Goal: Information Seeking & Learning: Learn about a topic

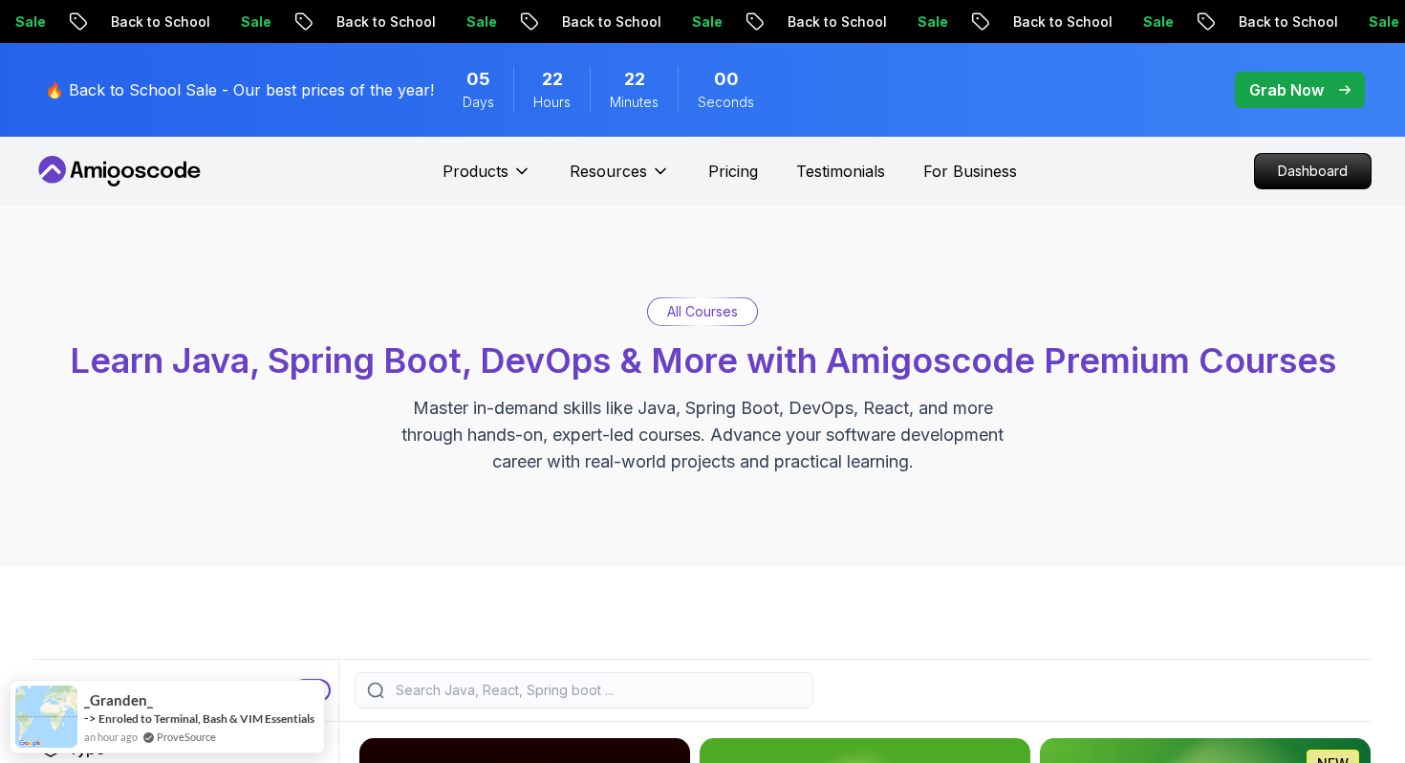
click at [128, 172] on icon at bounding box center [119, 171] width 172 height 31
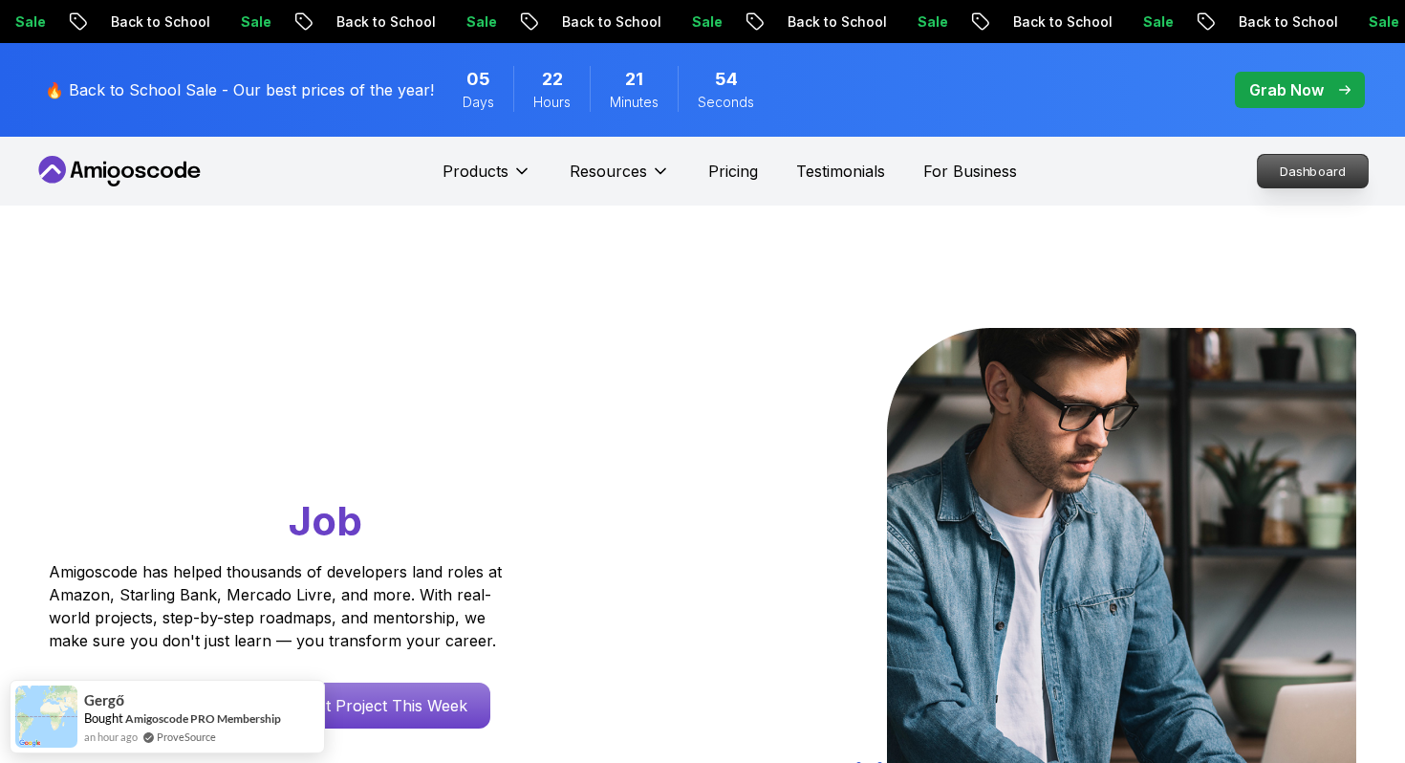
click at [1282, 166] on p "Dashboard" at bounding box center [1313, 171] width 110 height 33
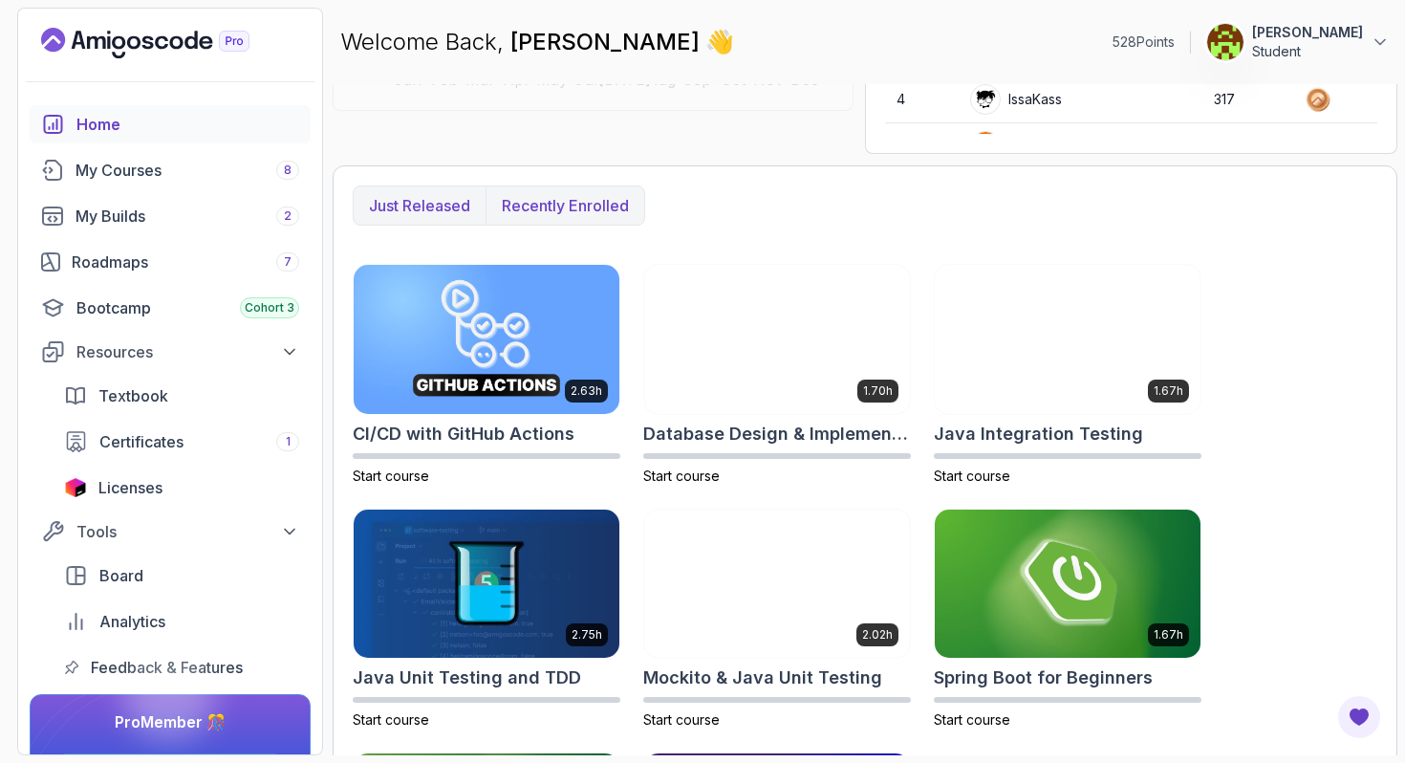
scroll to position [425, 0]
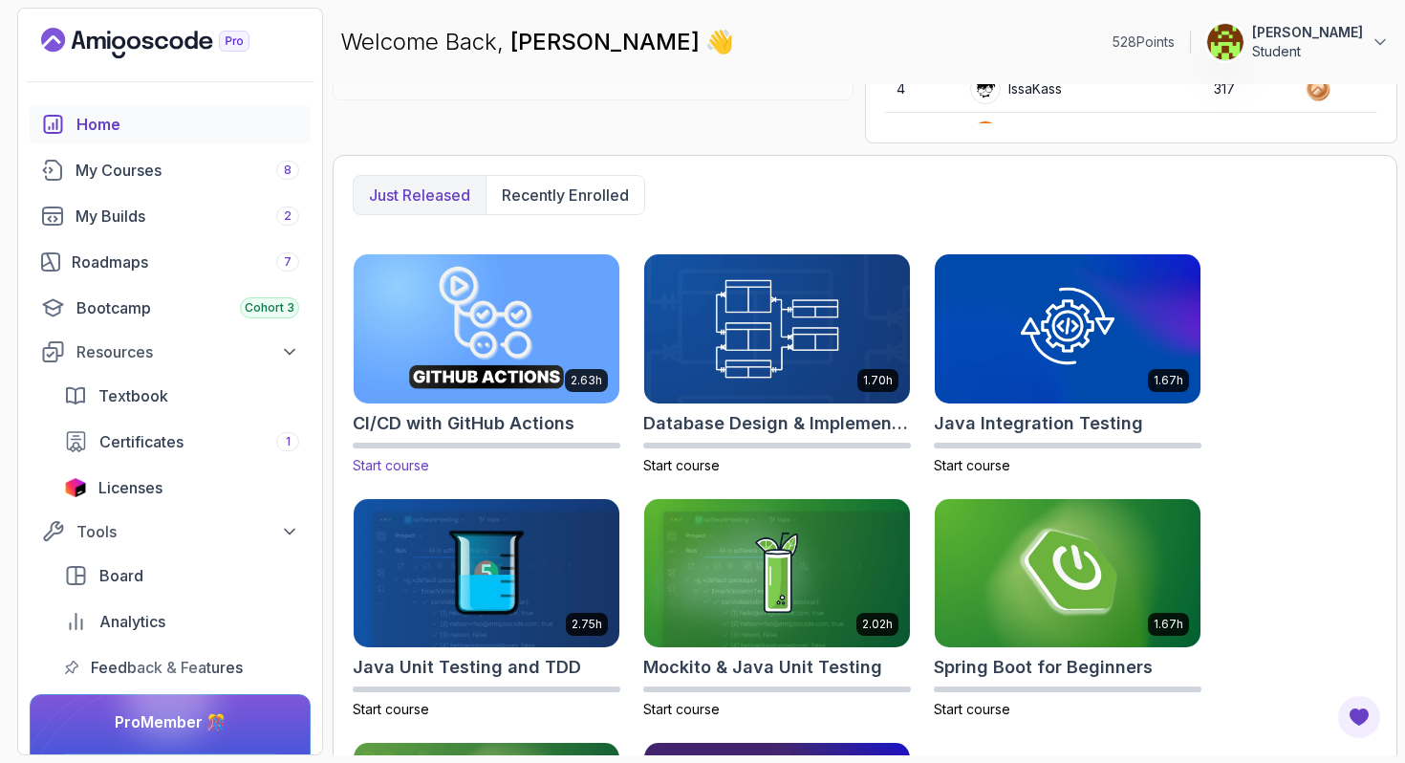
click at [506, 346] on img at bounding box center [486, 328] width 279 height 156
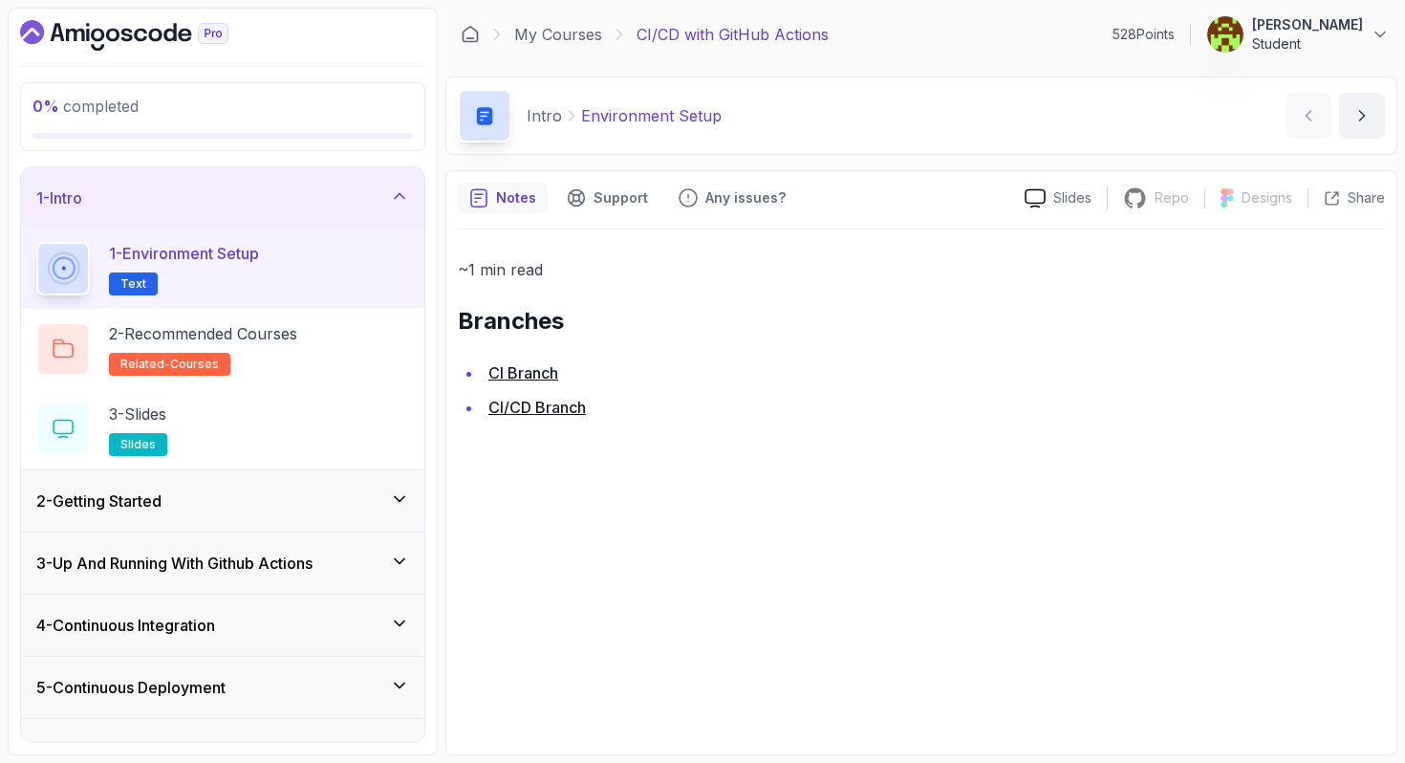
click at [139, 28] on icon "Dashboard" at bounding box center [124, 35] width 208 height 31
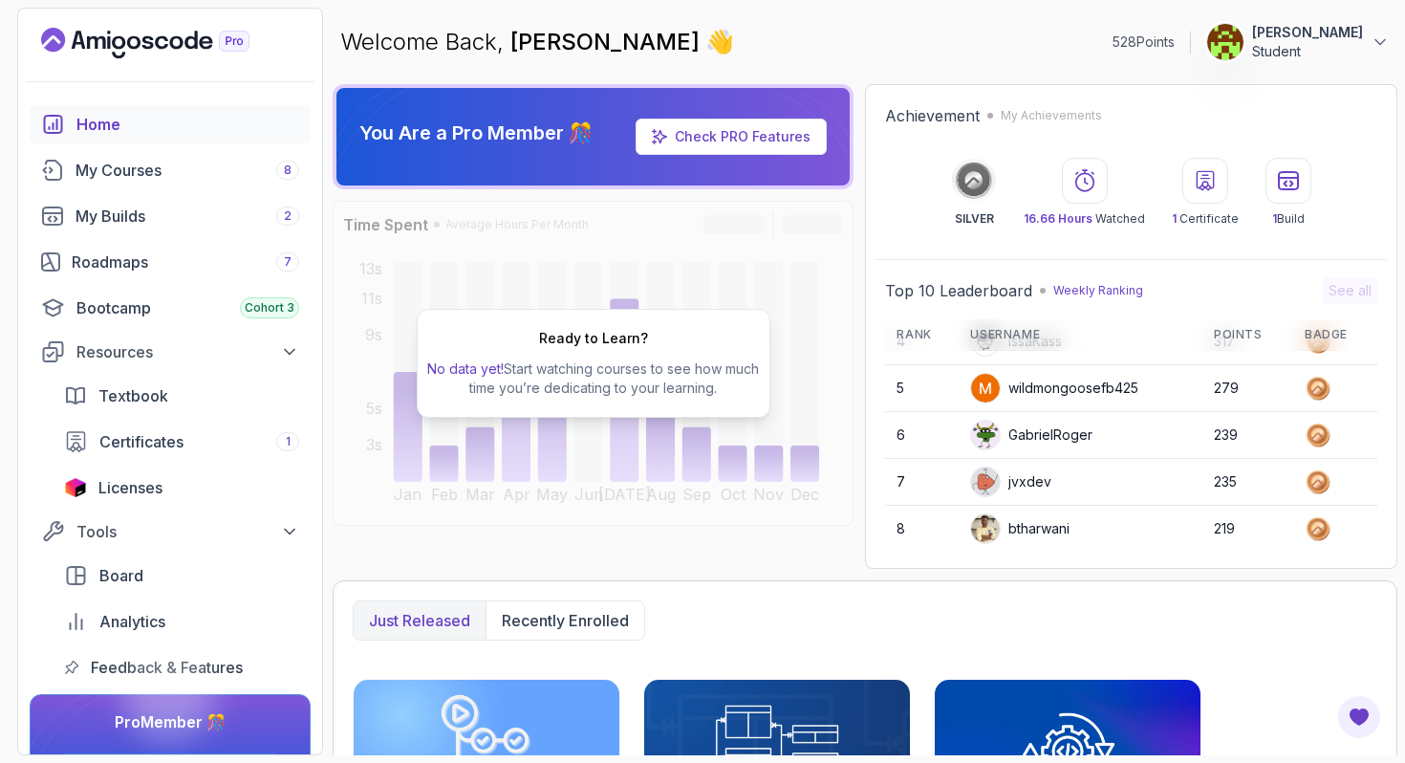
scroll to position [270, 0]
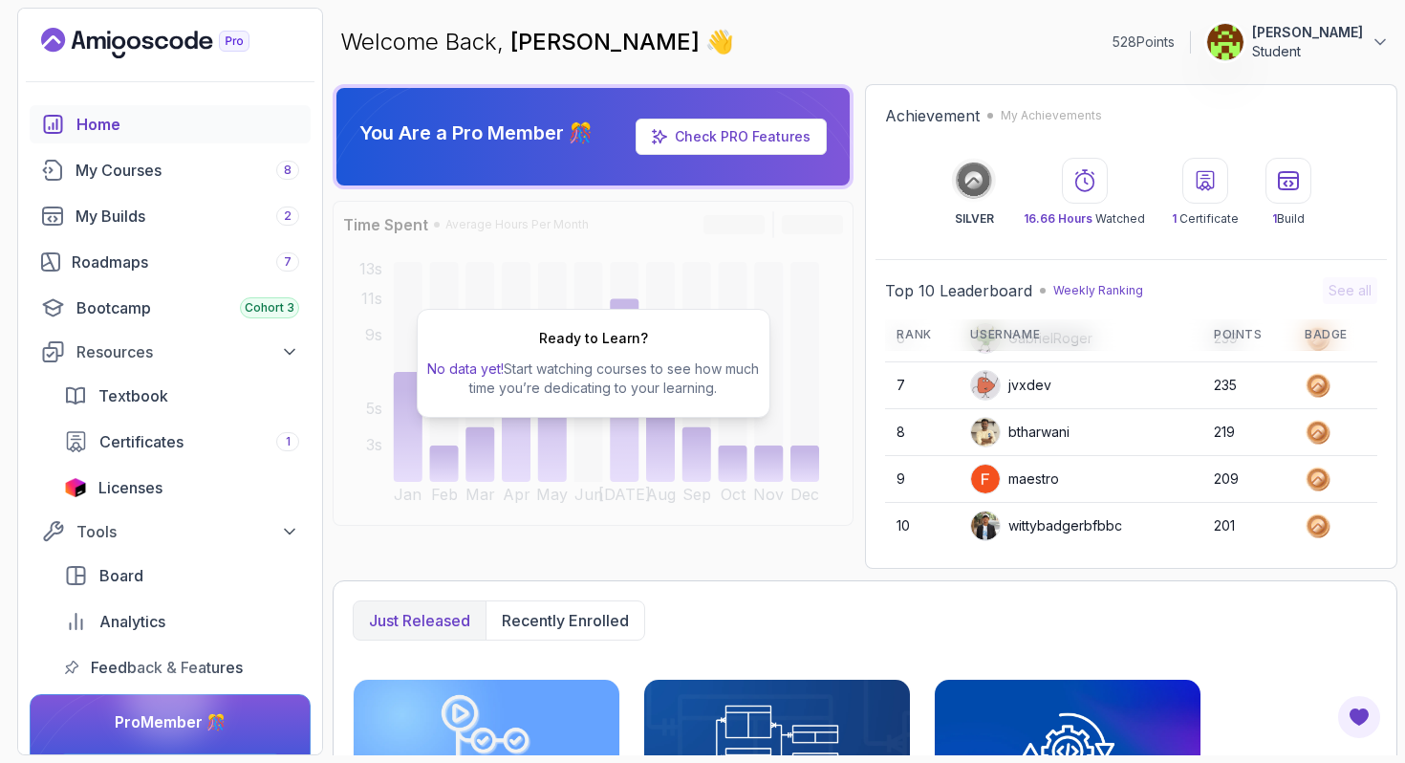
click at [990, 525] on img at bounding box center [985, 525] width 29 height 29
click at [1027, 526] on div "wittybadgerbfbbc" at bounding box center [1046, 525] width 152 height 31
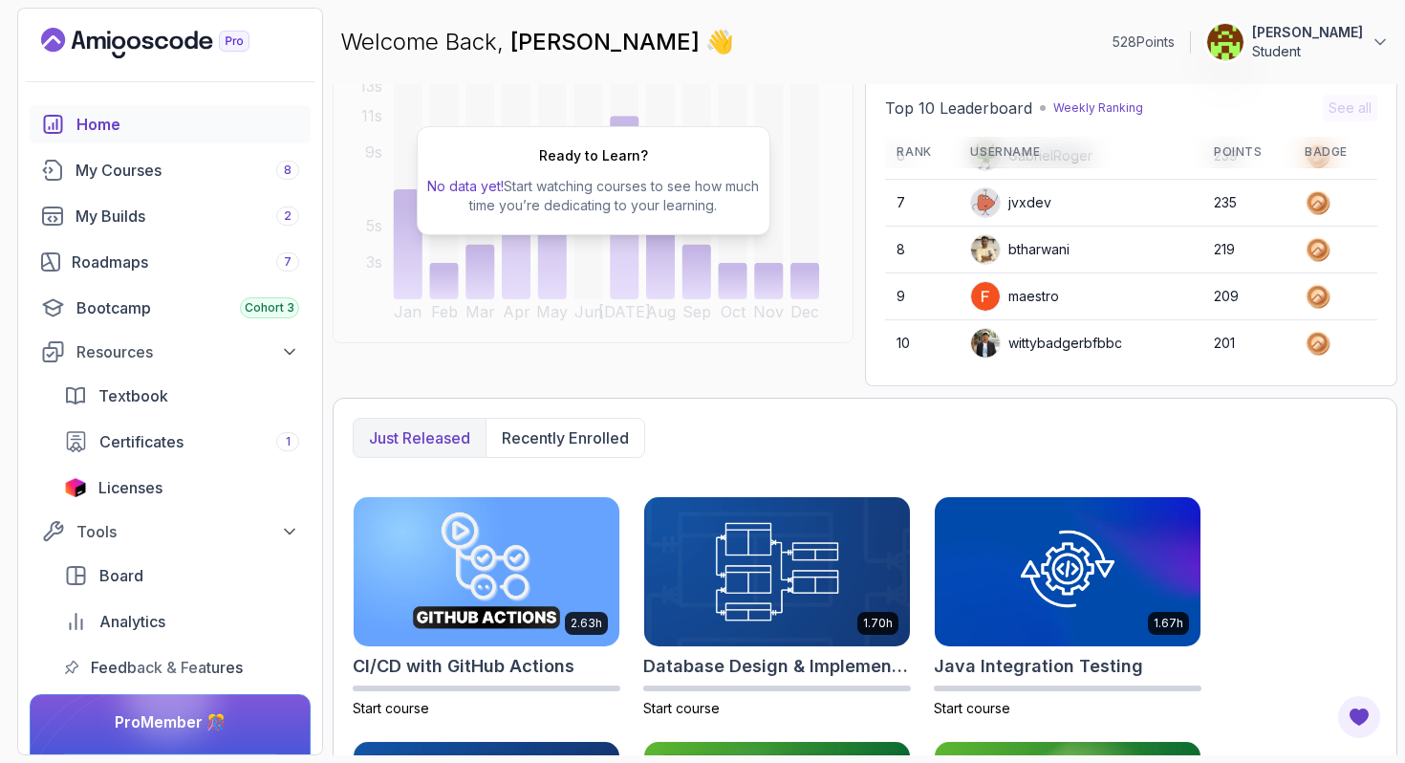
scroll to position [0, 0]
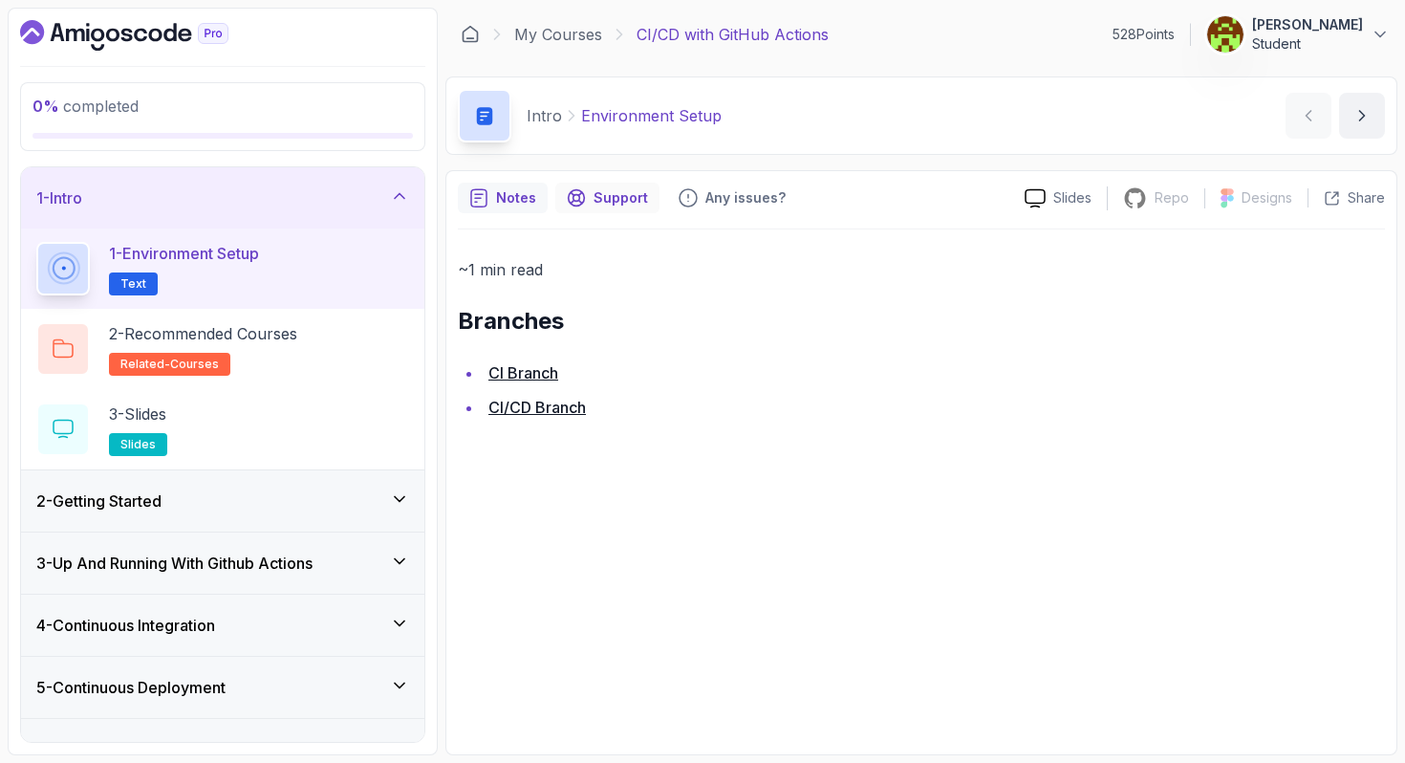
click at [618, 209] on div "Support" at bounding box center [607, 198] width 104 height 31
click at [668, 132] on div "Intro Environment Setup" at bounding box center [590, 116] width 264 height 54
click at [666, 119] on p "Environment Setup" at bounding box center [651, 115] width 141 height 23
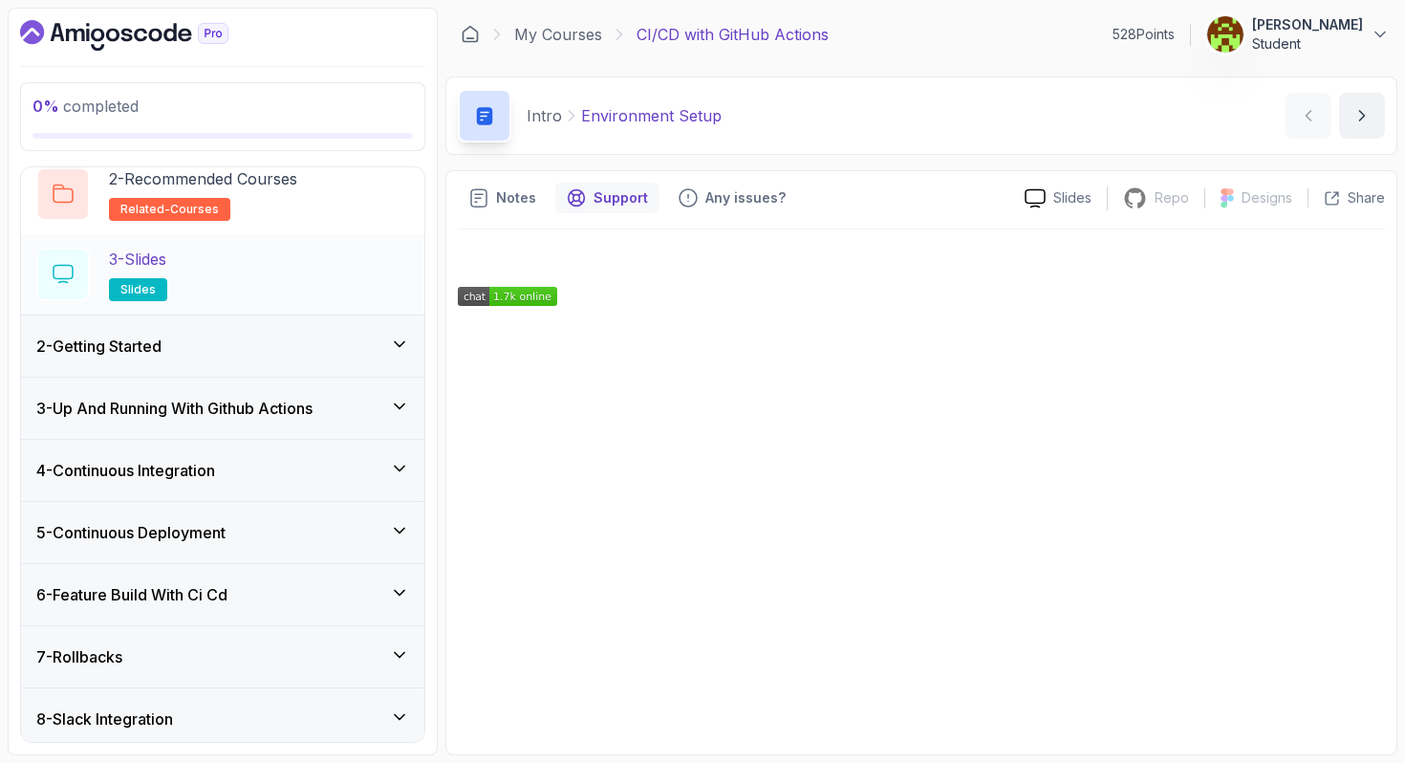
scroll to position [224, 0]
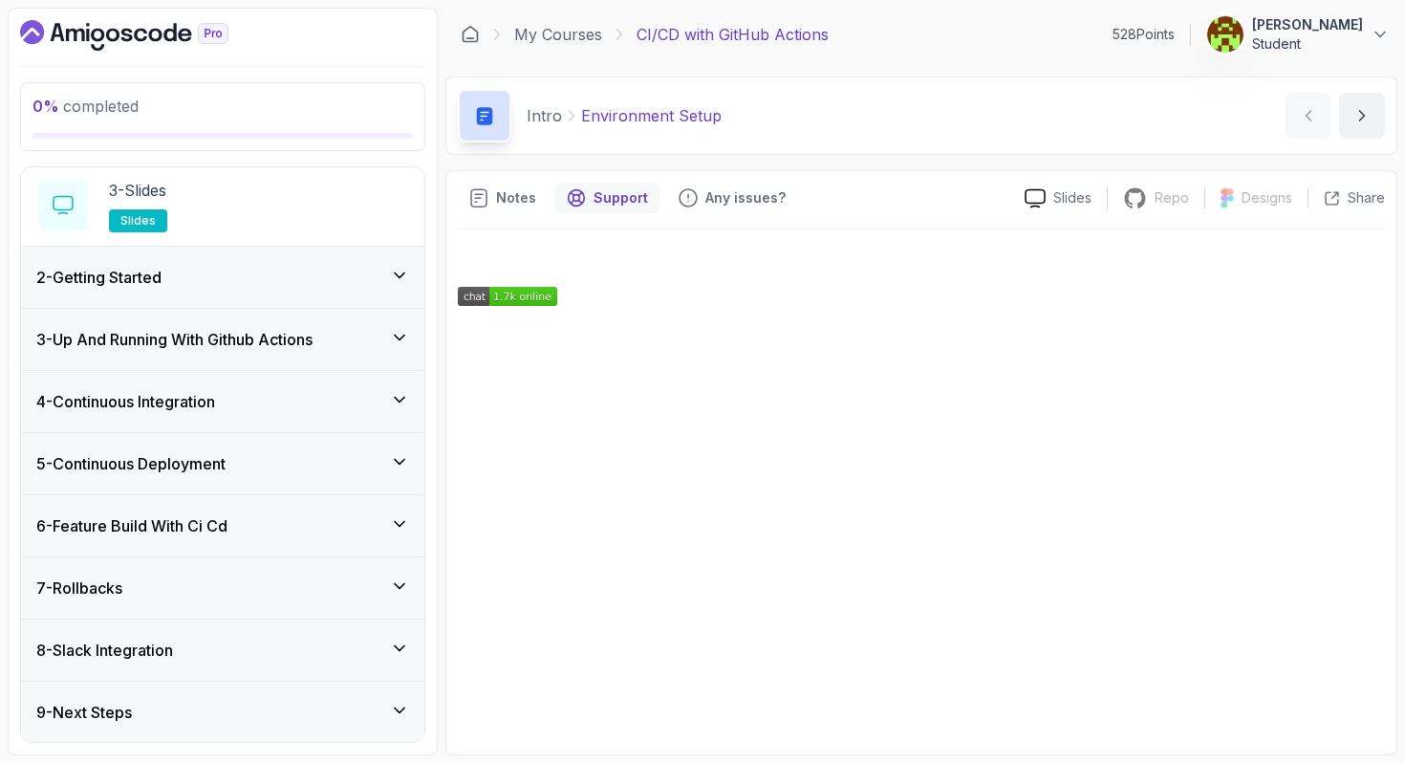
click at [247, 283] on div "2 - Getting Started" at bounding box center [222, 277] width 373 height 23
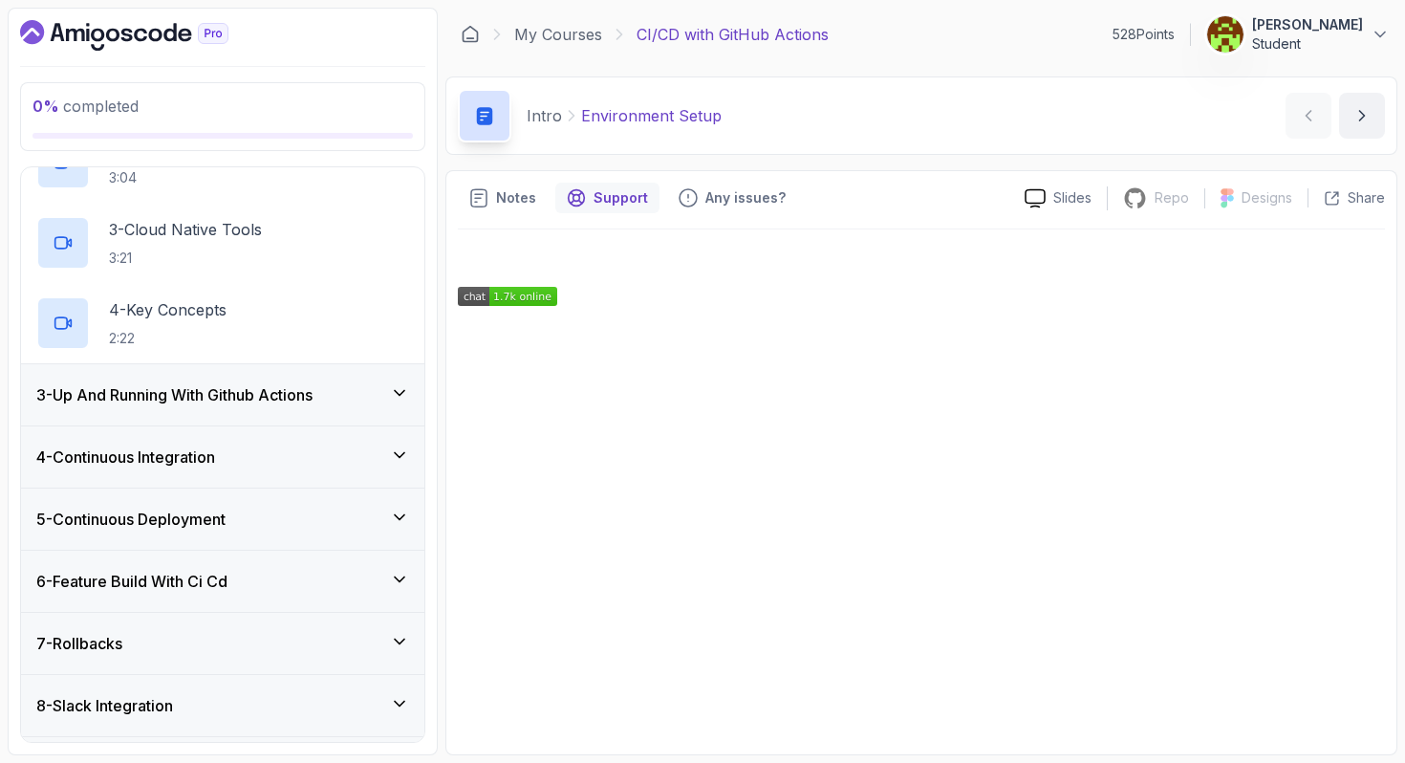
scroll to position [260, 0]
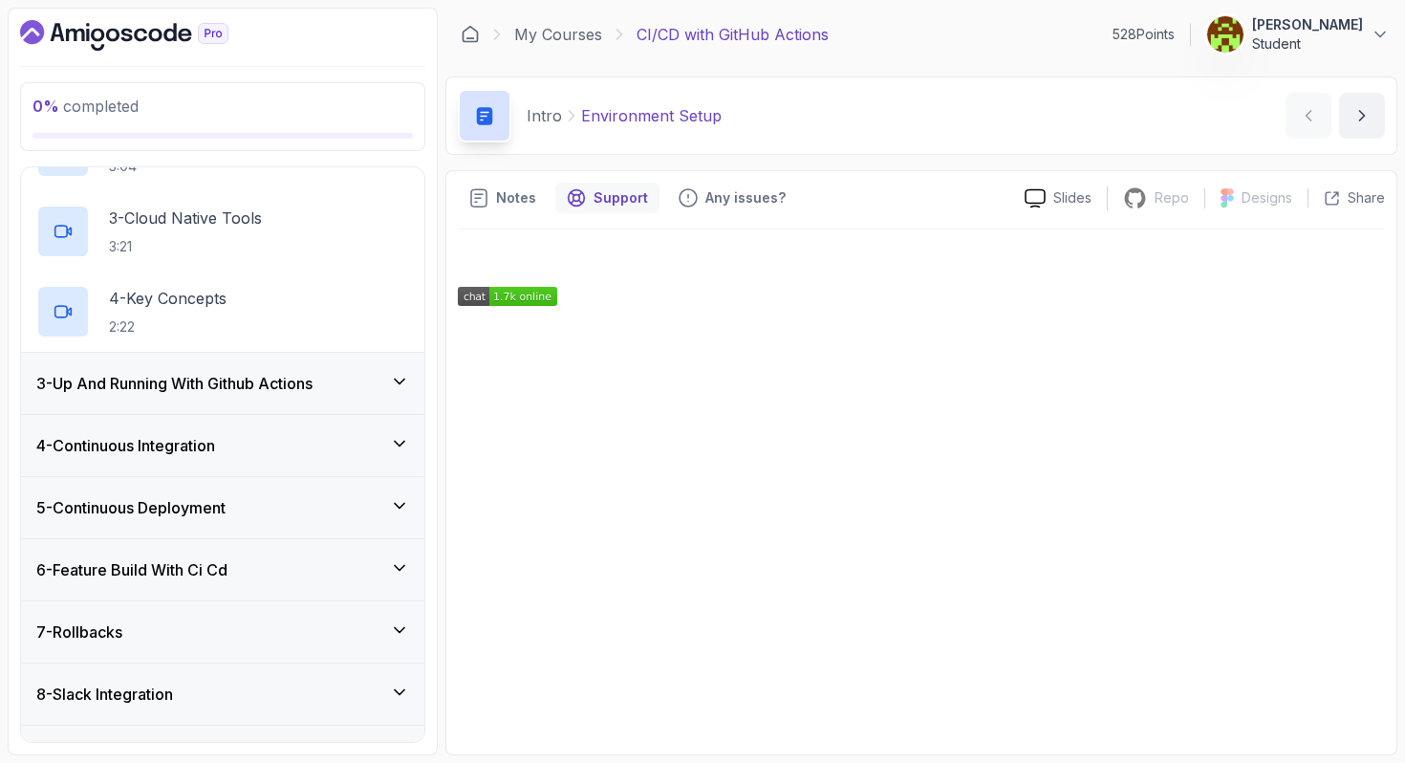
click at [214, 388] on h3 "3 - Up And Running With Github Actions" at bounding box center [174, 383] width 276 height 23
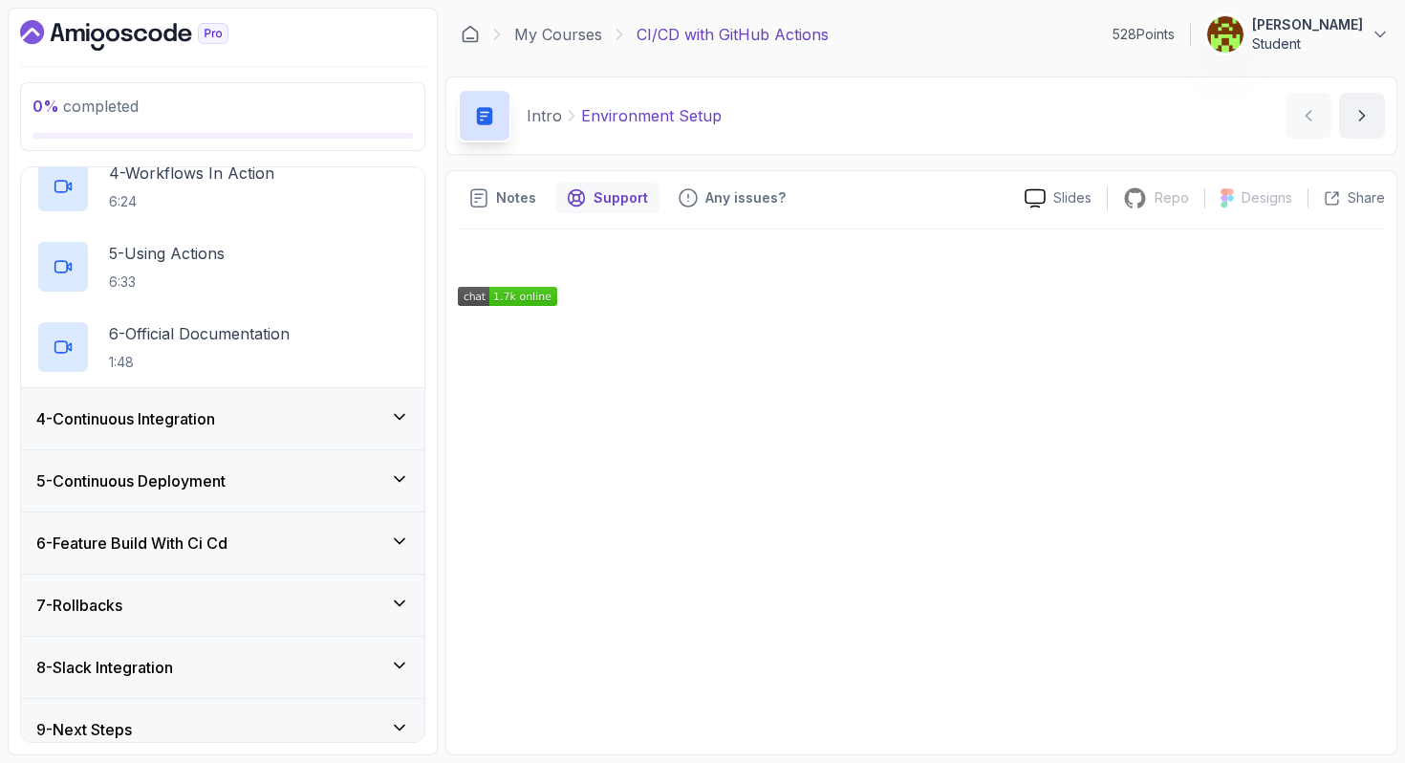
scroll to position [465, 0]
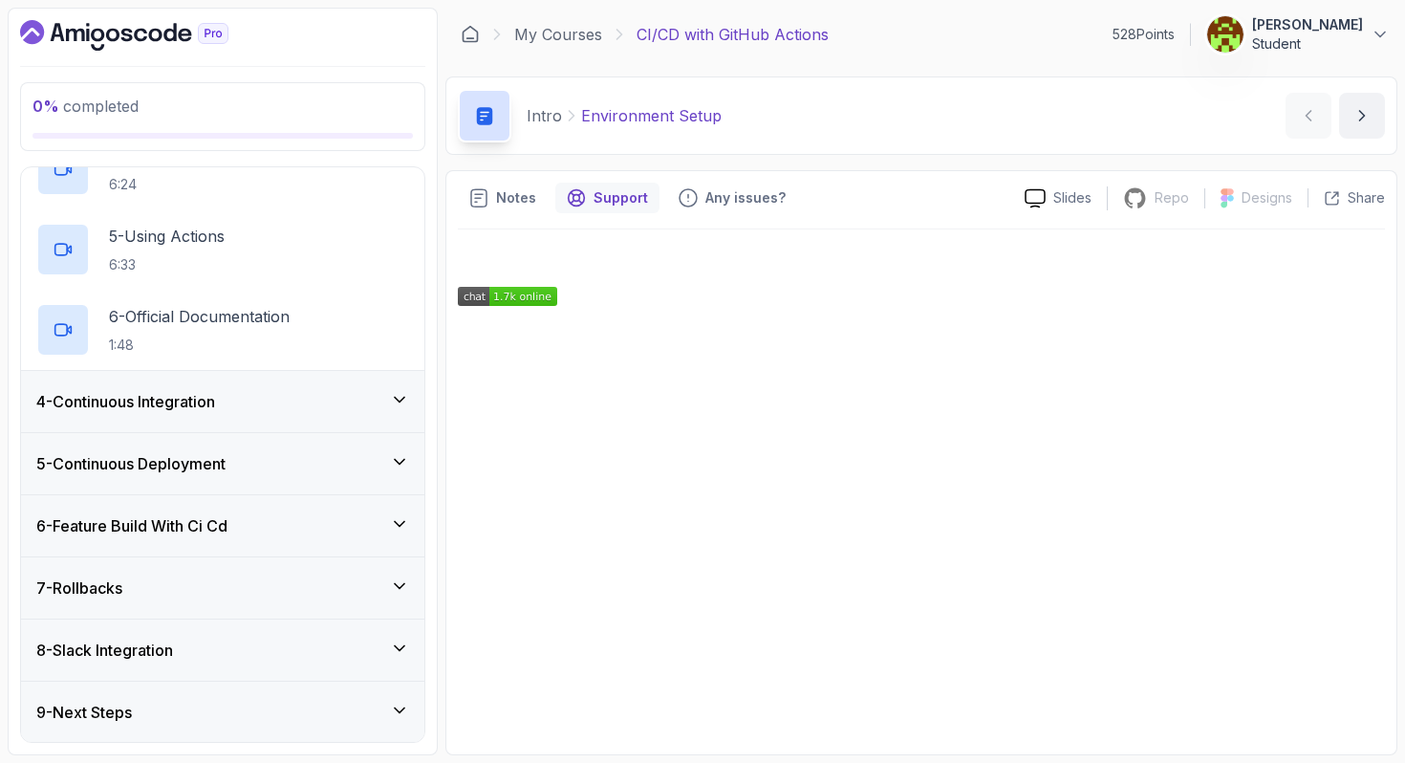
click at [271, 456] on div "5 - Continuous Deployment" at bounding box center [222, 463] width 373 height 23
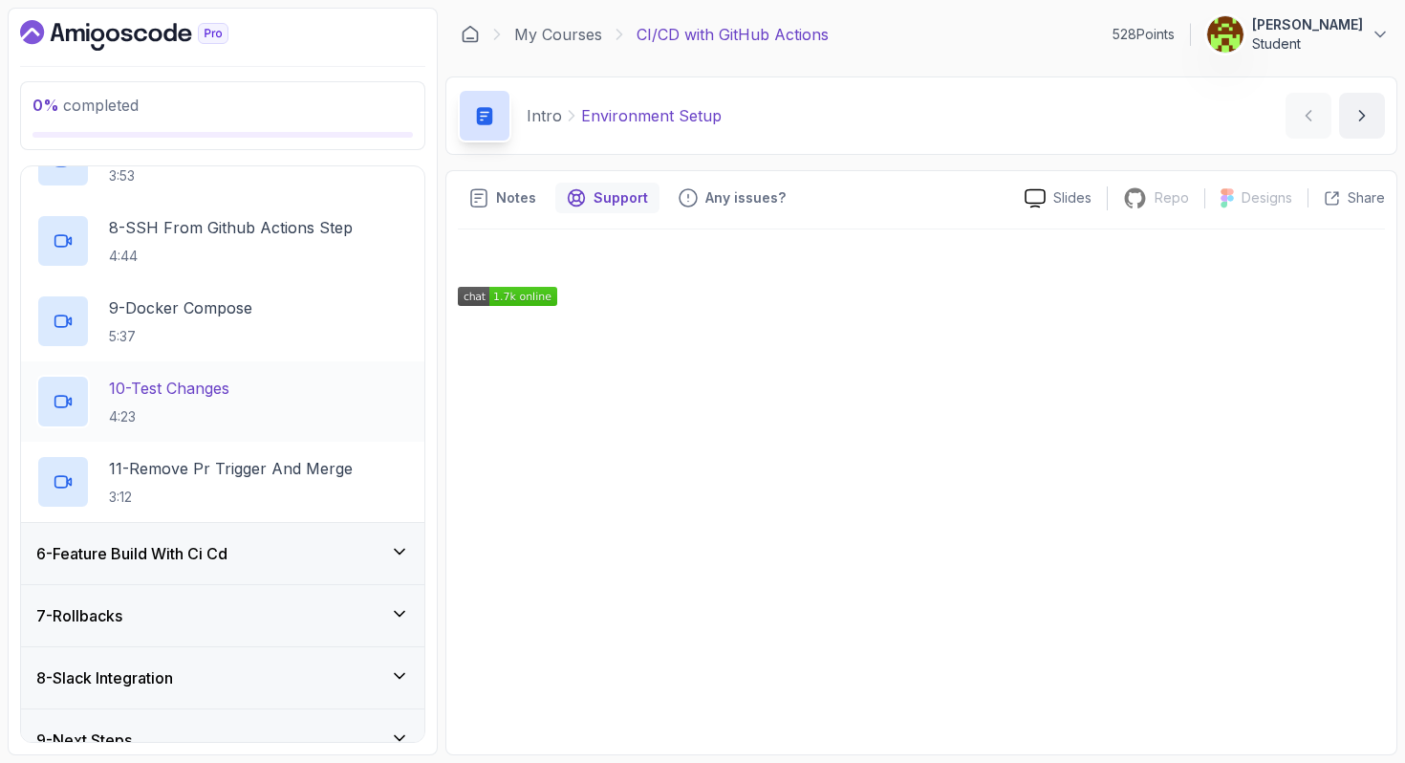
scroll to position [866, 0]
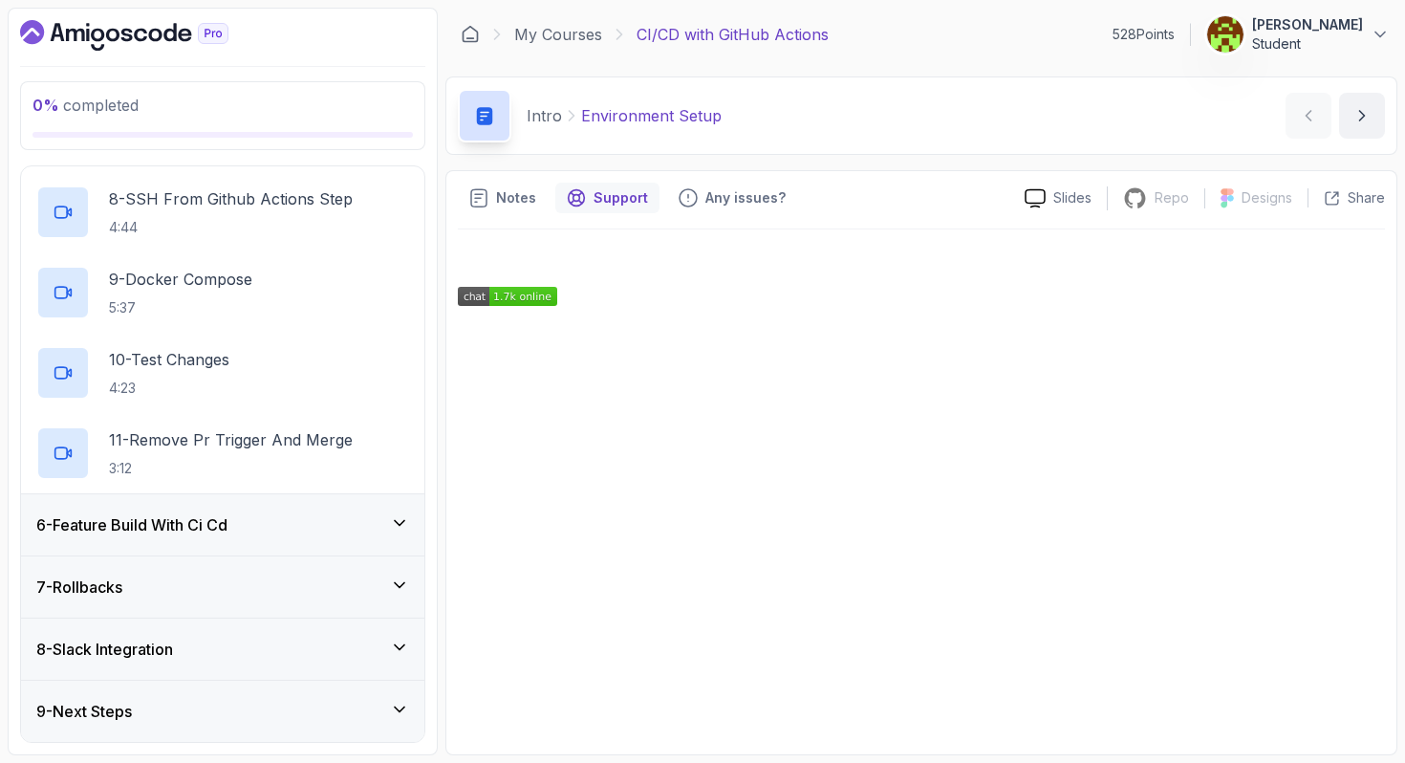
click at [278, 541] on div "6 - Feature Build With Ci Cd" at bounding box center [222, 524] width 403 height 61
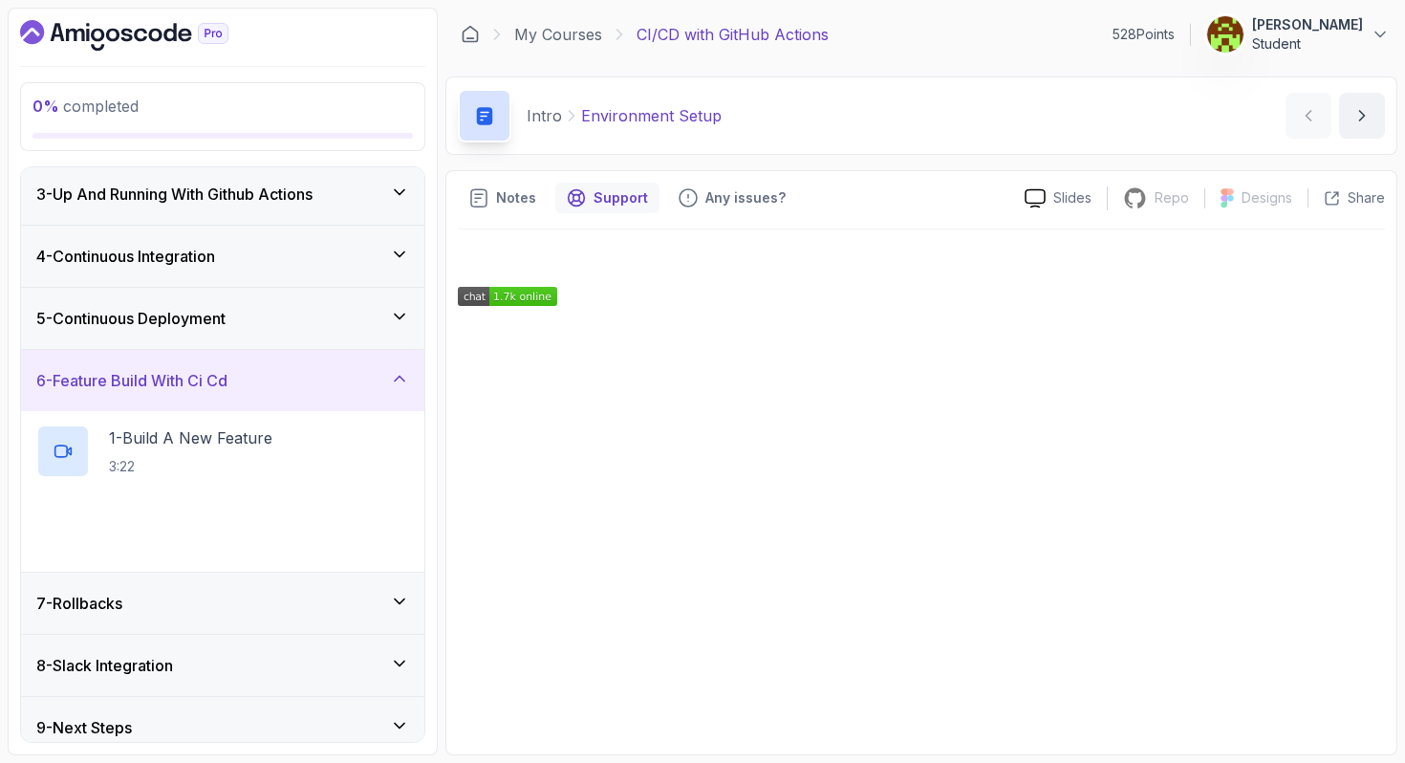
scroll to position [144, 0]
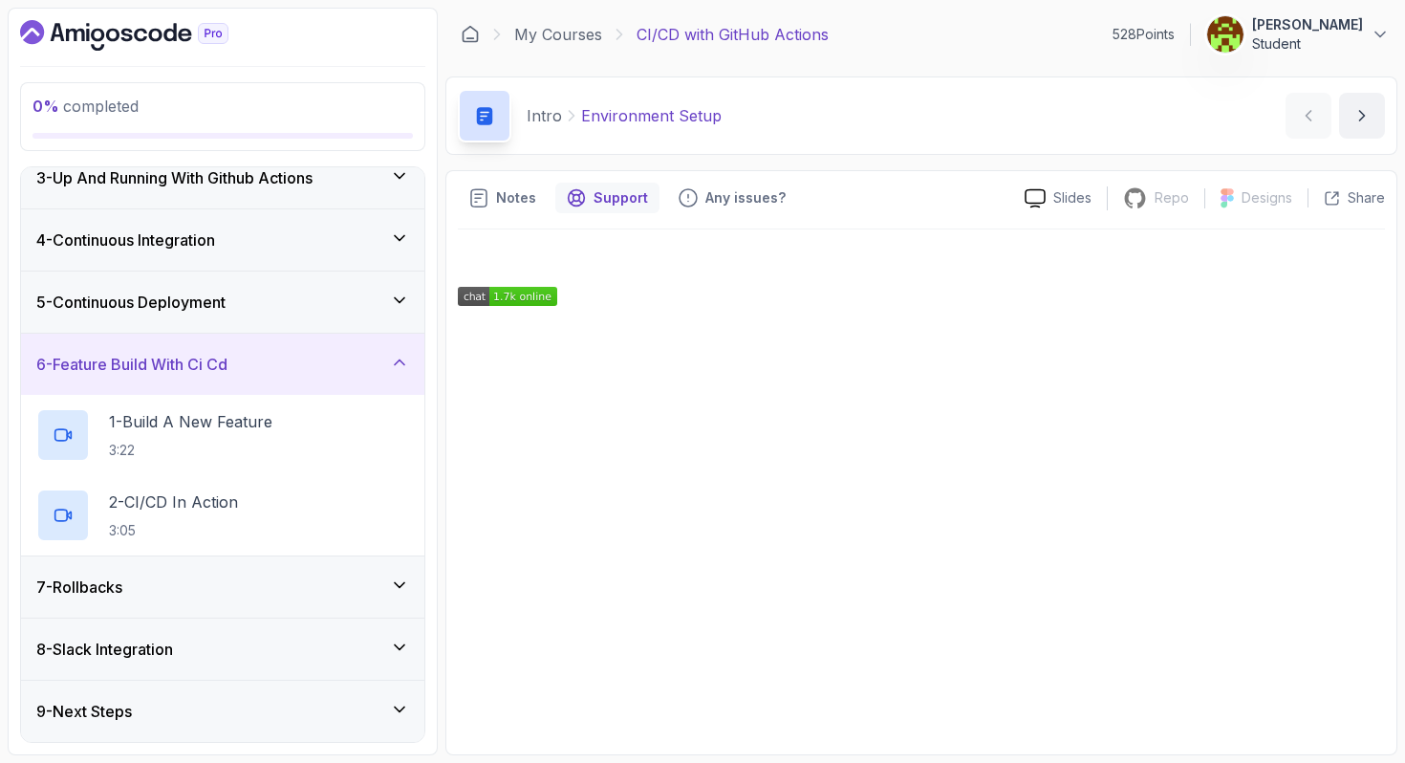
click at [281, 576] on div "7 - Rollbacks" at bounding box center [222, 586] width 373 height 23
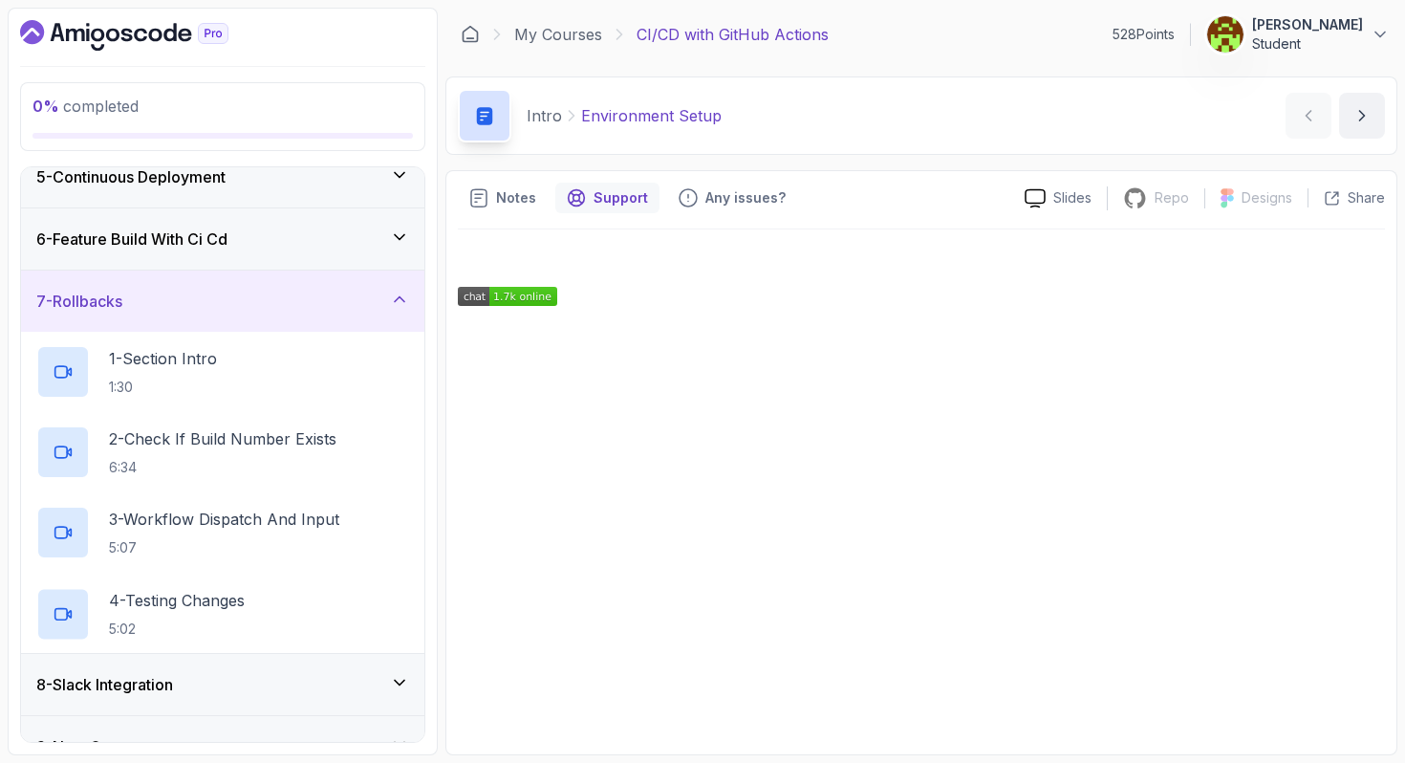
scroll to position [304, 0]
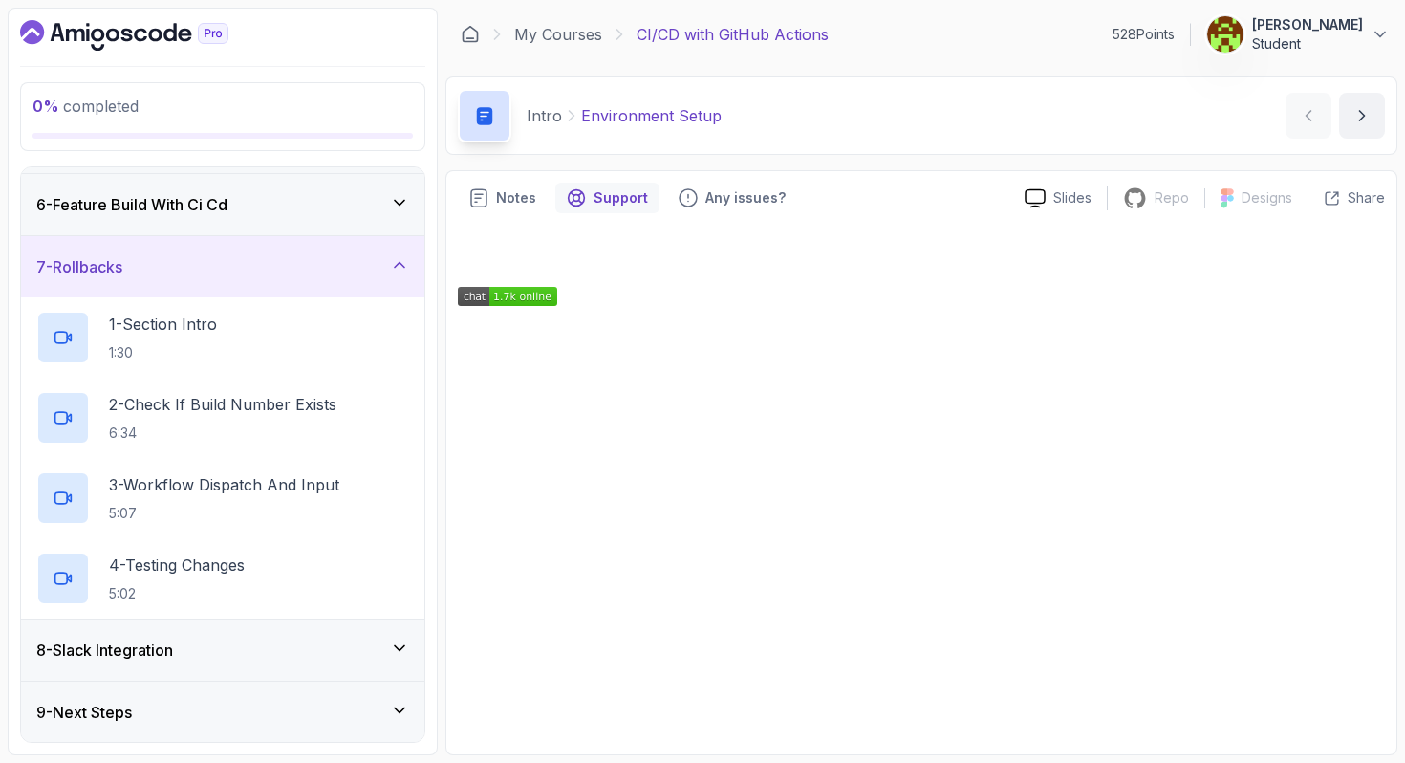
click at [297, 651] on div "8 - Slack Integration" at bounding box center [222, 650] width 373 height 23
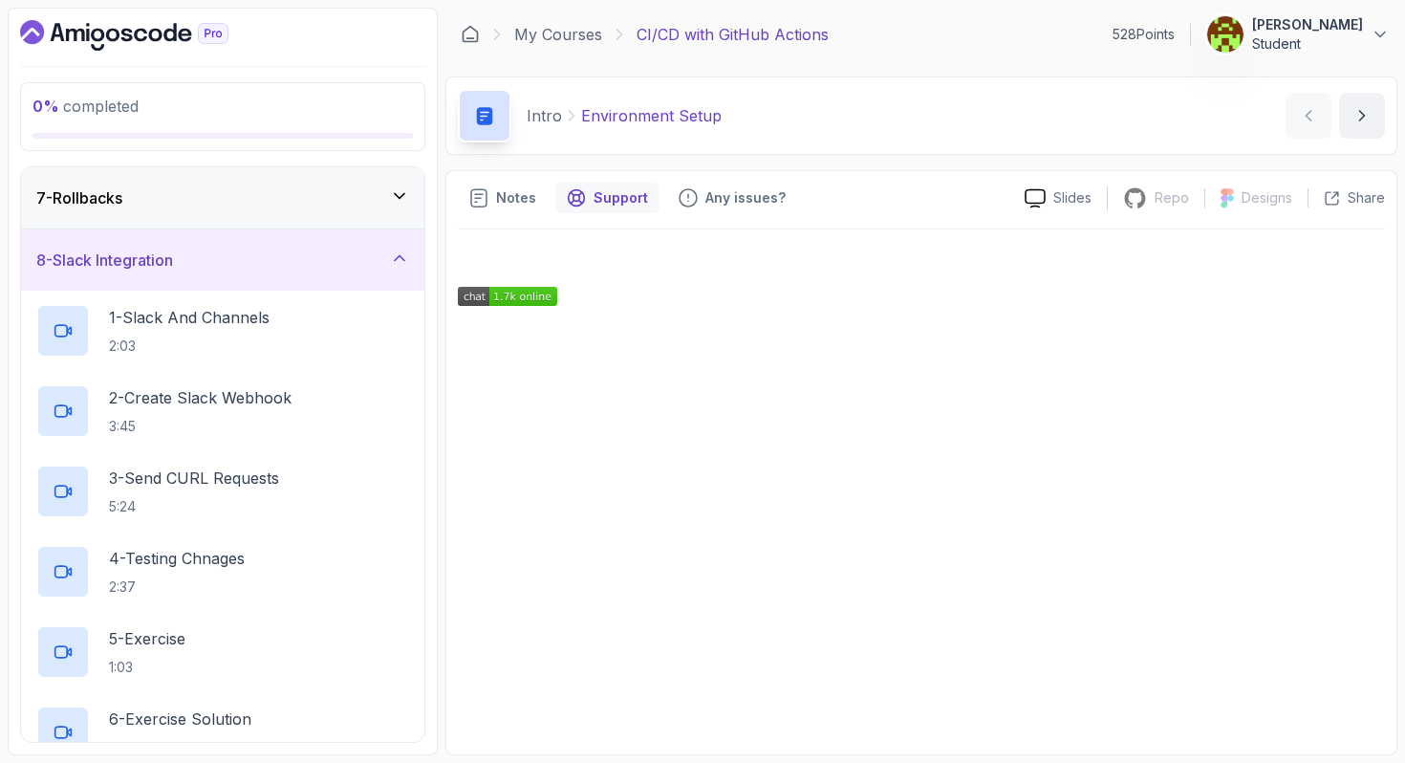
scroll to position [465, 0]
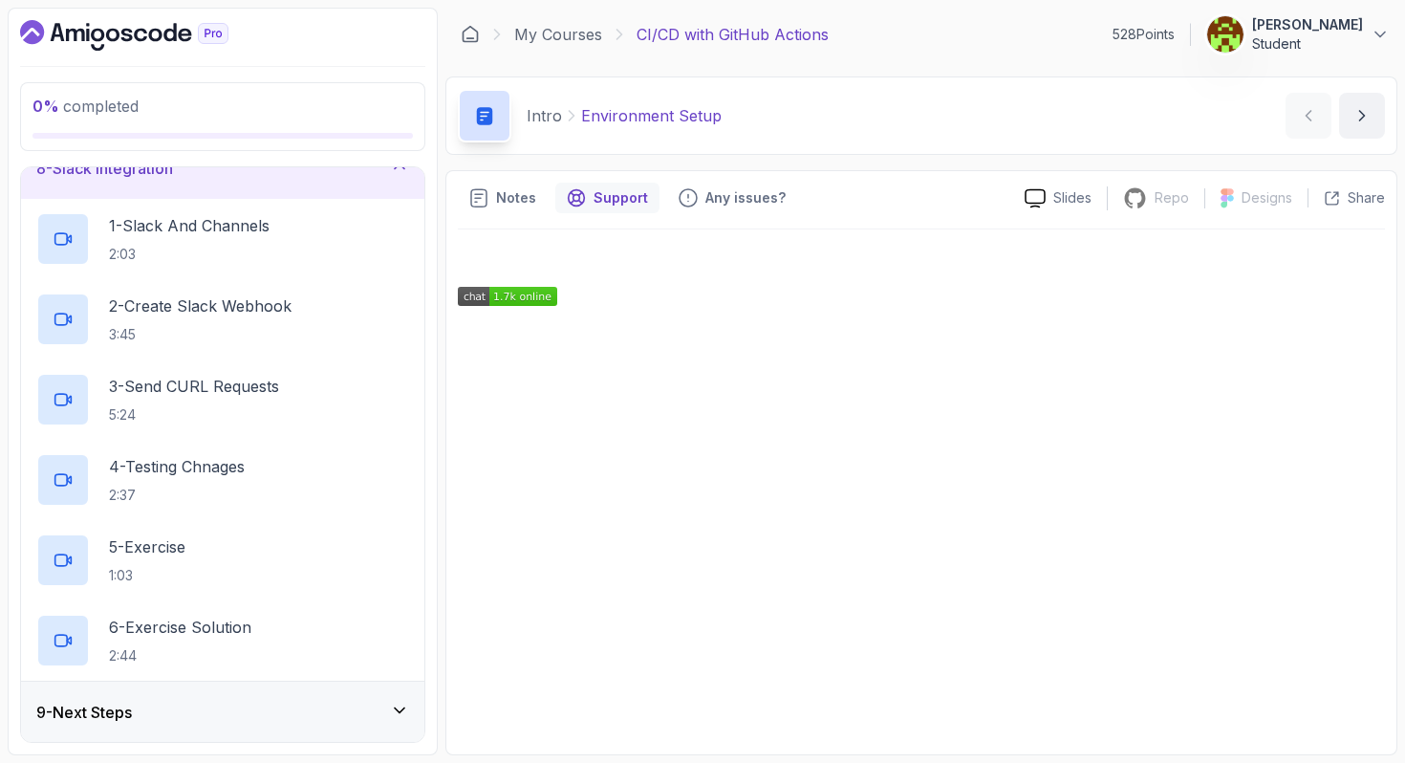
click at [311, 706] on div "9 - Next Steps" at bounding box center [222, 712] width 373 height 23
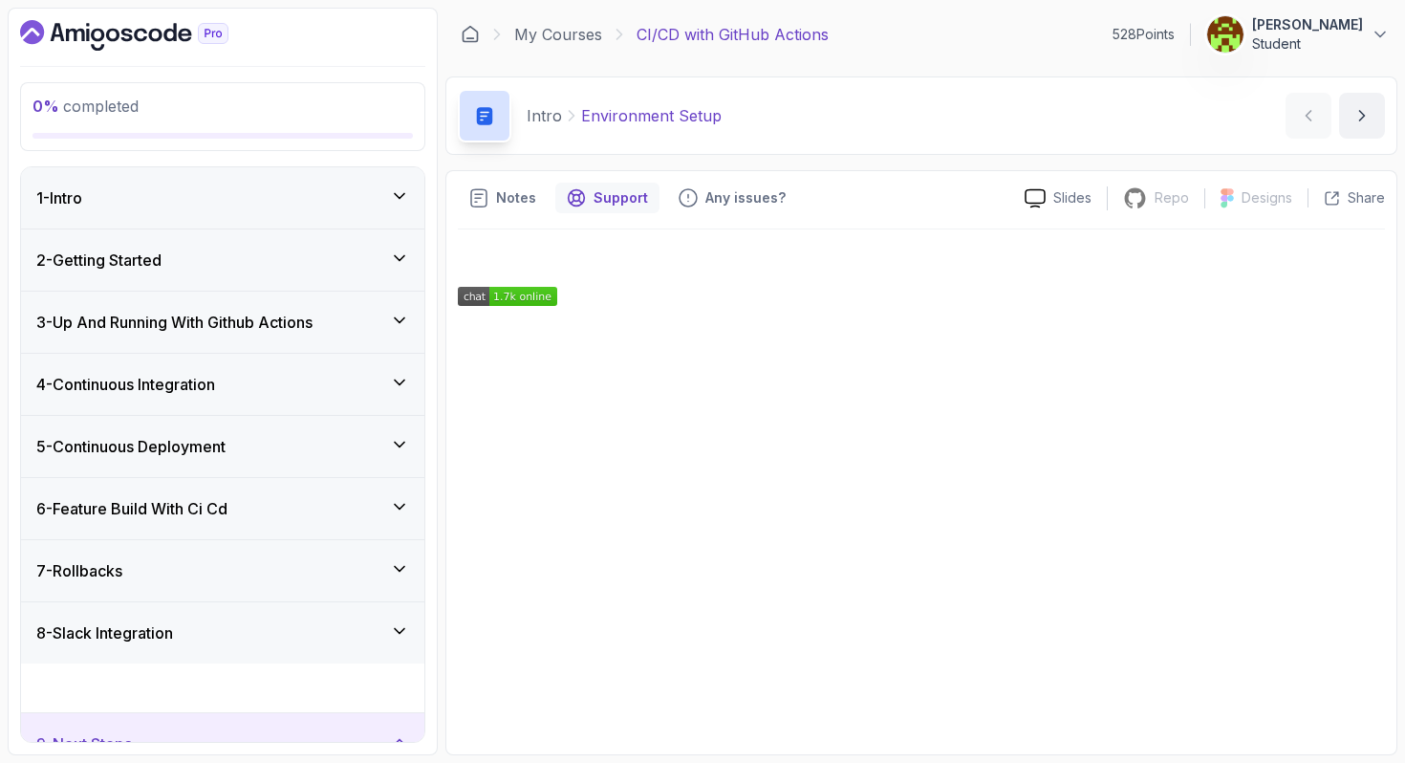
scroll to position [64, 0]
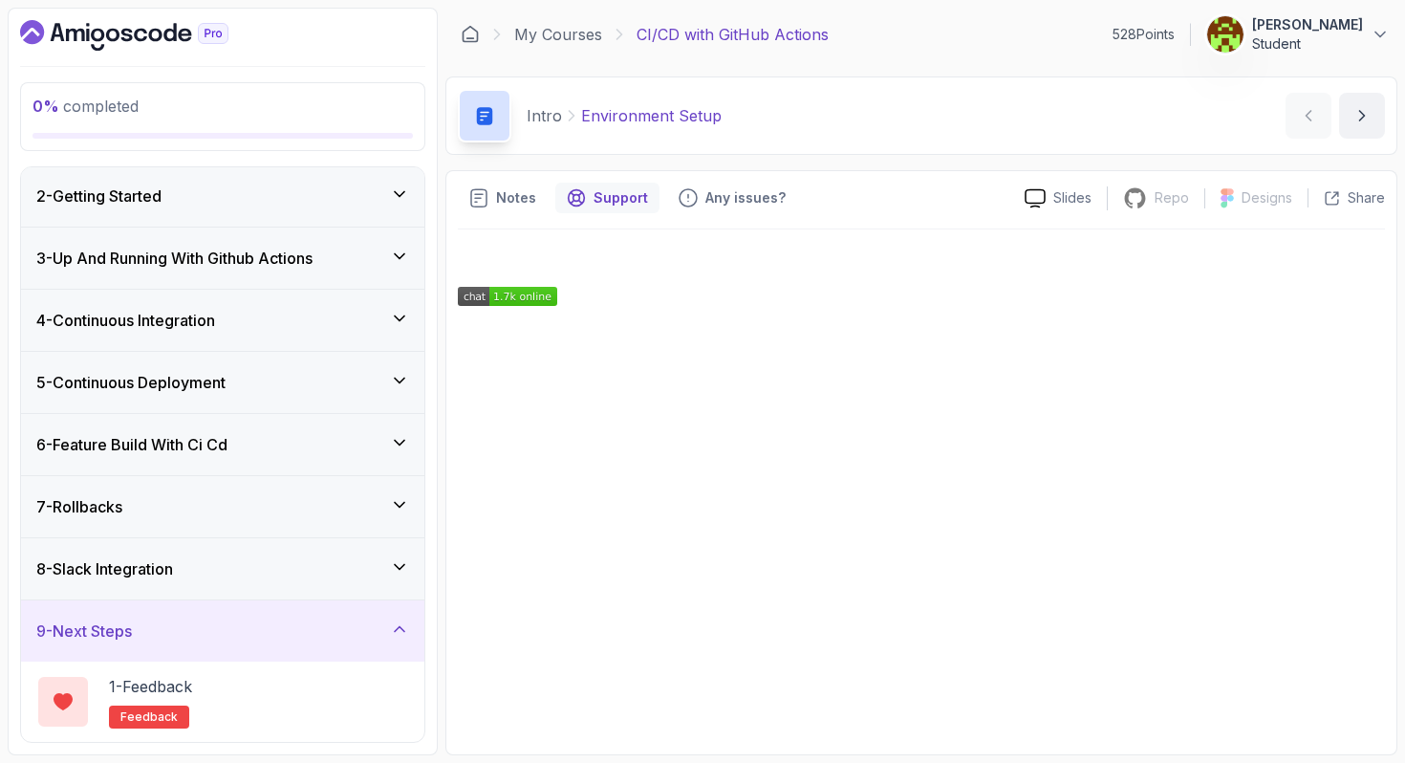
click at [311, 706] on div "1 - Feedback feedback" at bounding box center [222, 702] width 373 height 54
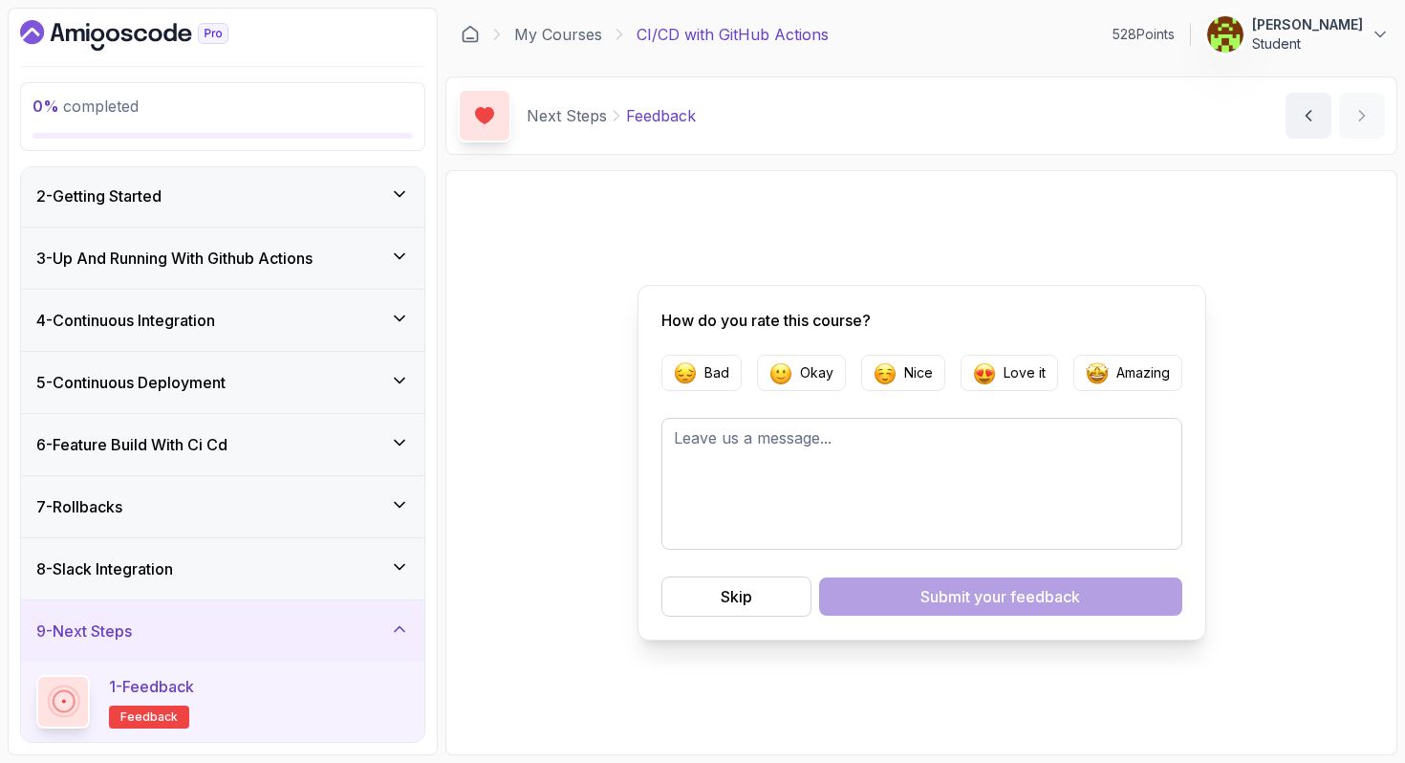
click at [266, 626] on div "9 - Next Steps" at bounding box center [222, 630] width 373 height 23
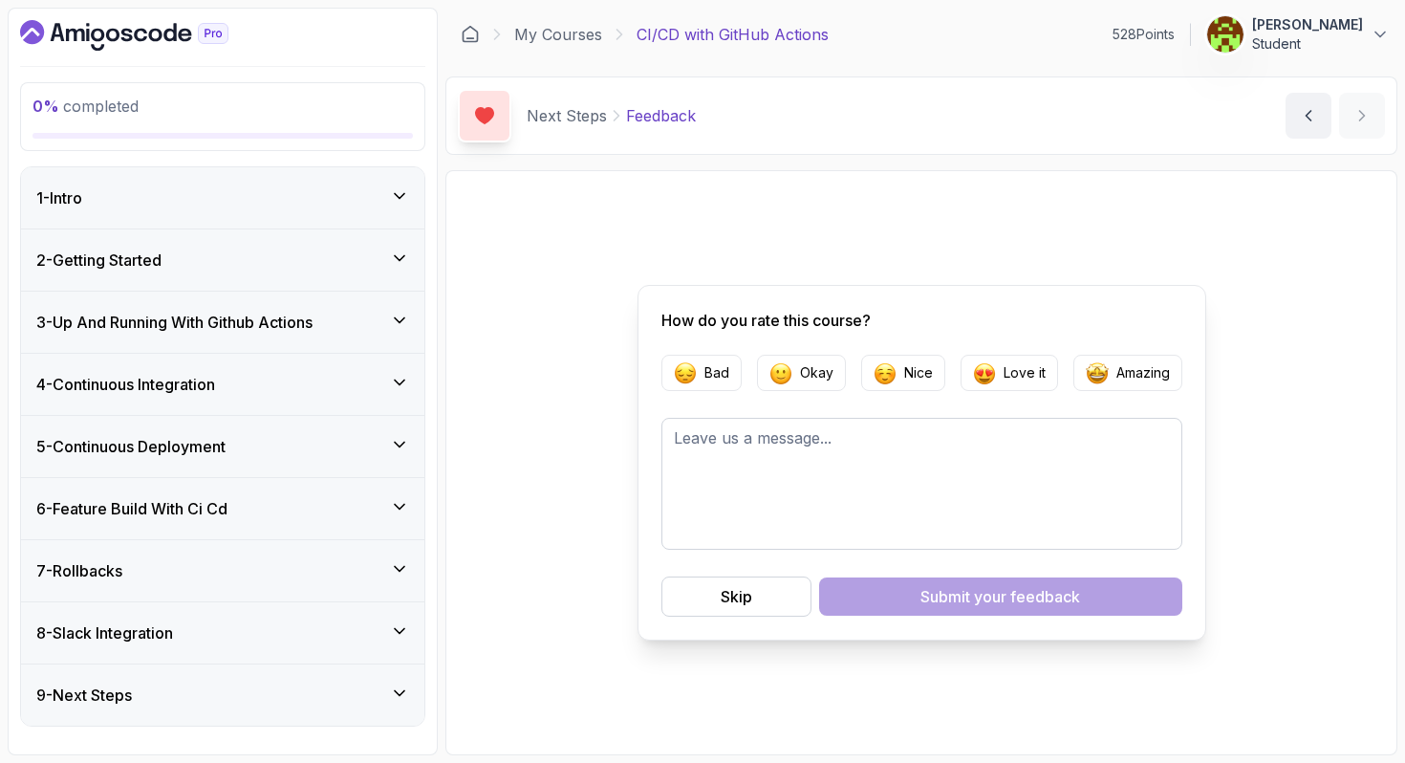
click at [272, 200] on div "1 - Intro" at bounding box center [222, 197] width 373 height 23
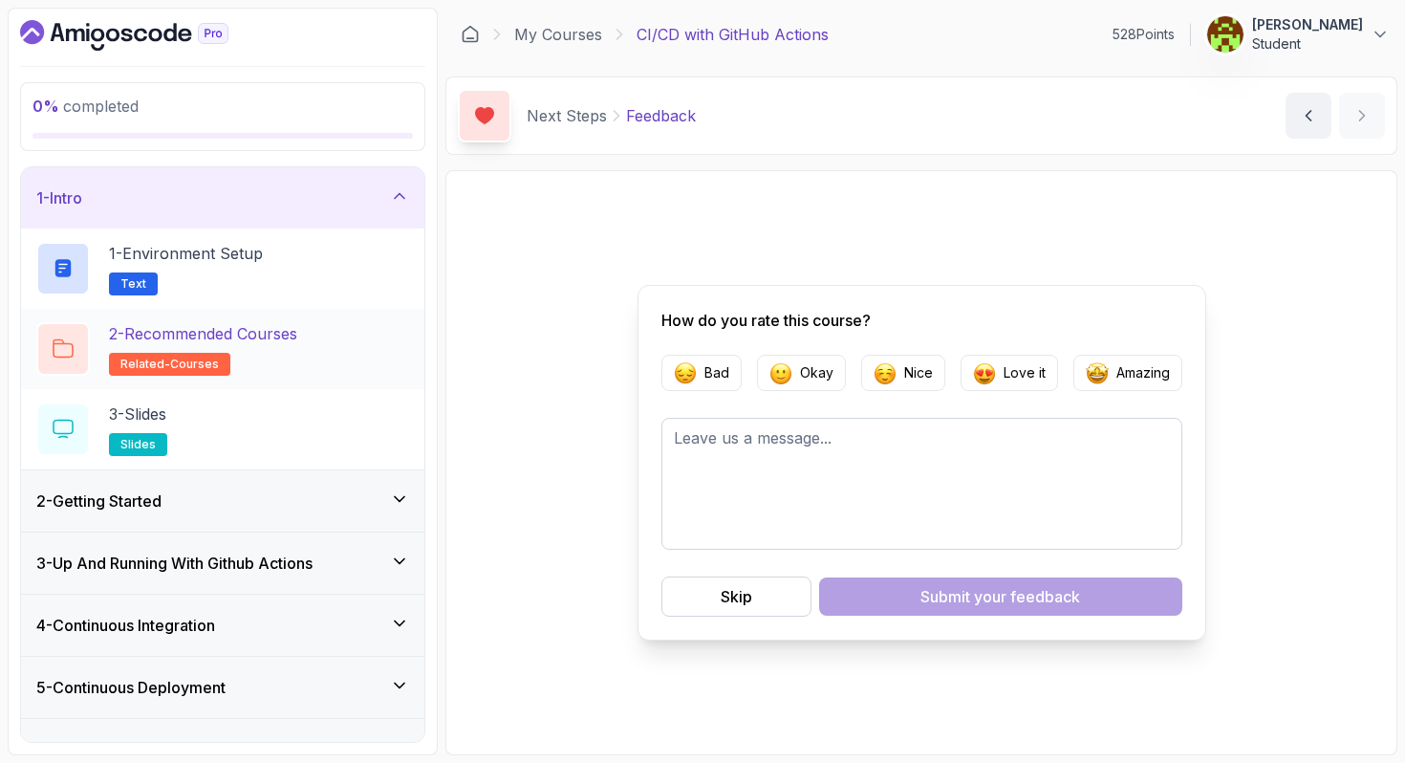
click at [287, 343] on p "2 - Recommended Courses" at bounding box center [203, 333] width 188 height 23
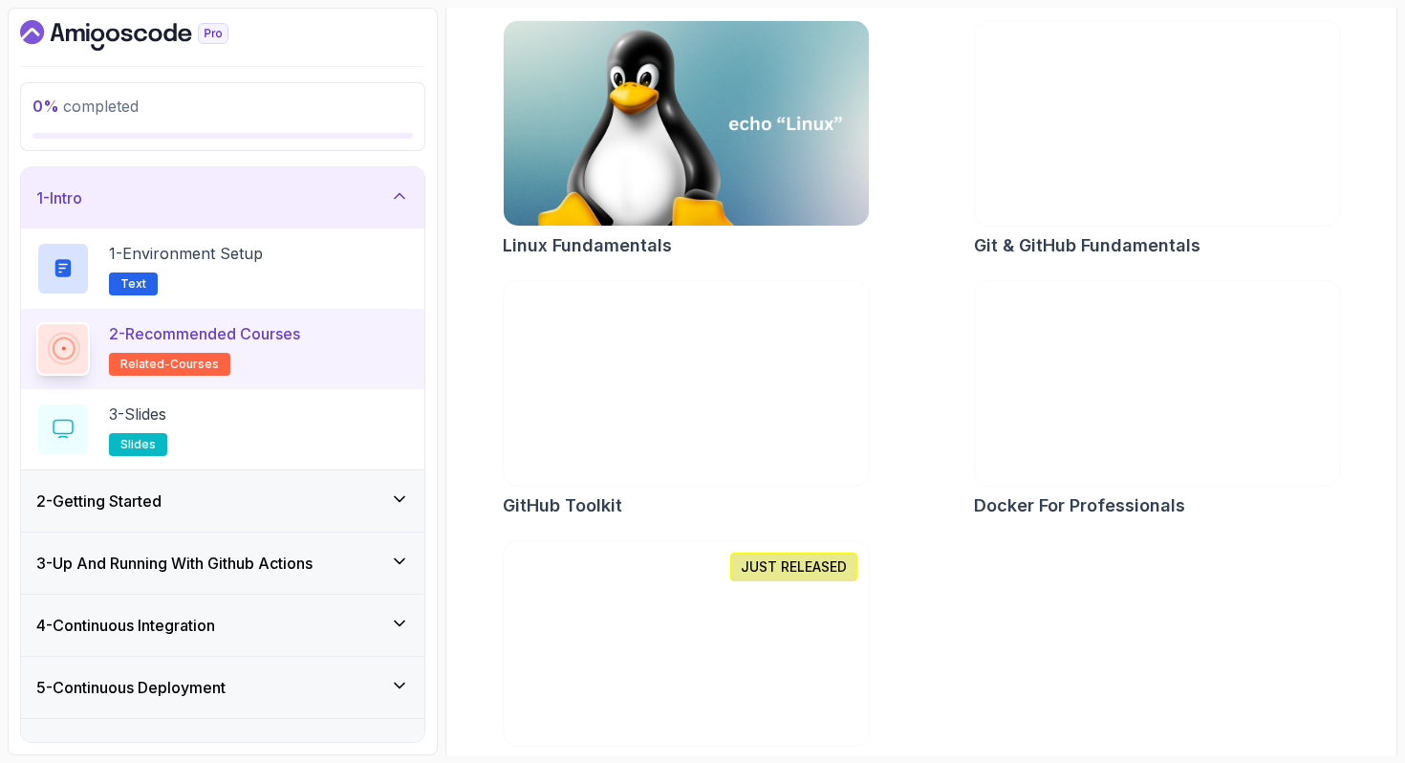
scroll to position [315, 0]
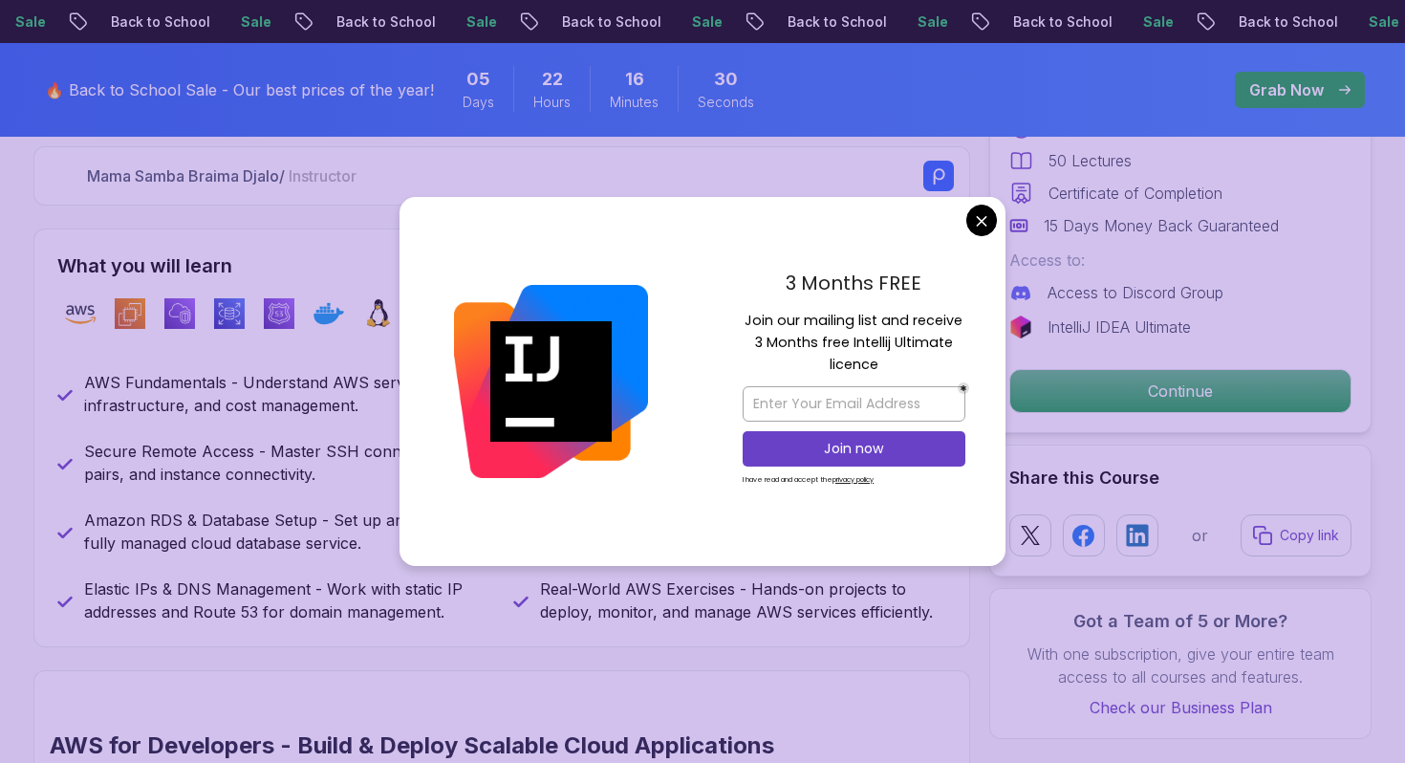
scroll to position [748, 0]
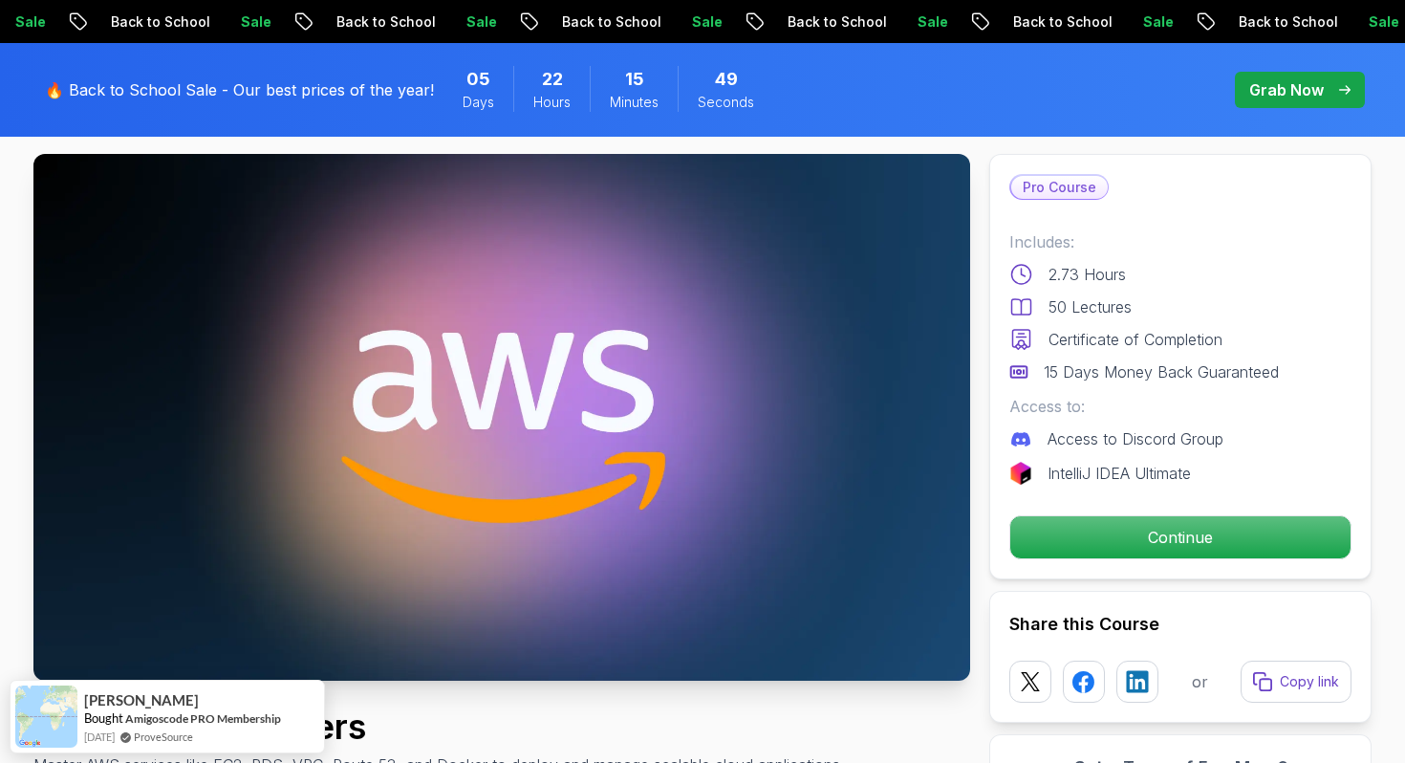
scroll to position [0, 0]
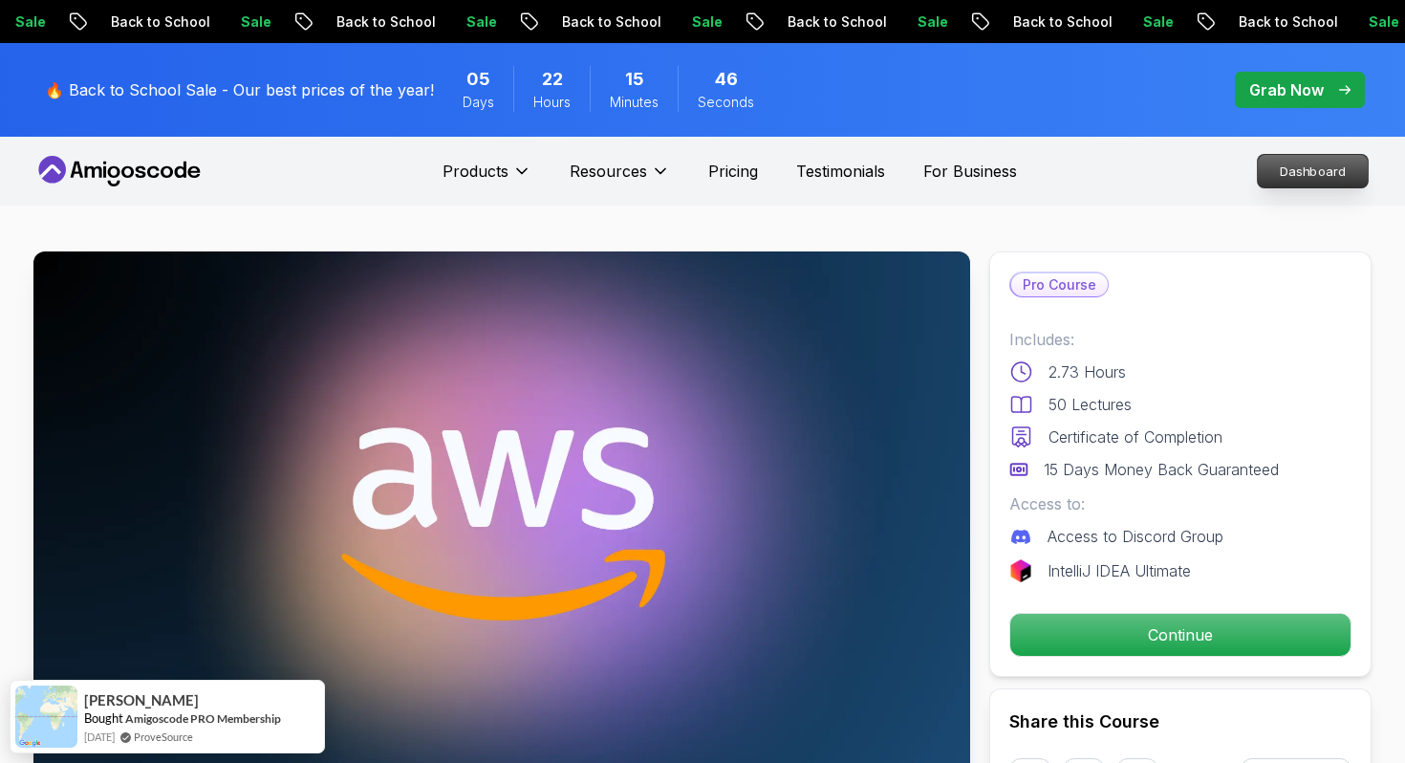
click at [1274, 166] on p "Dashboard" at bounding box center [1313, 171] width 110 height 33
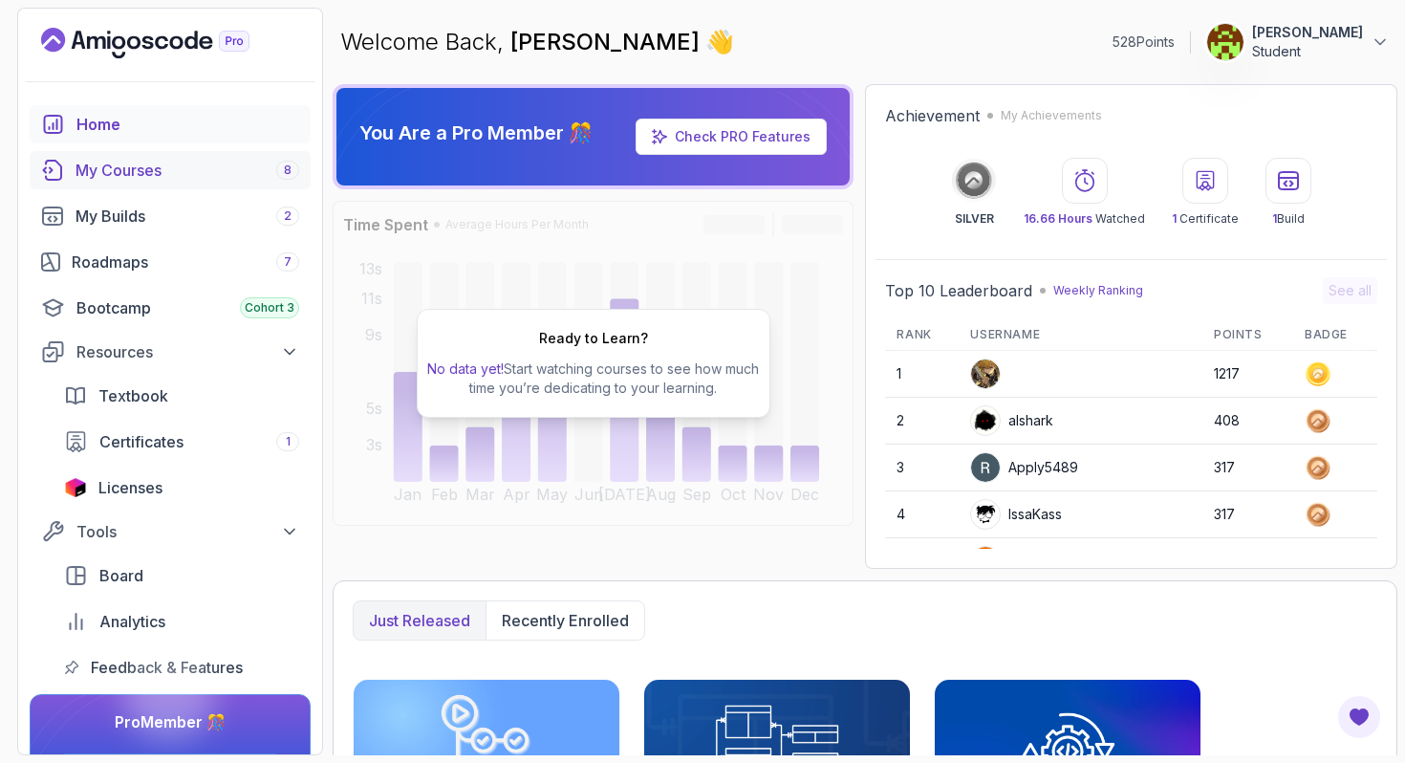
click at [139, 151] on link "My Courses 8" at bounding box center [170, 170] width 281 height 38
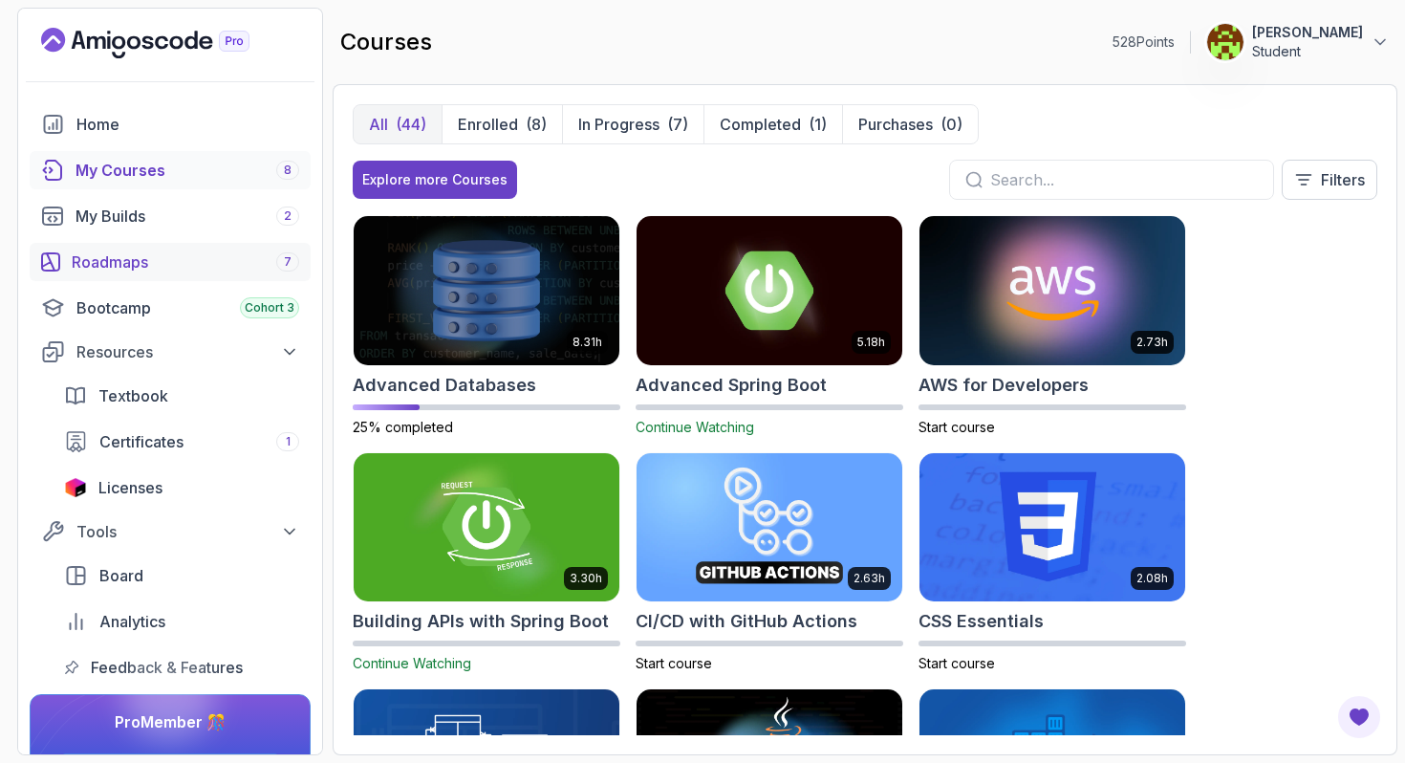
click at [131, 271] on div "Roadmaps 7" at bounding box center [186, 261] width 228 height 23
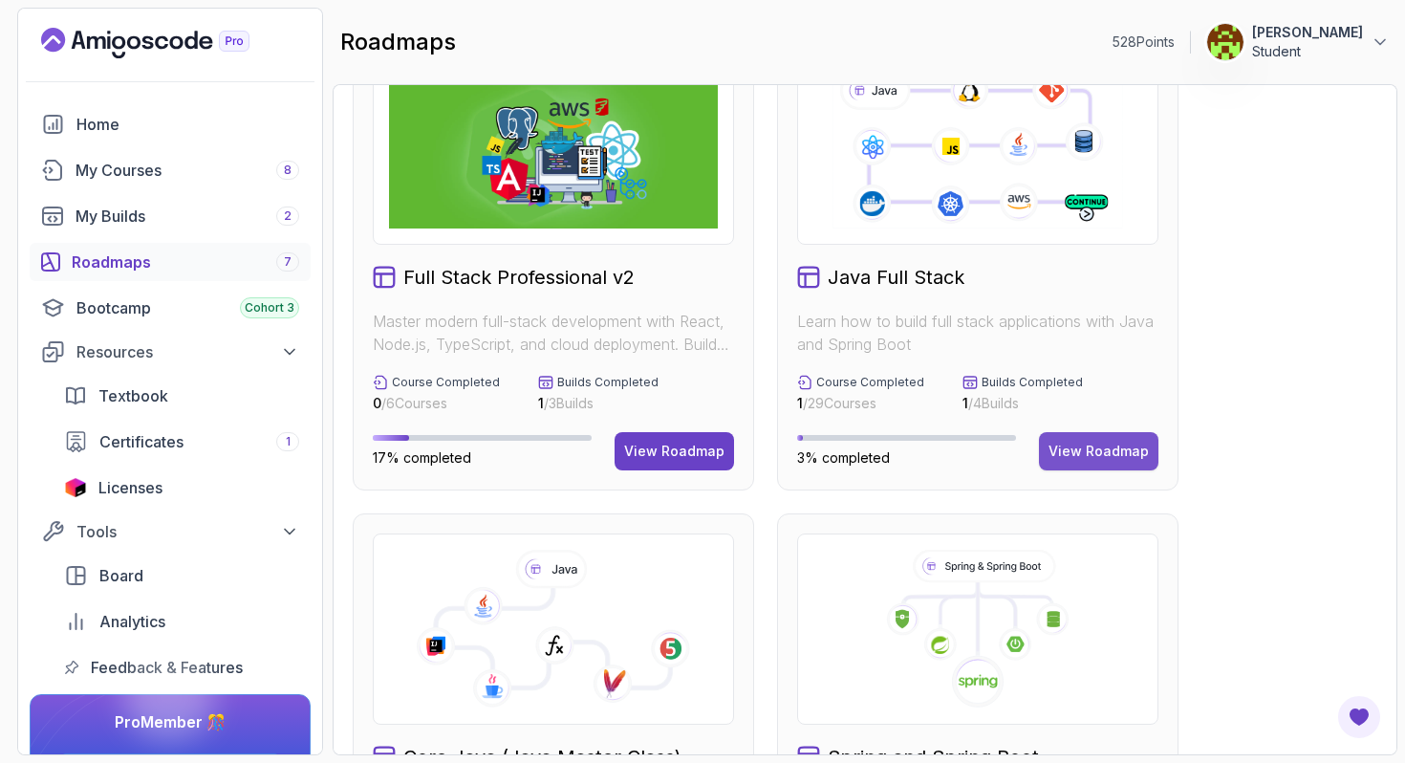
scroll to position [89, 0]
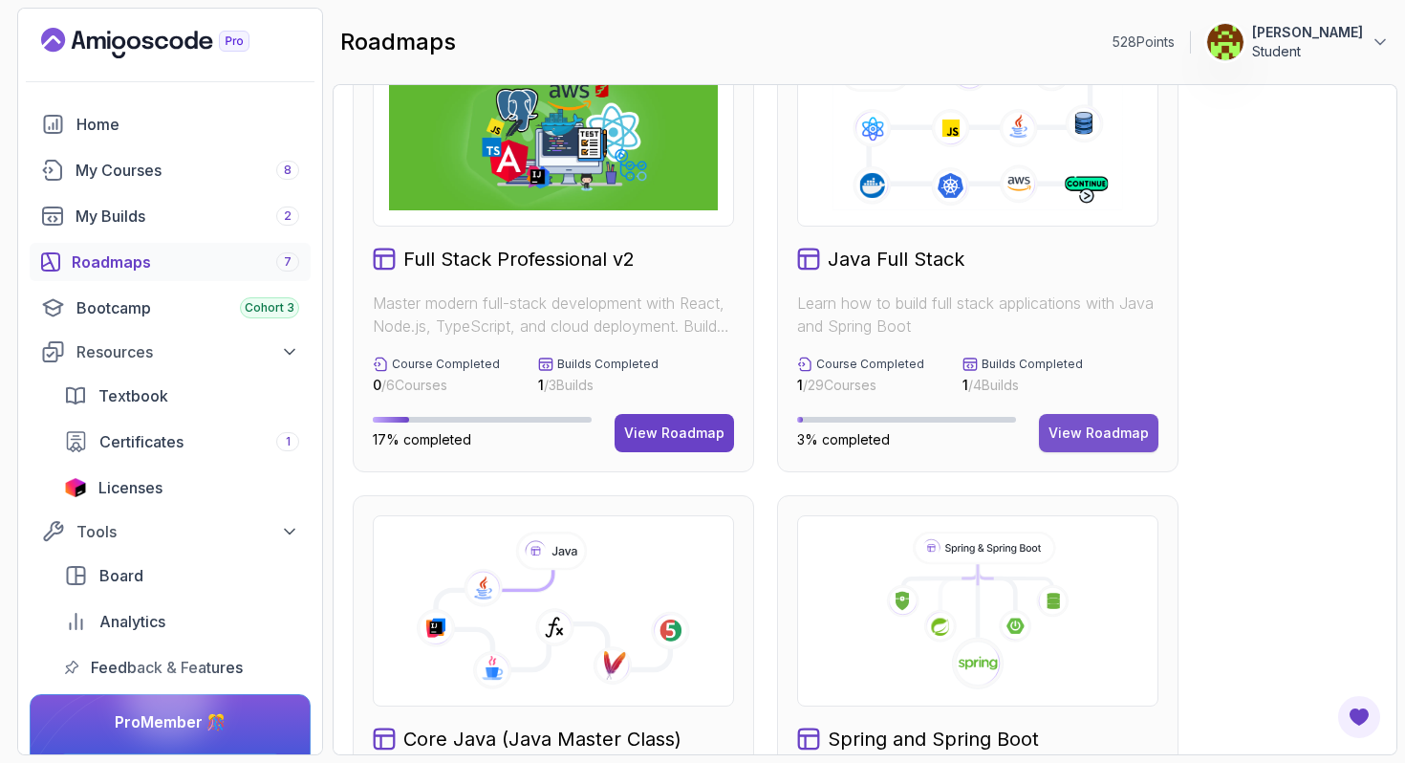
click at [1094, 441] on div "View Roadmap" at bounding box center [1099, 432] width 100 height 19
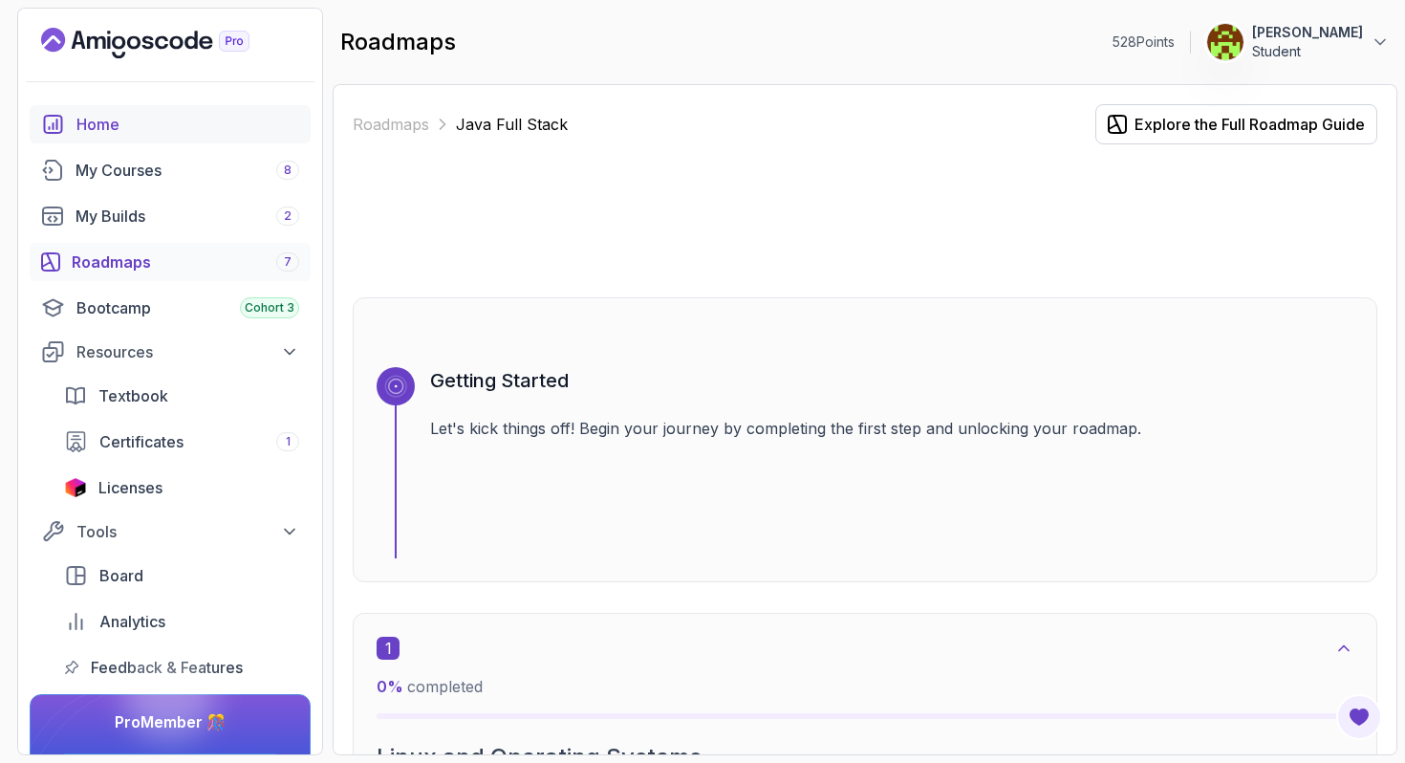
click at [215, 128] on div "Home" at bounding box center [187, 124] width 223 height 23
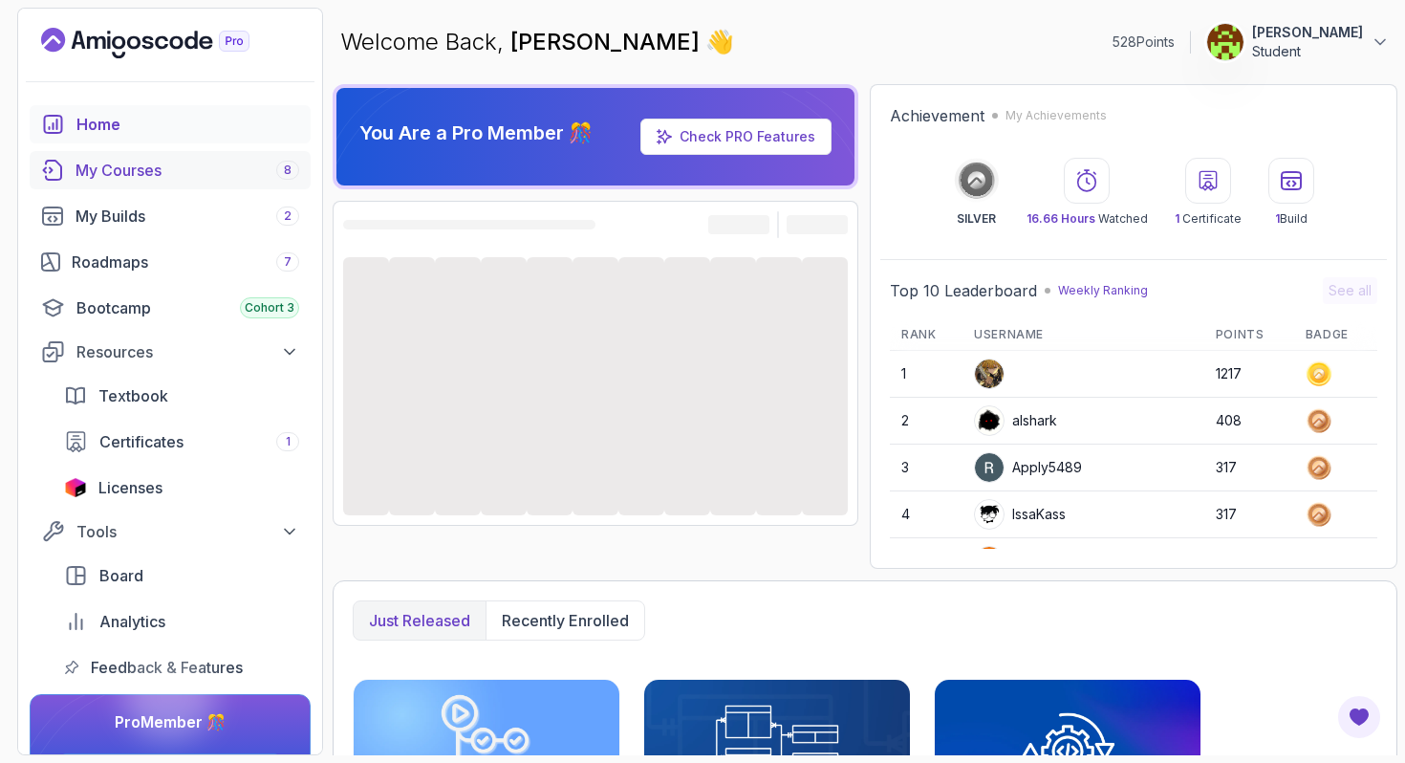
click at [201, 168] on div "My Courses 8" at bounding box center [188, 170] width 224 height 23
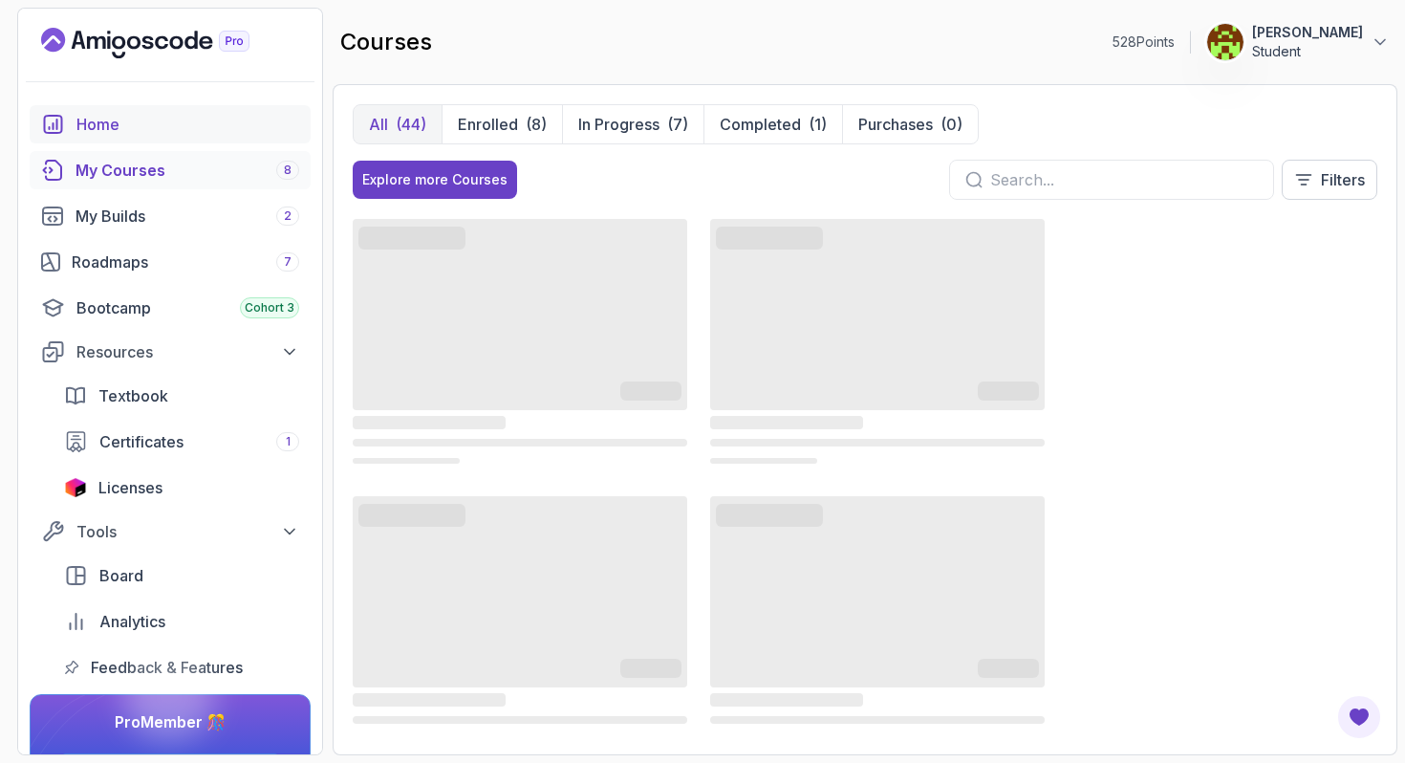
click at [130, 123] on div "Home" at bounding box center [187, 124] width 223 height 23
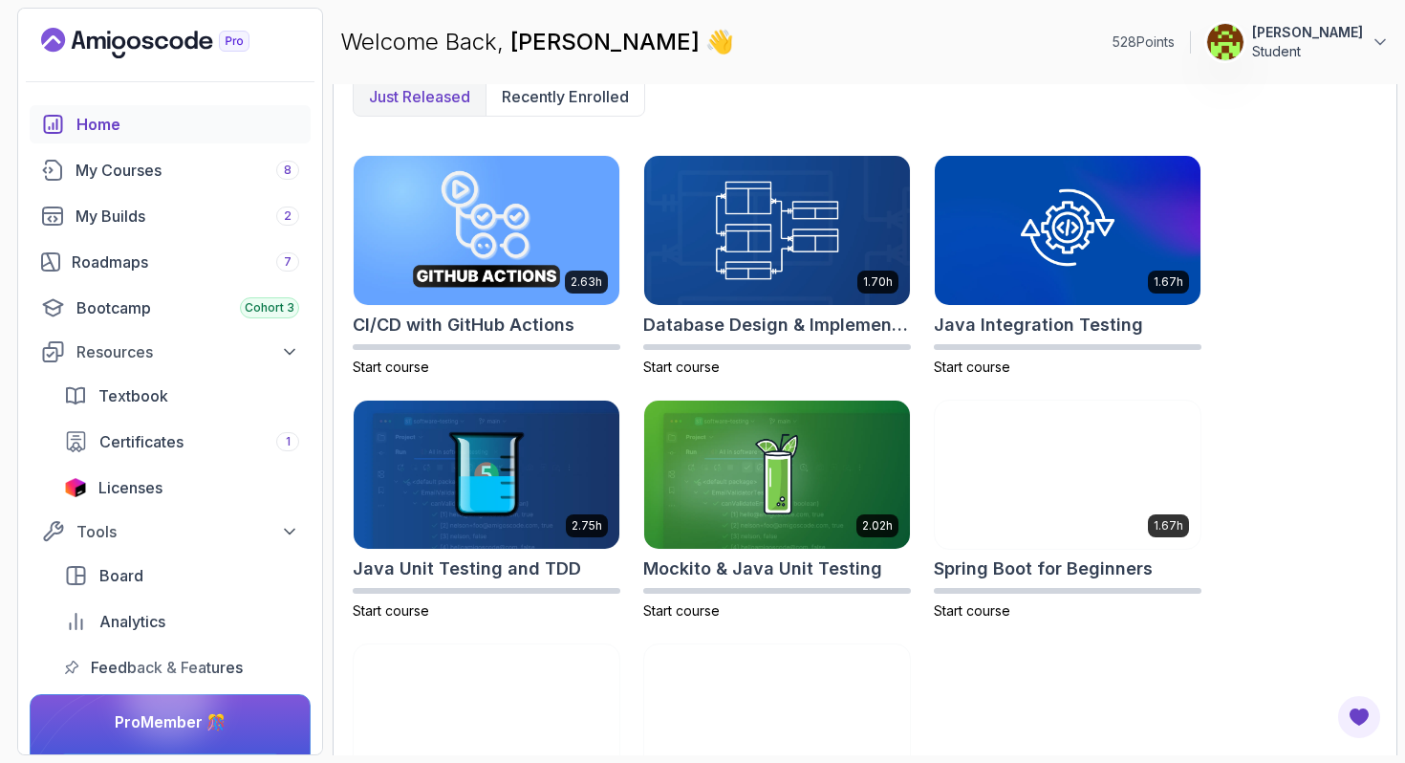
scroll to position [531, 0]
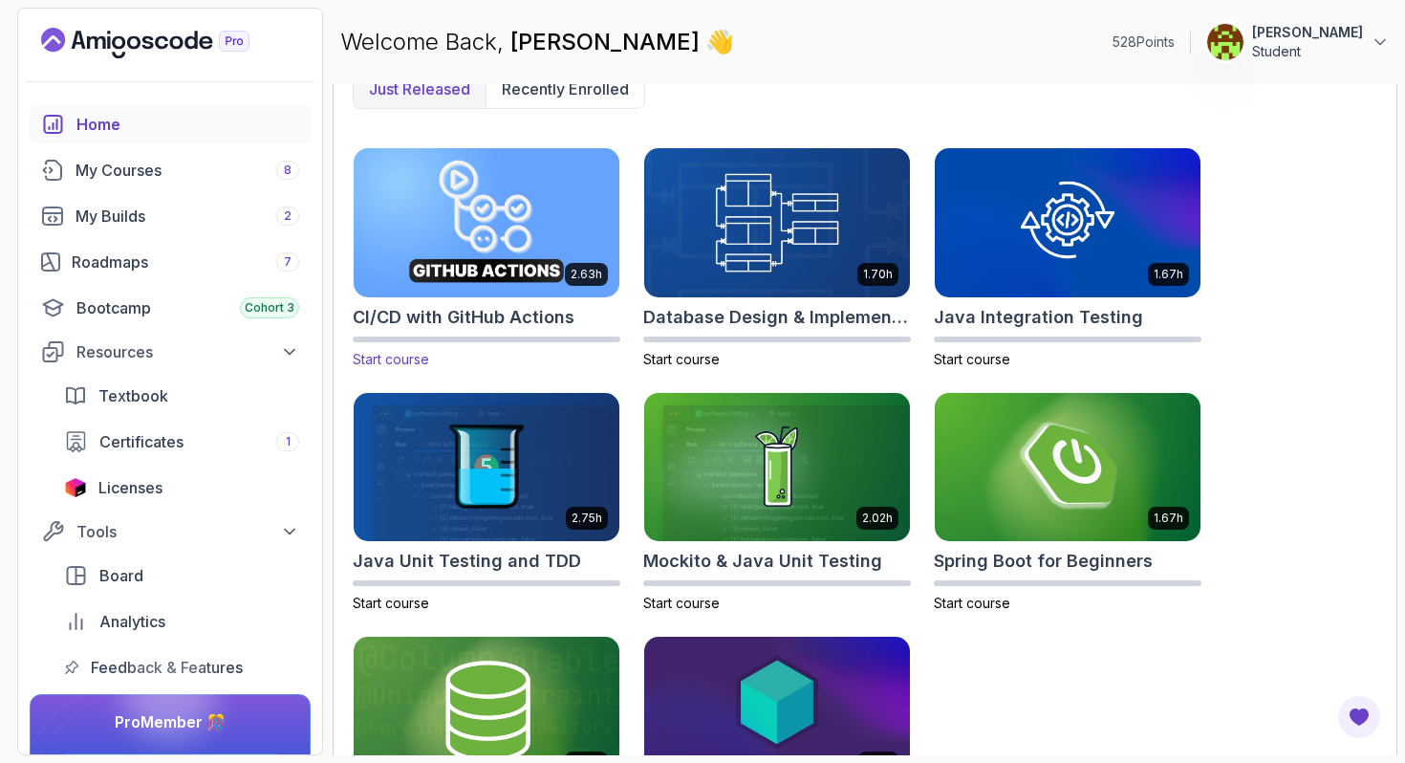
click at [401, 355] on span "Start course" at bounding box center [391, 359] width 76 height 16
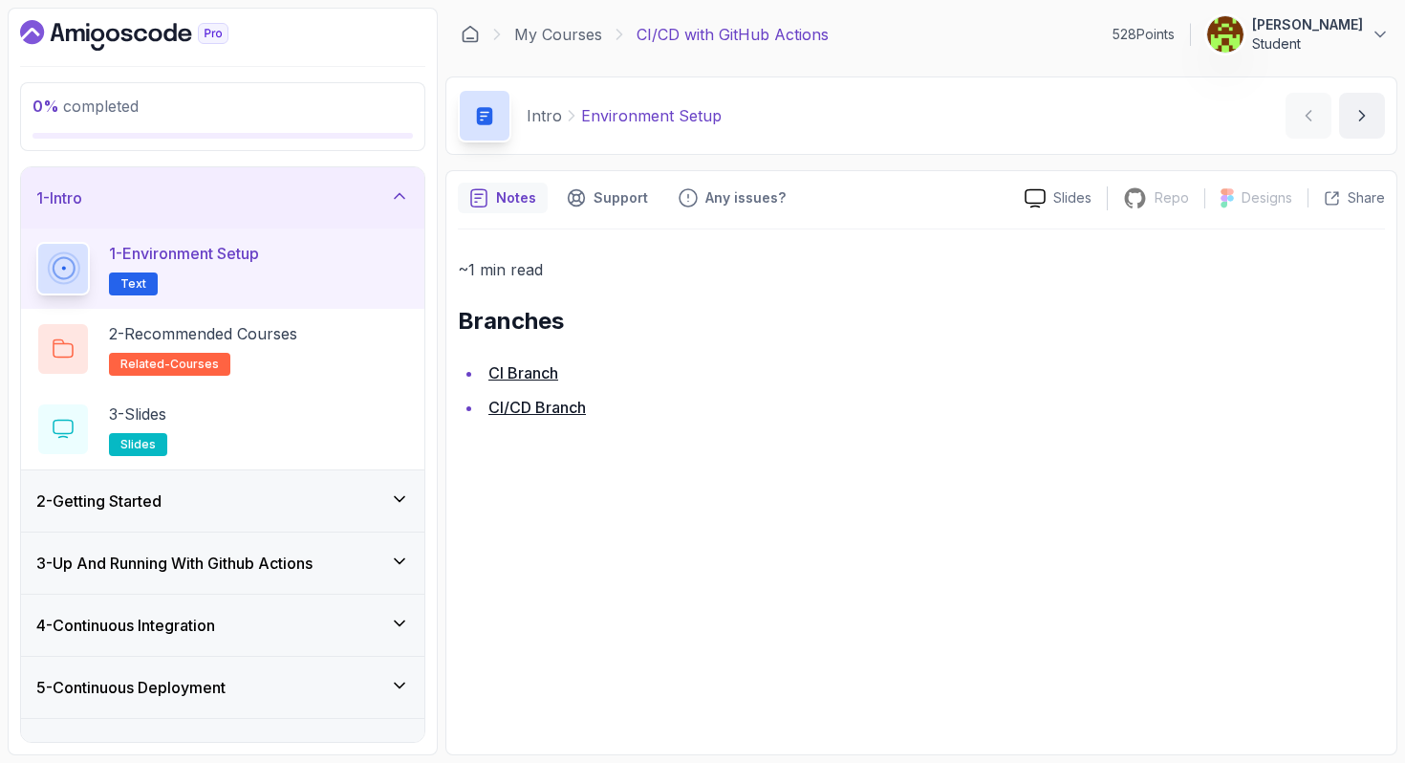
click at [195, 261] on p "1 - Environment Setup" at bounding box center [184, 253] width 150 height 23
click at [483, 482] on div "~1 min read Branches CI Branch CI/CD Branch" at bounding box center [921, 485] width 927 height 513
click at [239, 334] on p "2 - Recommended Courses" at bounding box center [203, 333] width 188 height 23
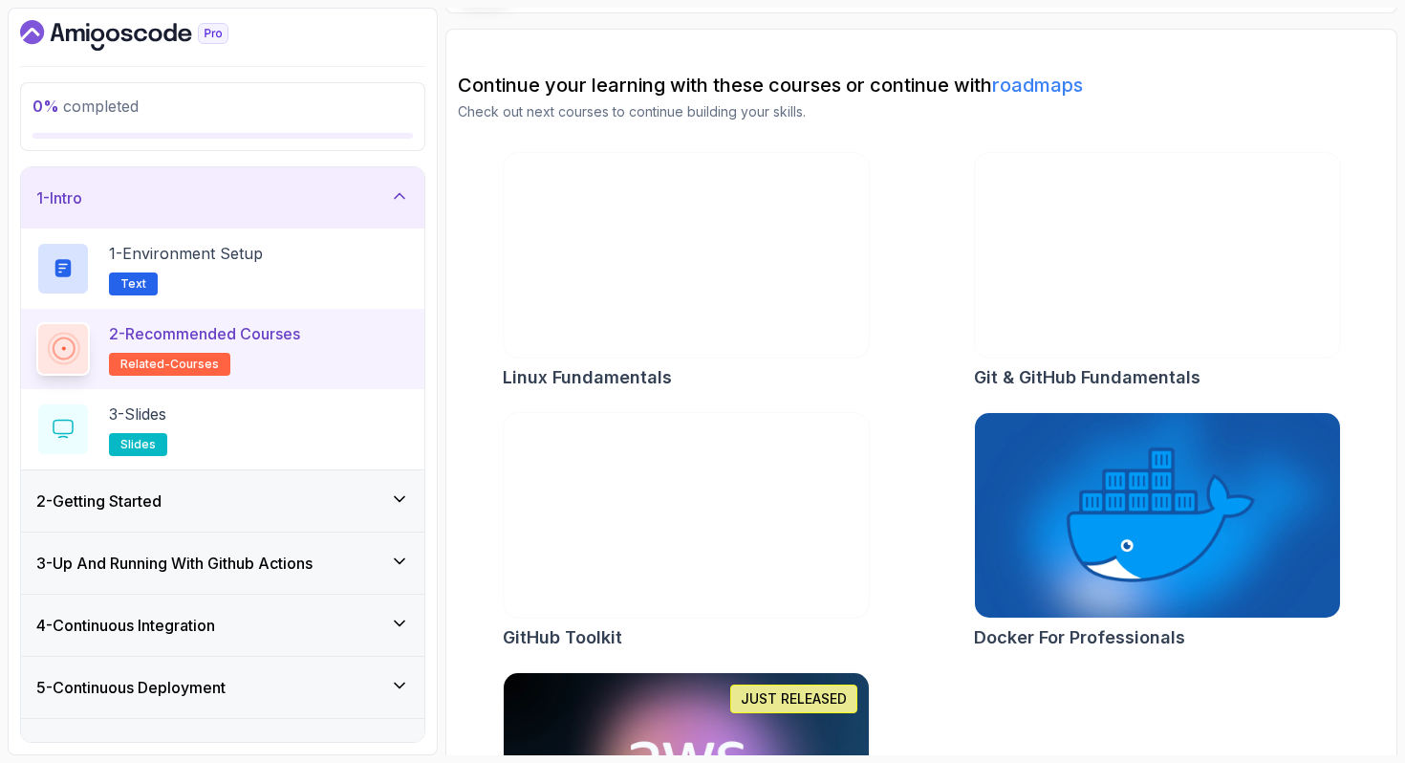
scroll to position [315, 0]
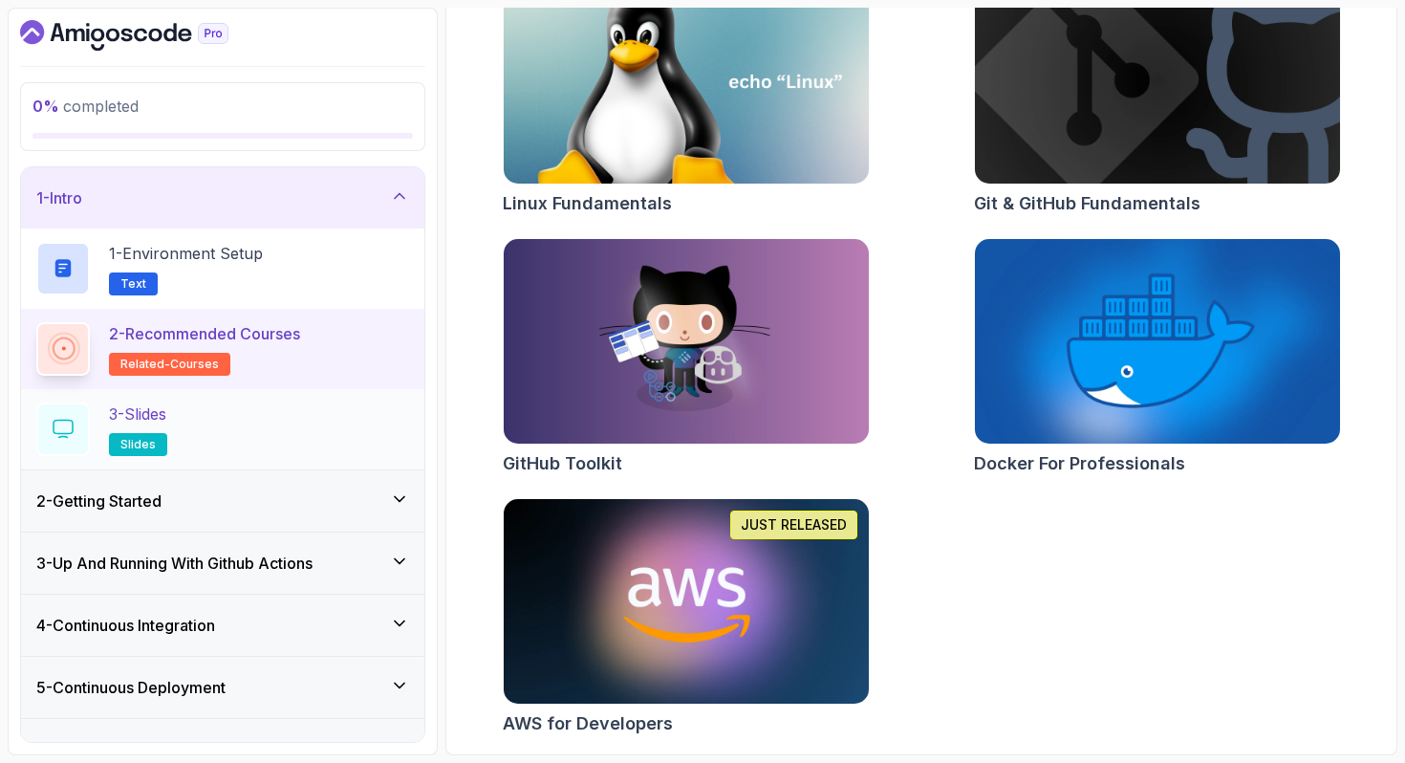
click at [200, 415] on div "3 - Slides slides" at bounding box center [222, 429] width 373 height 54
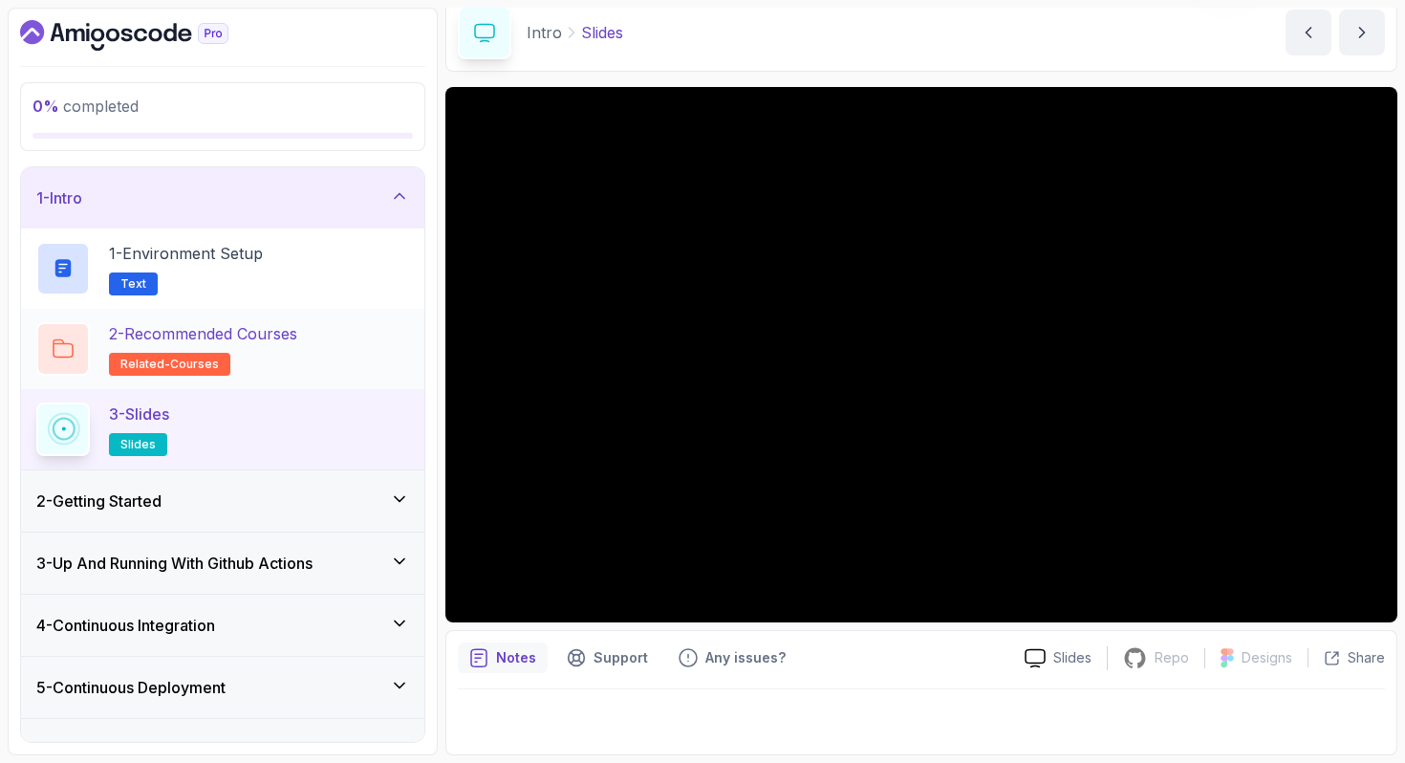
click at [249, 338] on p "2 - Recommended Courses" at bounding box center [203, 333] width 188 height 23
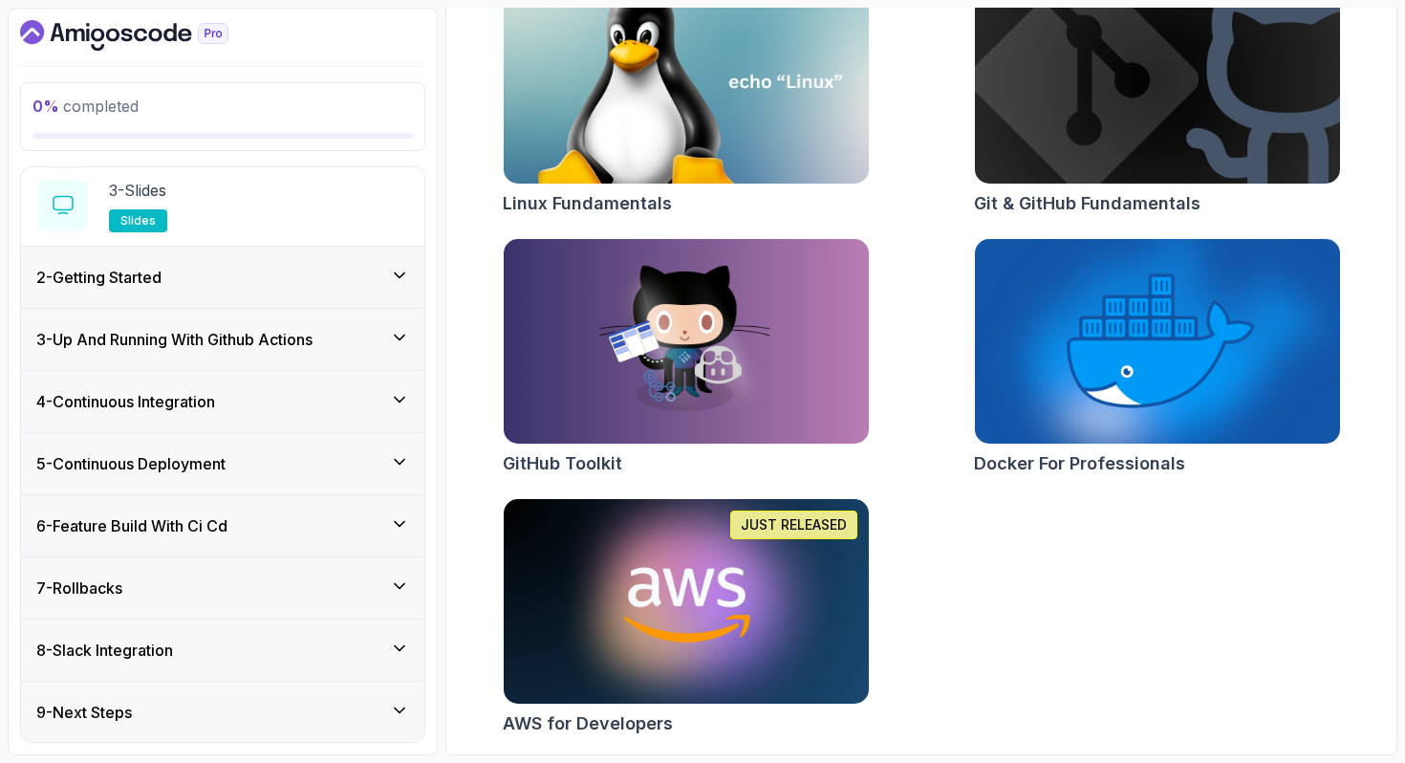
scroll to position [224, 0]
click at [277, 400] on div "4 - Continuous Integration" at bounding box center [222, 401] width 373 height 23
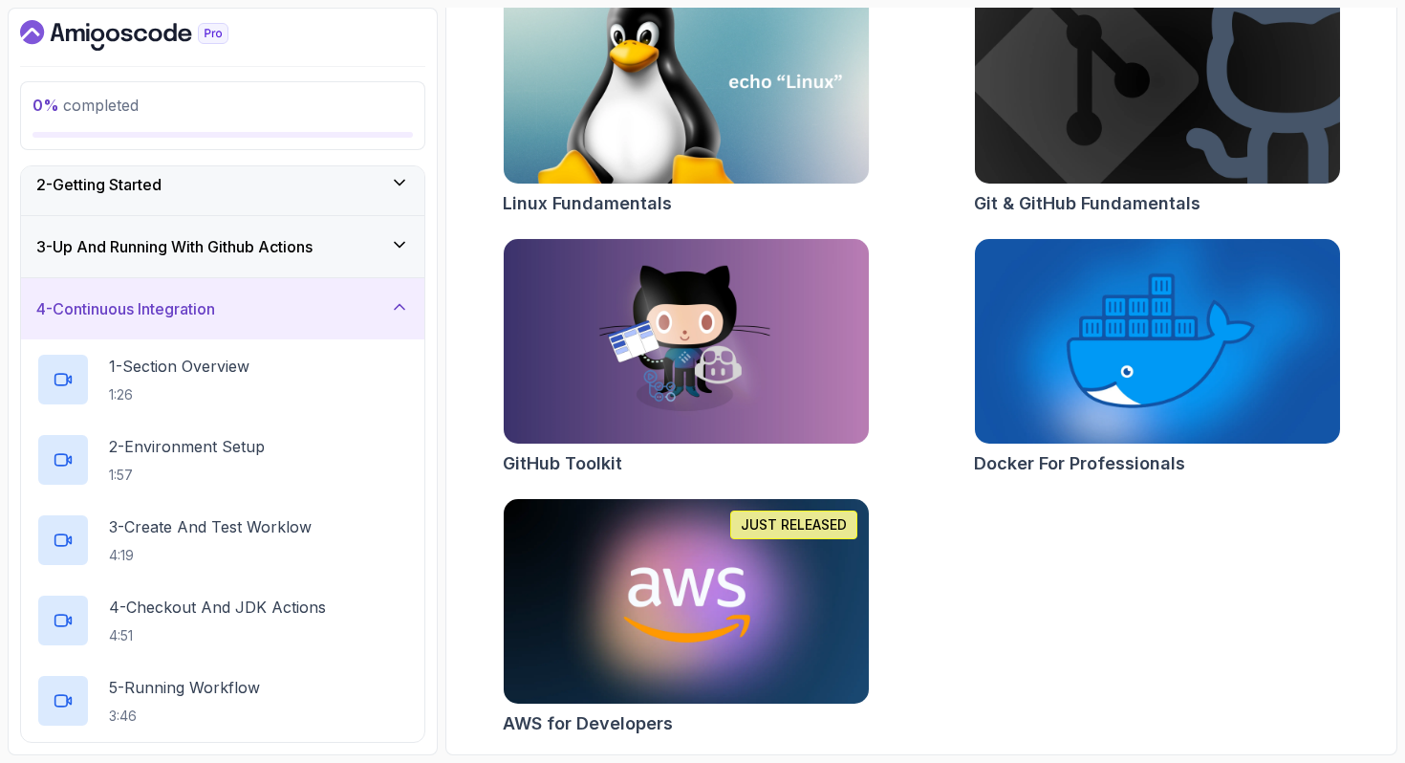
scroll to position [45, 0]
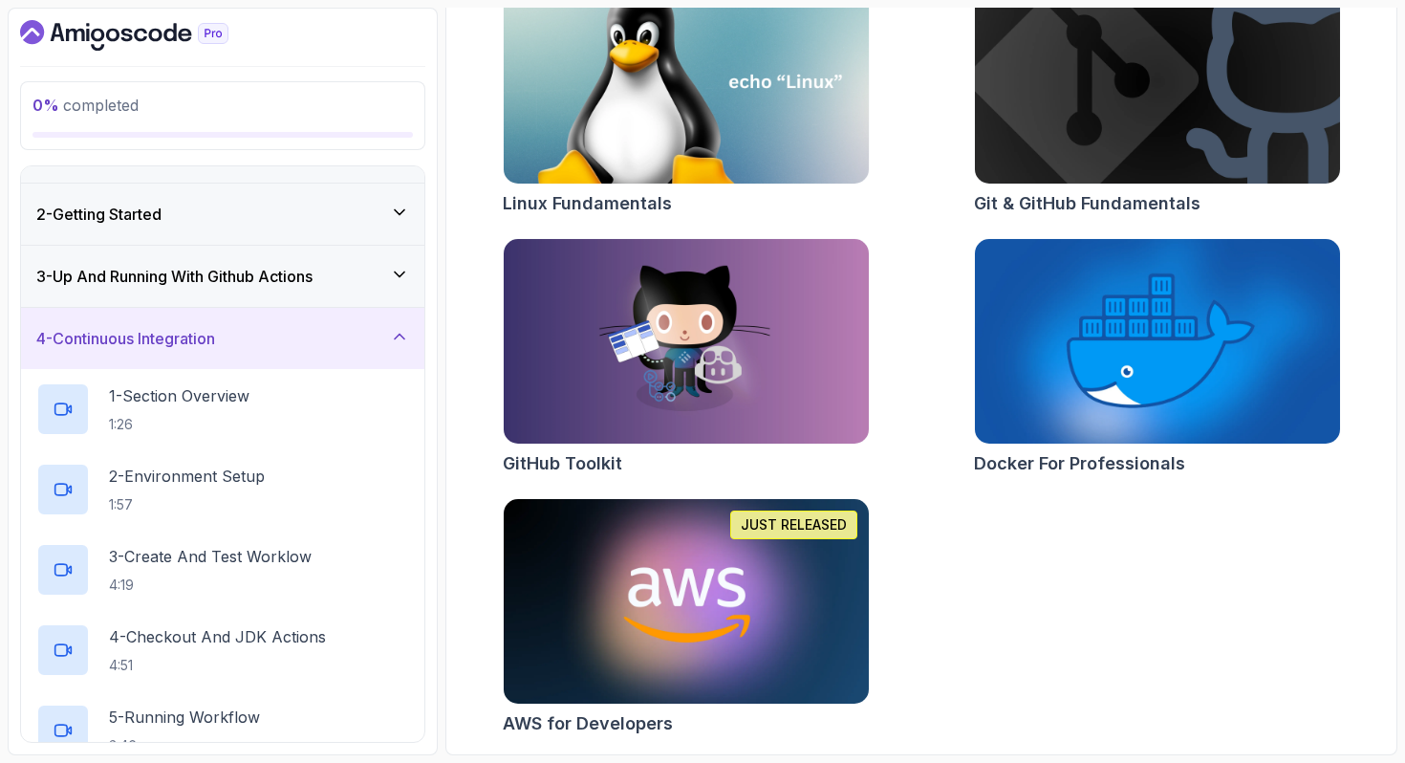
click at [263, 336] on div "4 - Continuous Integration" at bounding box center [222, 338] width 373 height 23
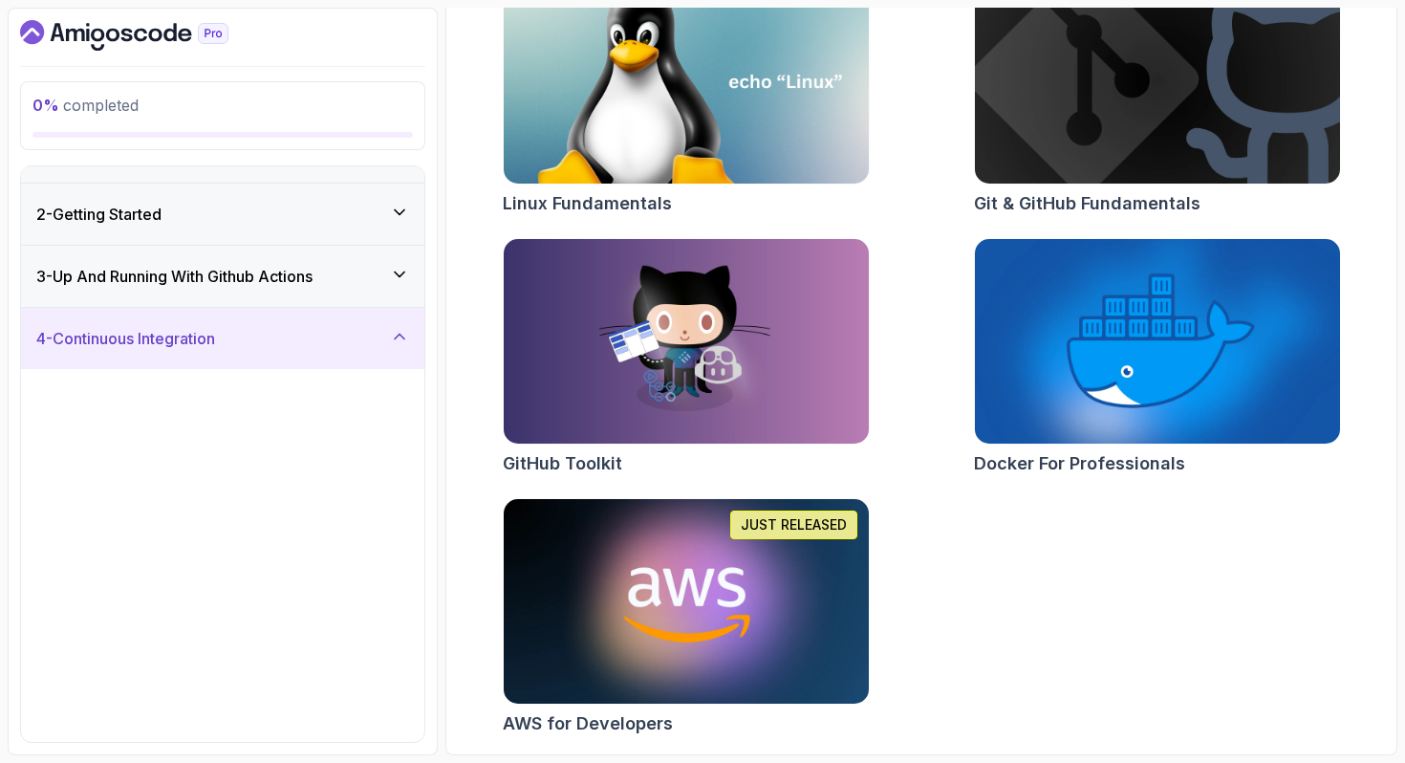
scroll to position [0, 0]
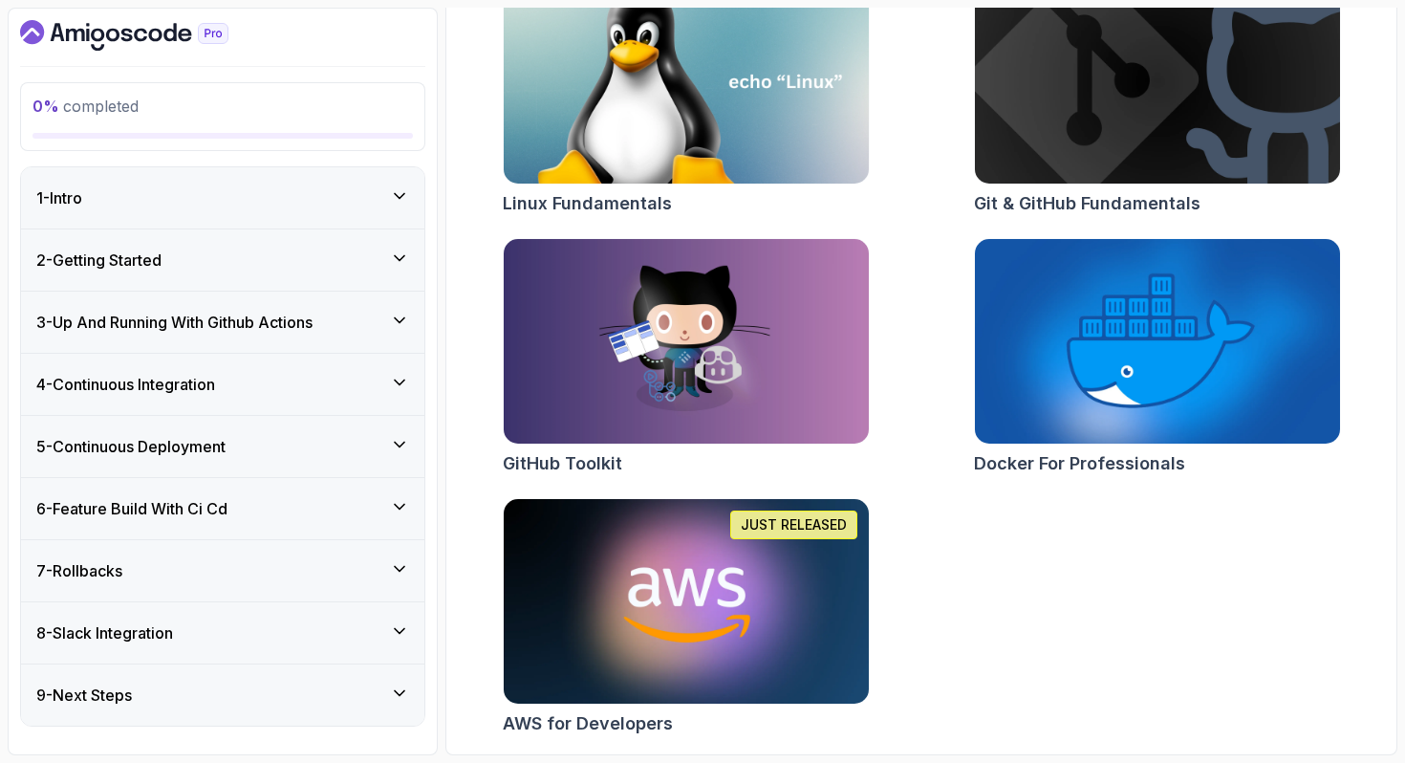
click at [233, 194] on div "1 - Intro" at bounding box center [222, 197] width 373 height 23
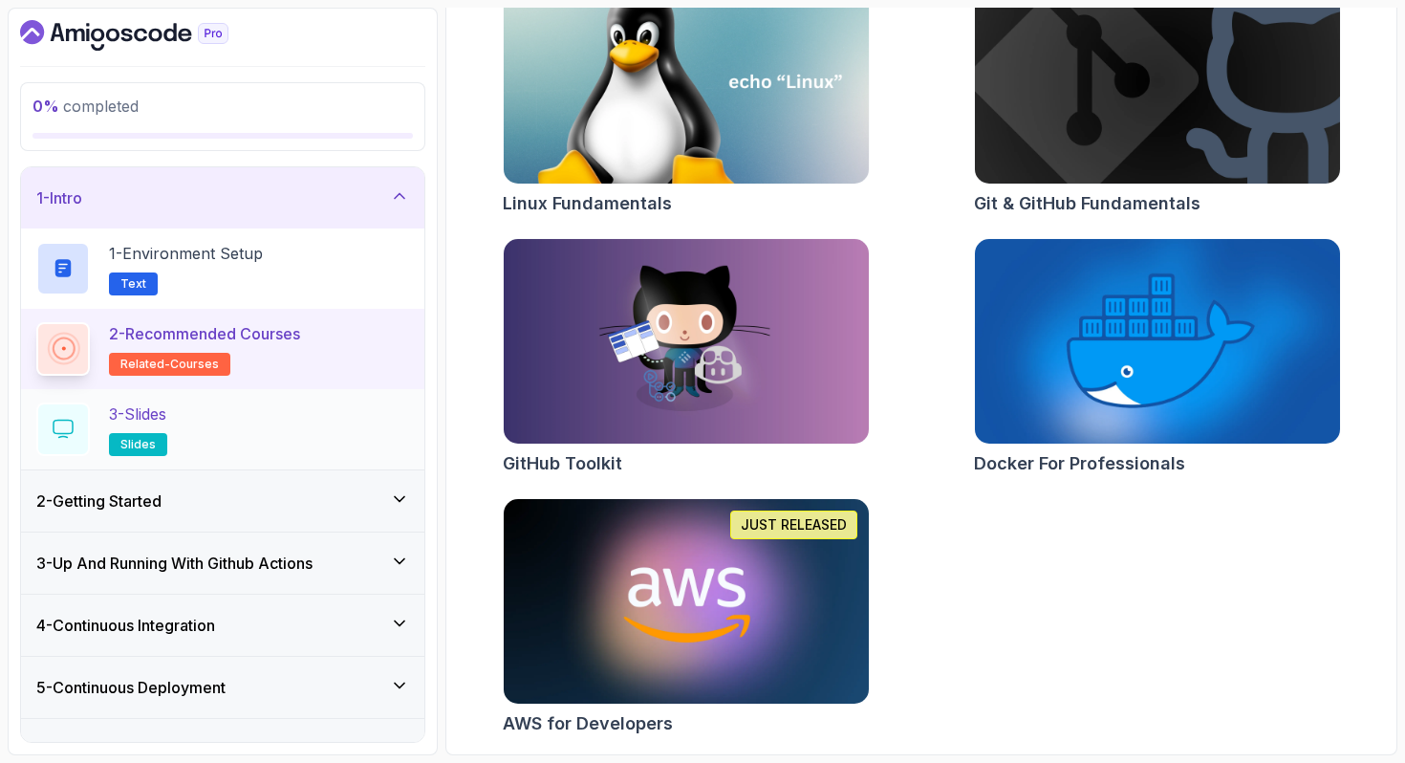
click at [272, 432] on div "3 - Slides slides" at bounding box center [222, 429] width 373 height 54
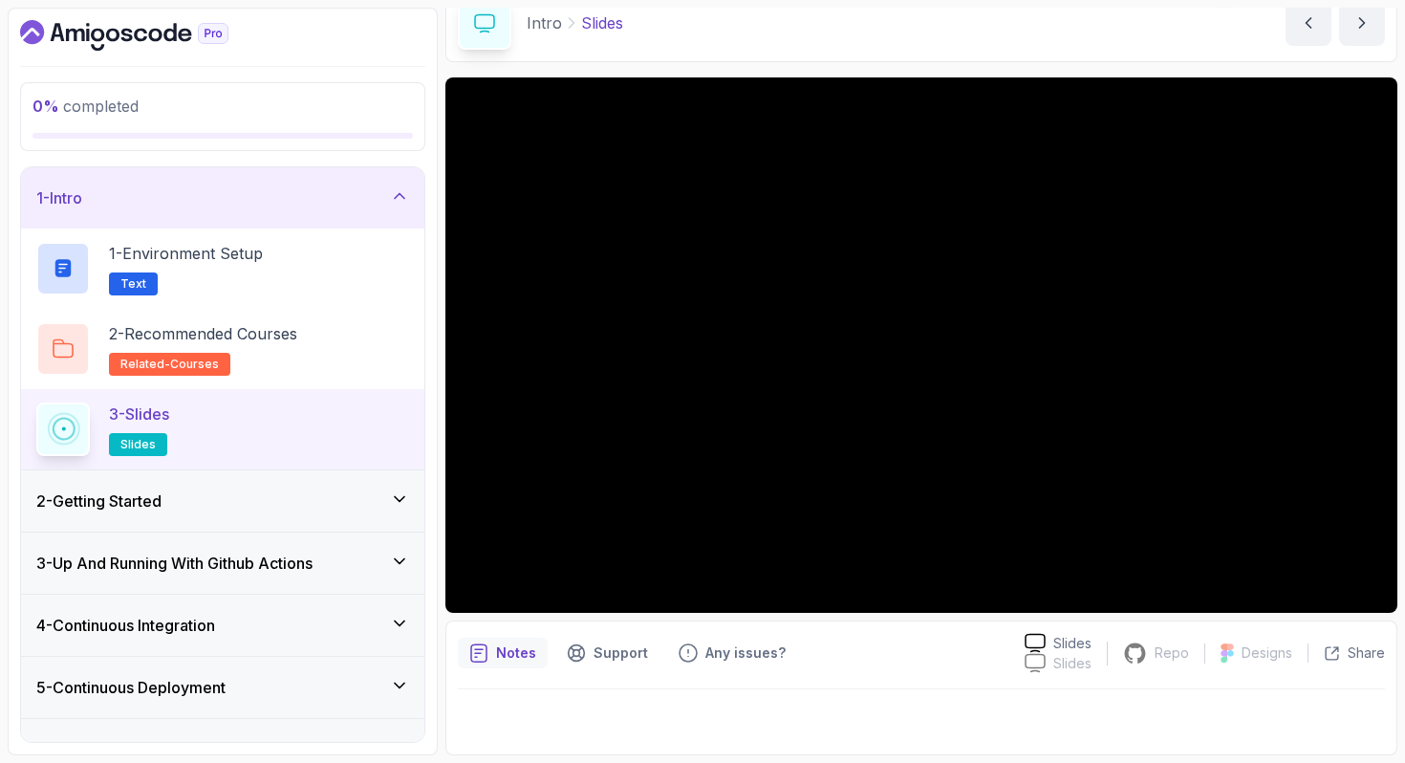
scroll to position [83, 0]
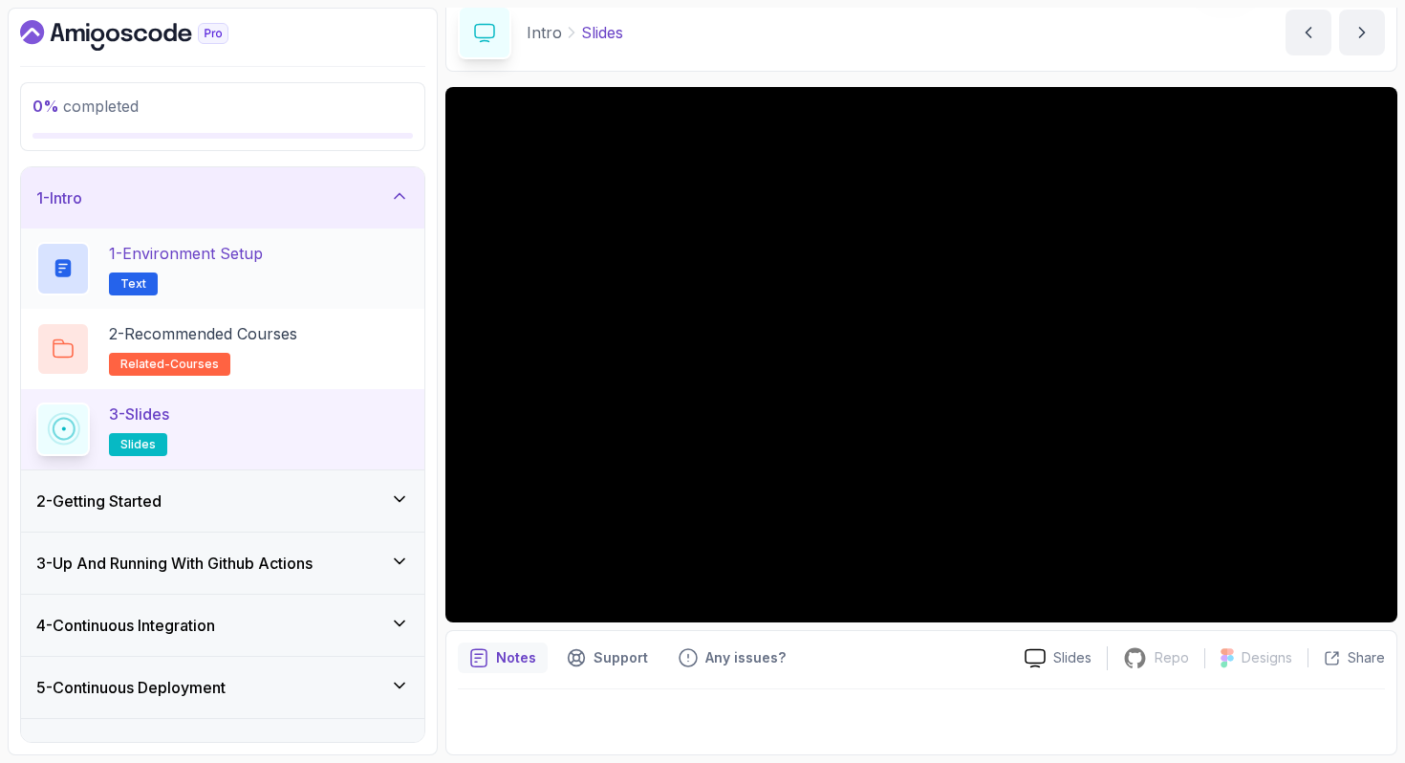
click at [263, 289] on h2 "1 - Environment Setup Text" at bounding box center [186, 269] width 154 height 54
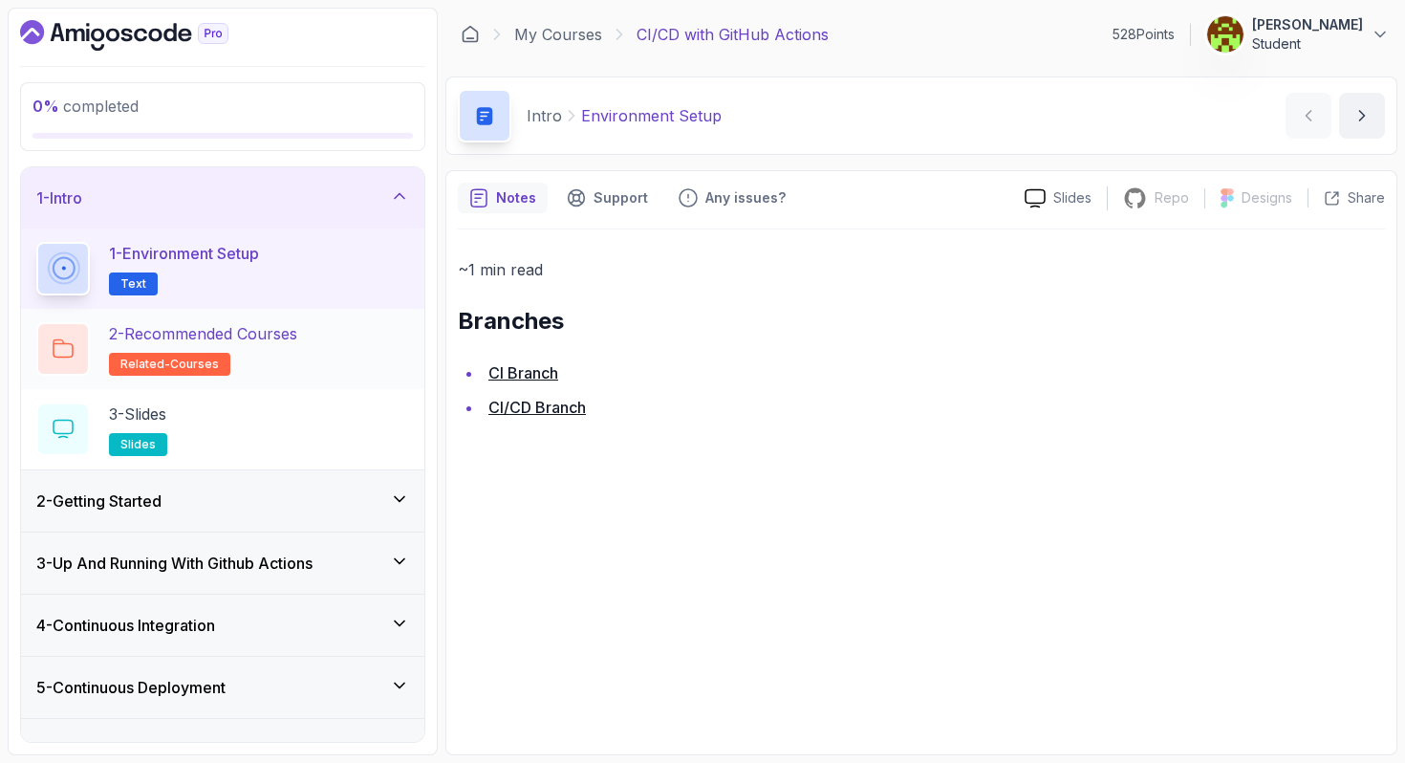
click at [258, 326] on p "2 - Recommended Courses" at bounding box center [203, 333] width 188 height 23
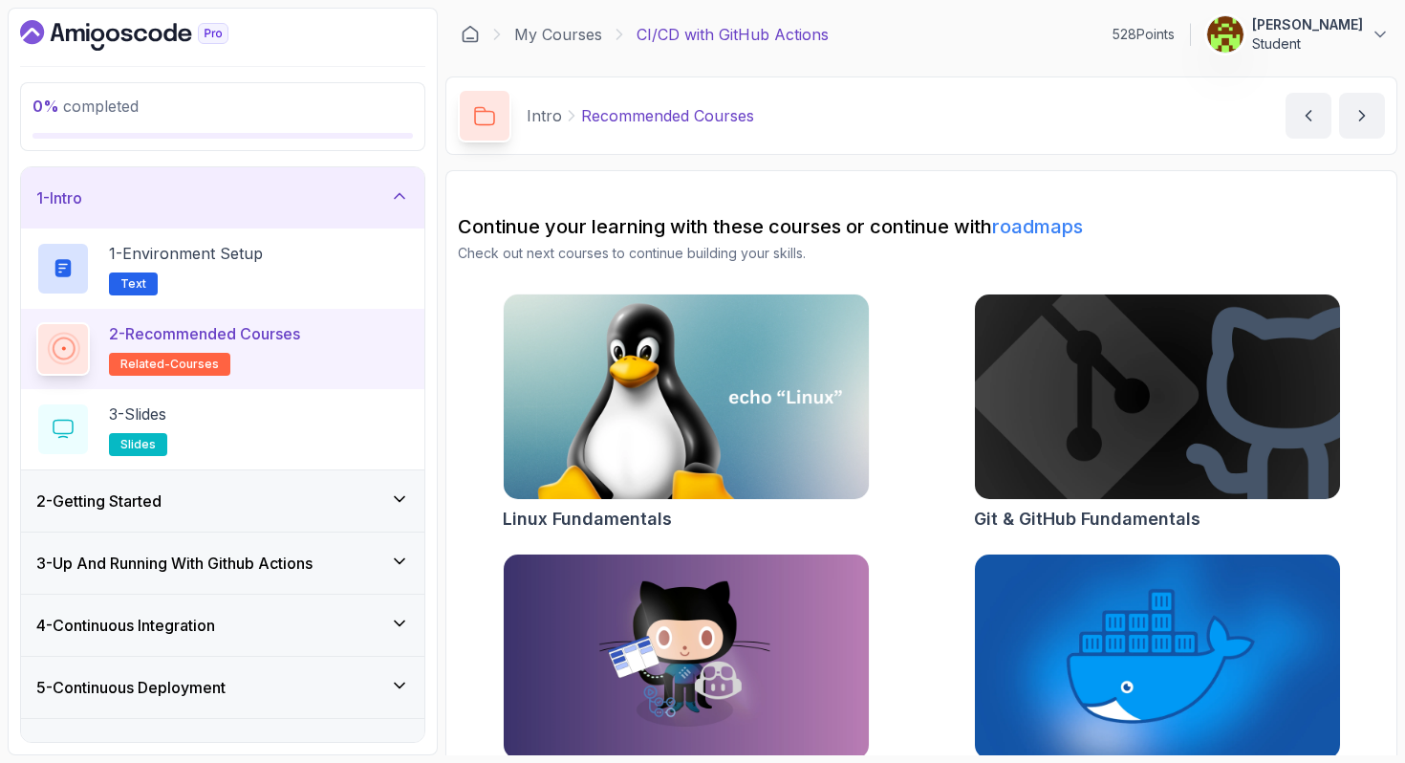
click at [252, 386] on div "2 - Recommended Courses related-courses" at bounding box center [222, 349] width 403 height 80
click at [227, 413] on div "3 - Slides slides" at bounding box center [222, 429] width 373 height 54
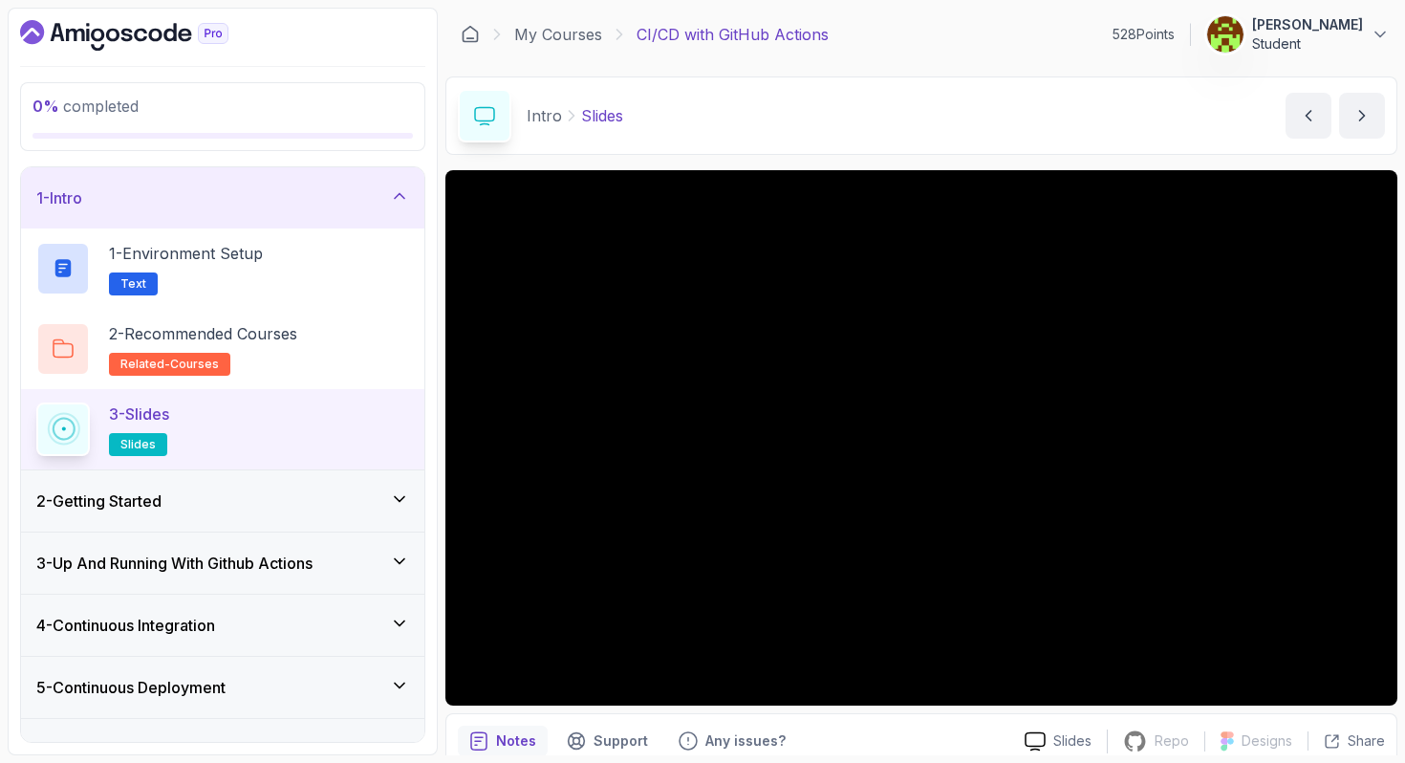
click at [243, 205] on div "1 - Intro" at bounding box center [222, 197] width 373 height 23
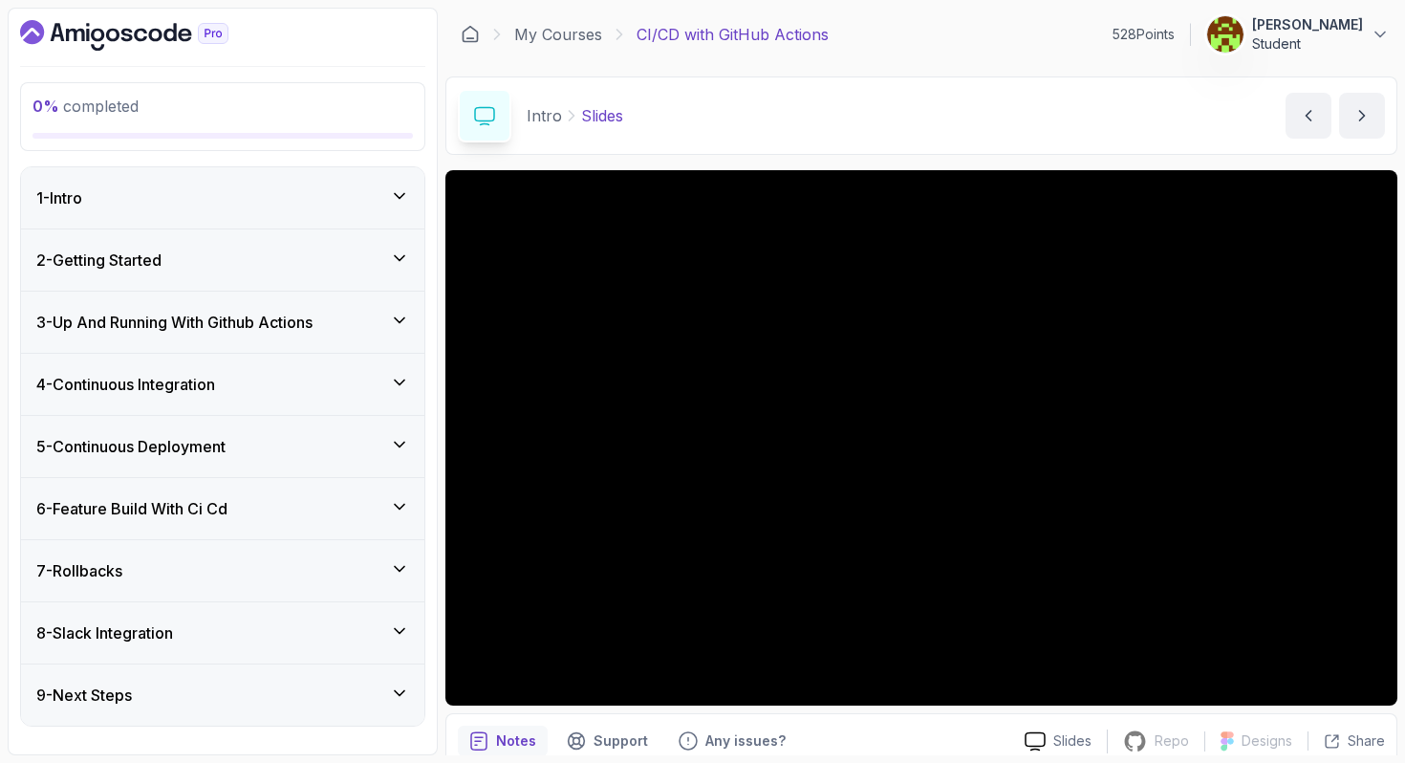
click at [203, 275] on div "2 - Getting Started" at bounding box center [222, 259] width 403 height 61
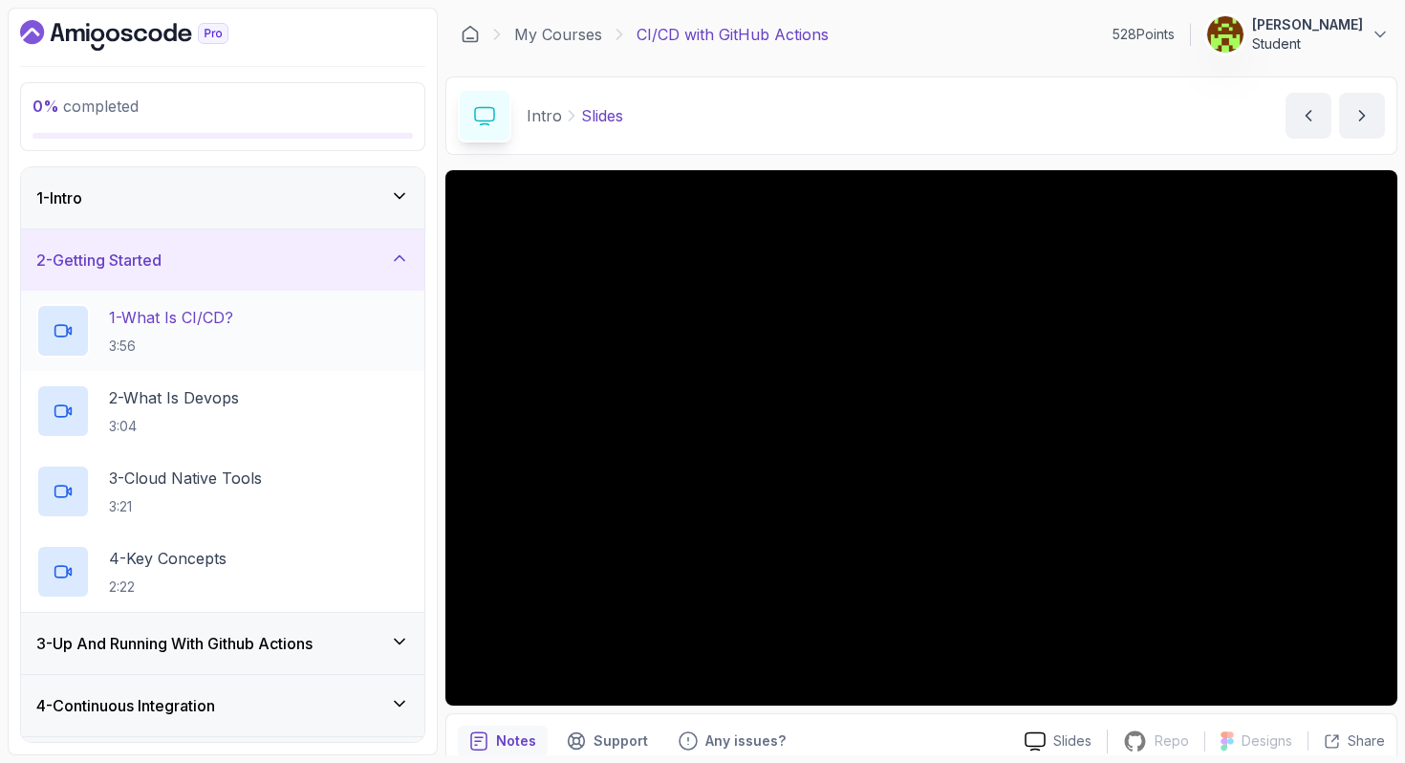
click at [193, 325] on p "1 - What Is CI/CD?" at bounding box center [171, 317] width 124 height 23
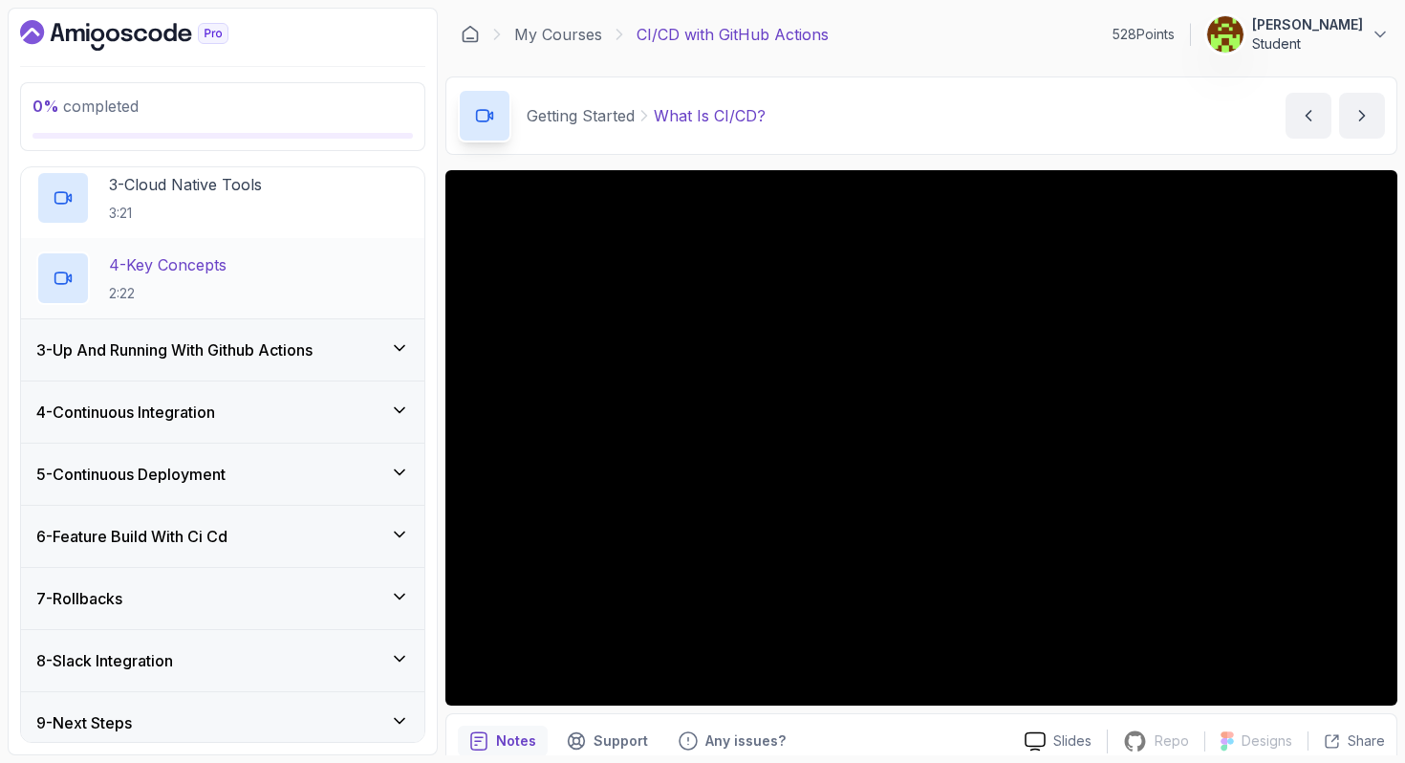
scroll to position [304, 0]
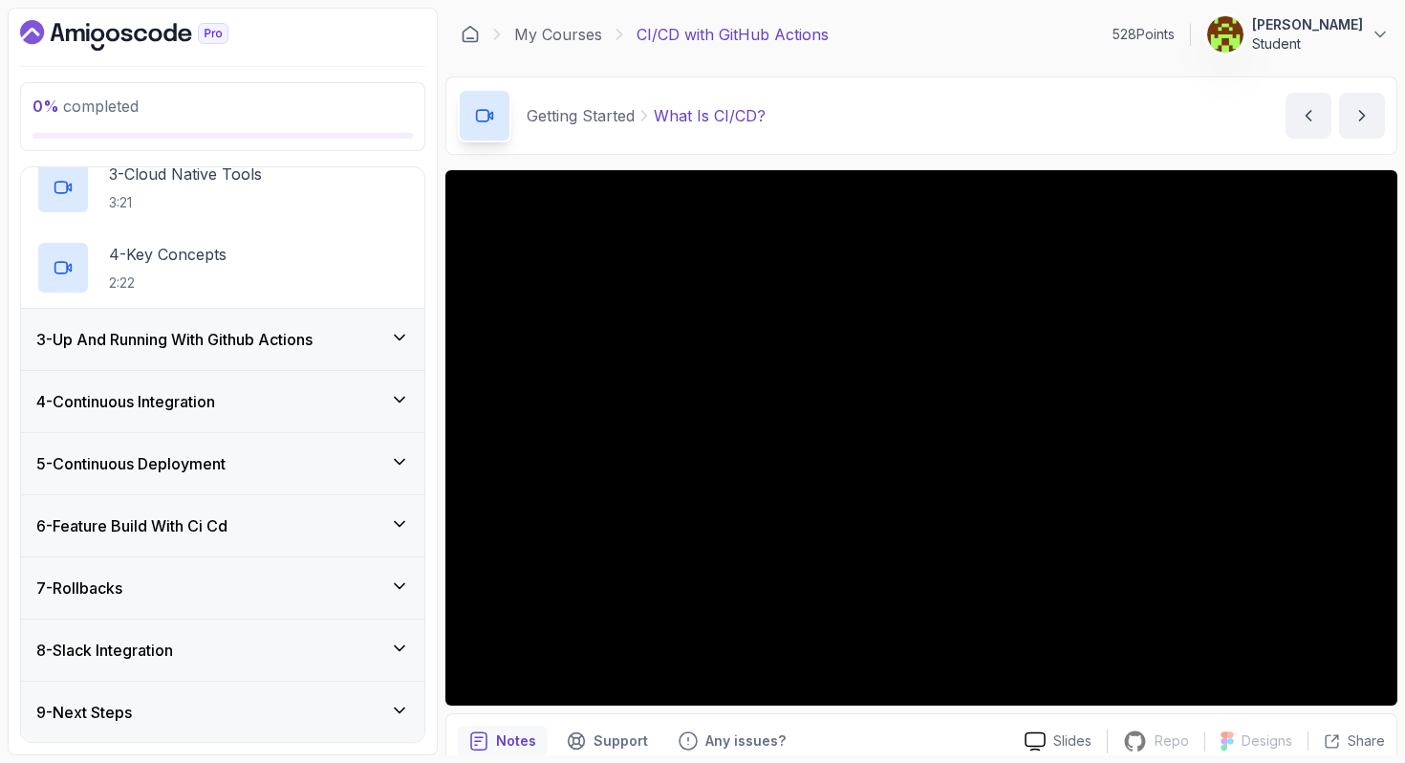
click at [399, 517] on icon at bounding box center [399, 523] width 19 height 19
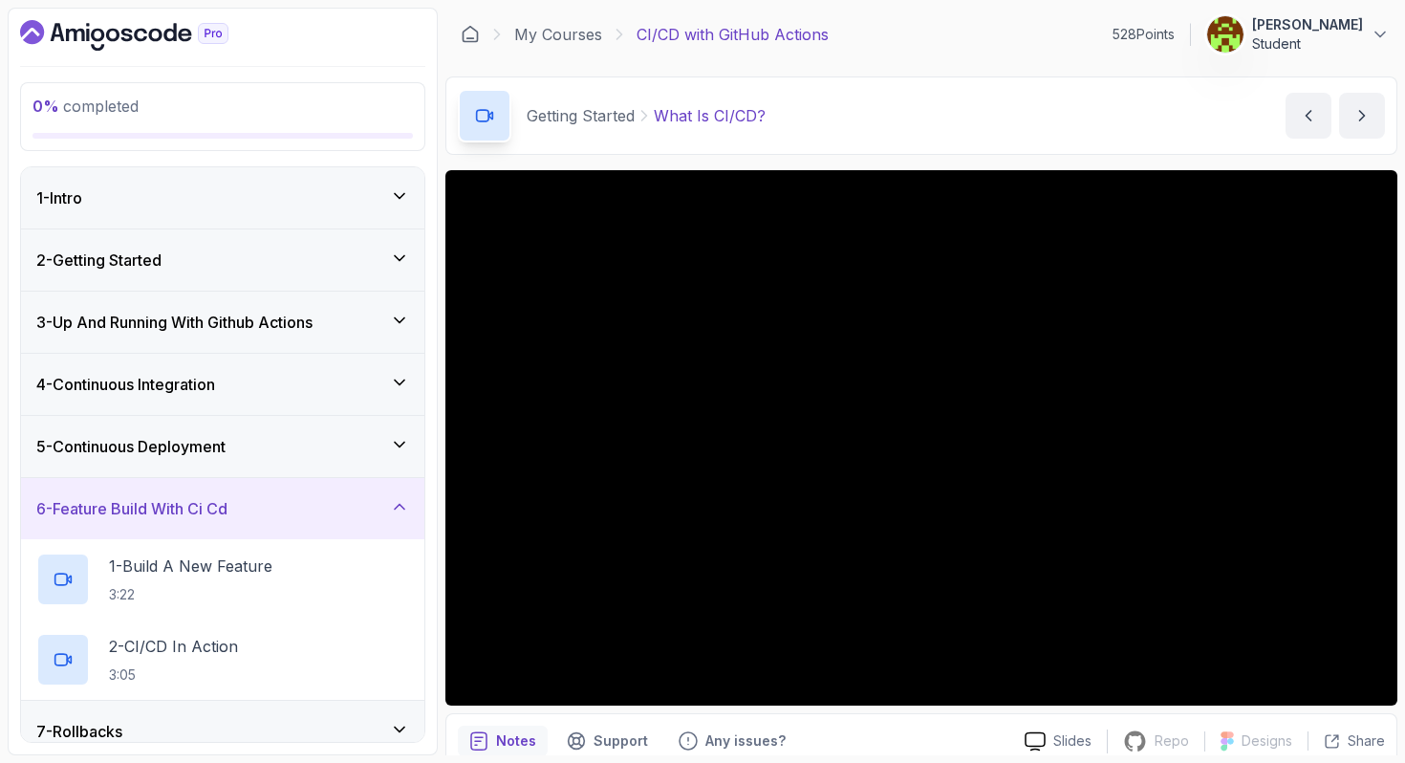
click at [404, 505] on icon at bounding box center [399, 506] width 19 height 19
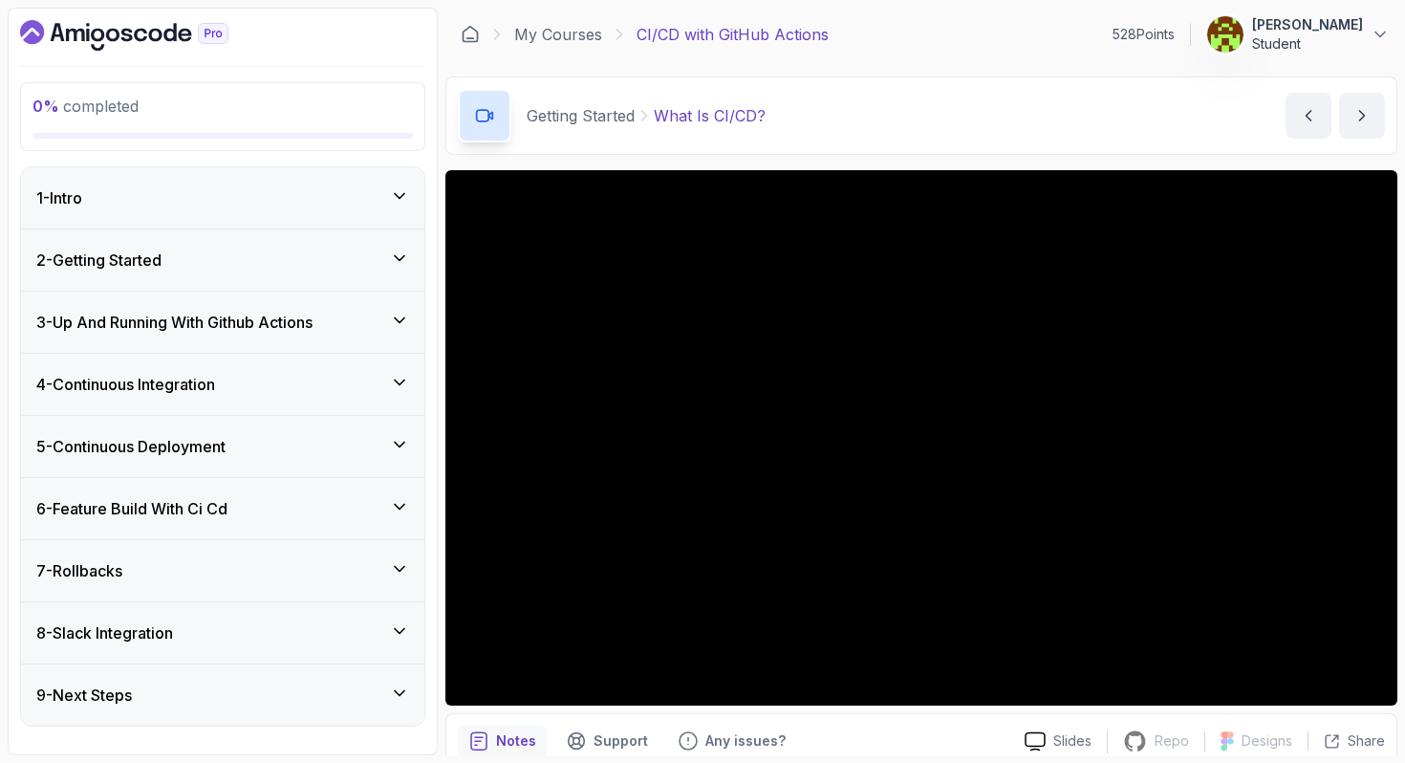
click at [257, 320] on h3 "3 - Up And Running With Github Actions" at bounding box center [174, 322] width 276 height 23
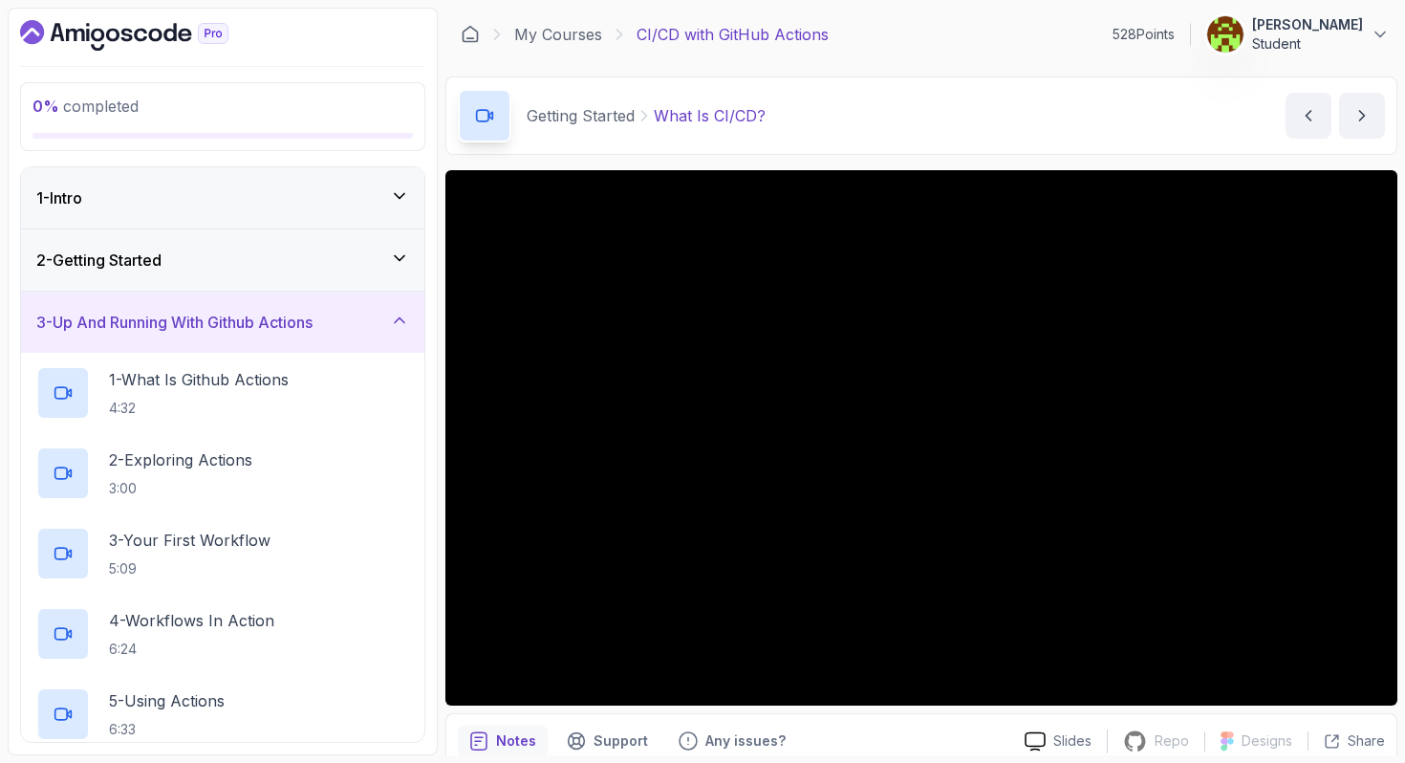
click at [257, 320] on h3 "3 - Up And Running With Github Actions" at bounding box center [174, 322] width 276 height 23
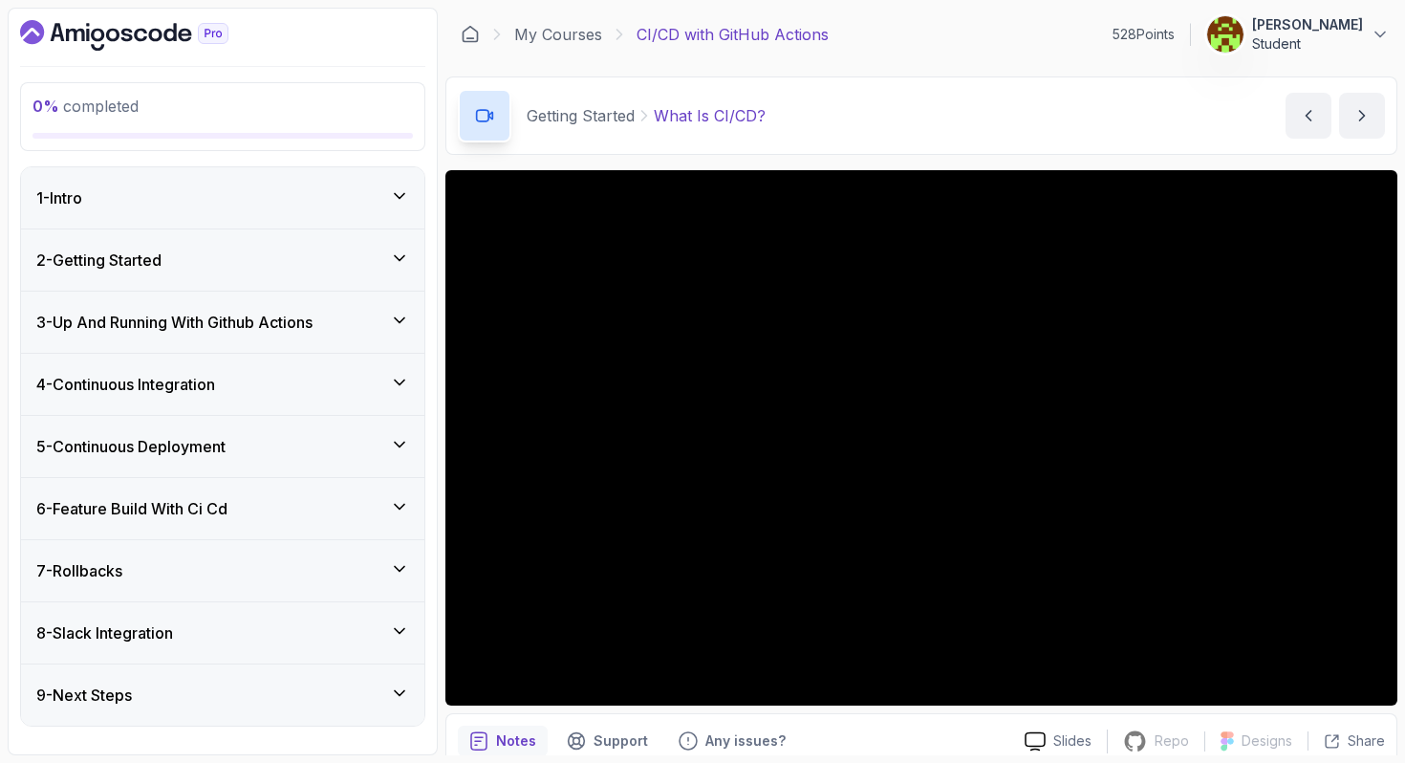
click at [227, 265] on div "2 - Getting Started" at bounding box center [222, 260] width 373 height 23
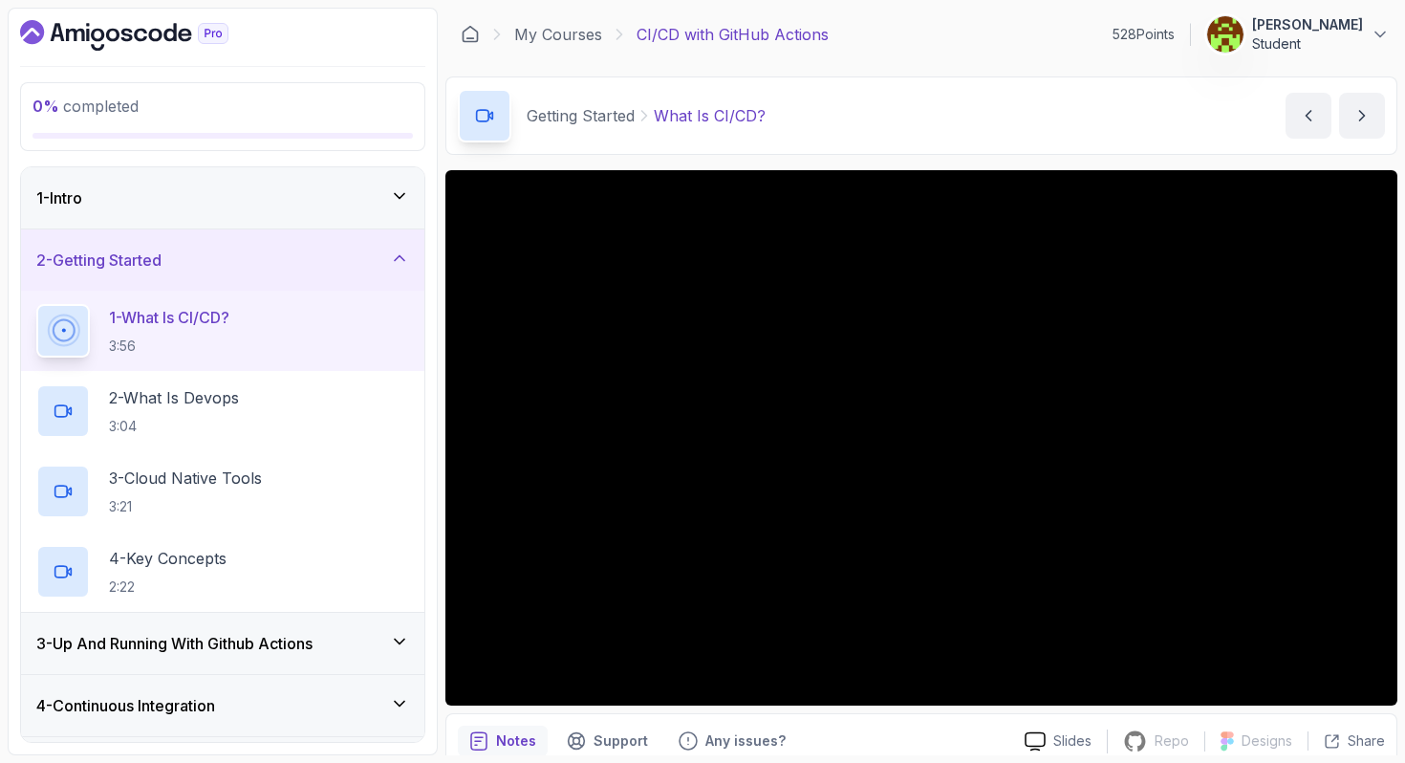
click at [203, 639] on h3 "3 - Up And Running With Github Actions" at bounding box center [174, 643] width 276 height 23
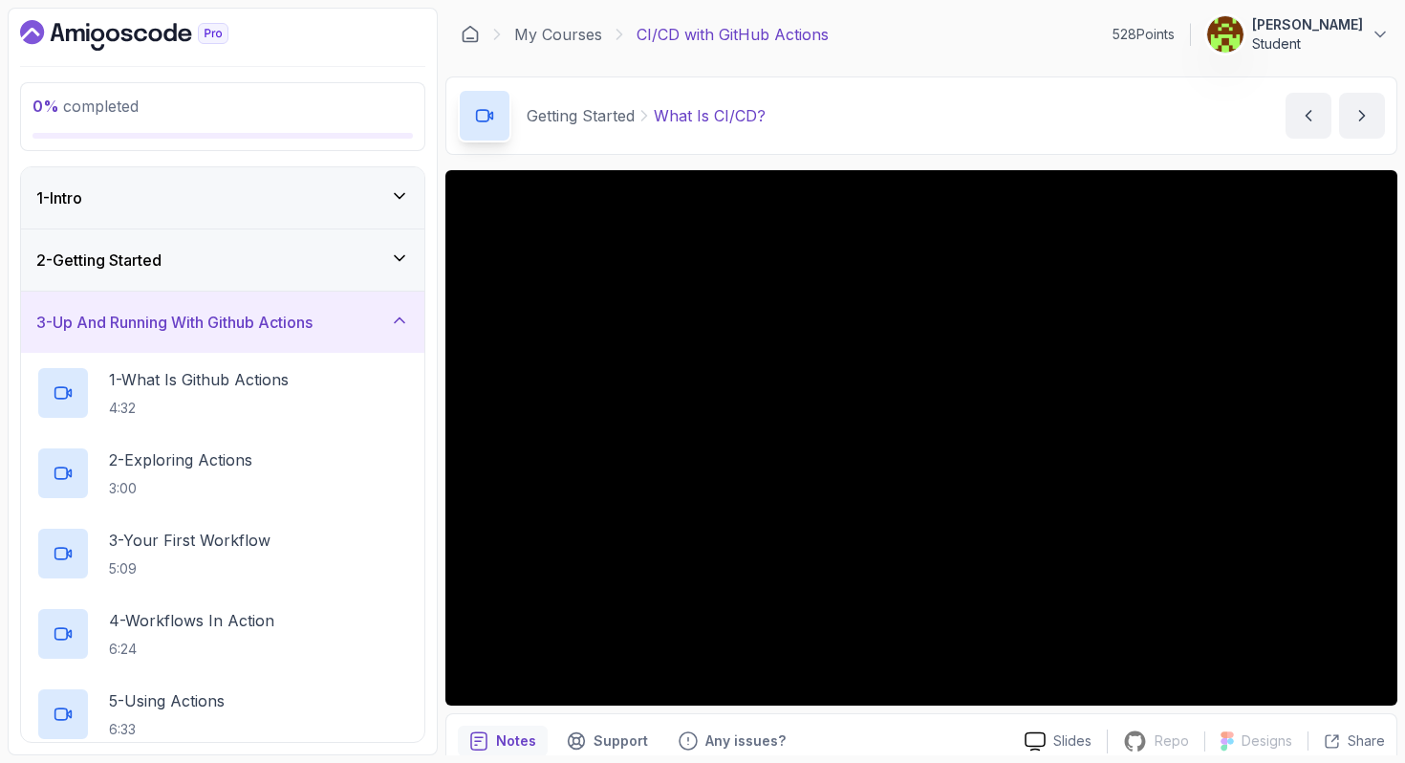
click at [212, 323] on h3 "3 - Up And Running With Github Actions" at bounding box center [174, 322] width 276 height 23
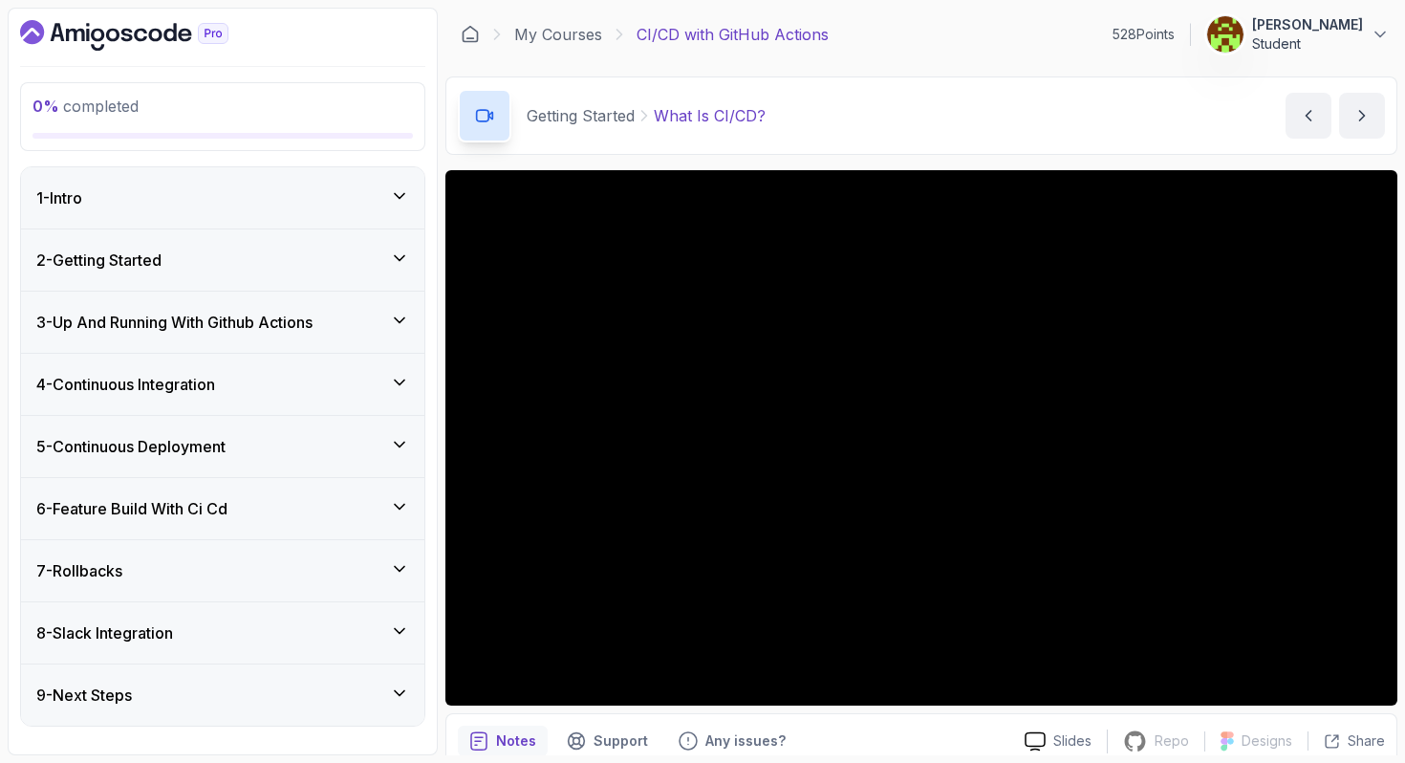
click at [212, 247] on div "2 - Getting Started" at bounding box center [222, 259] width 403 height 61
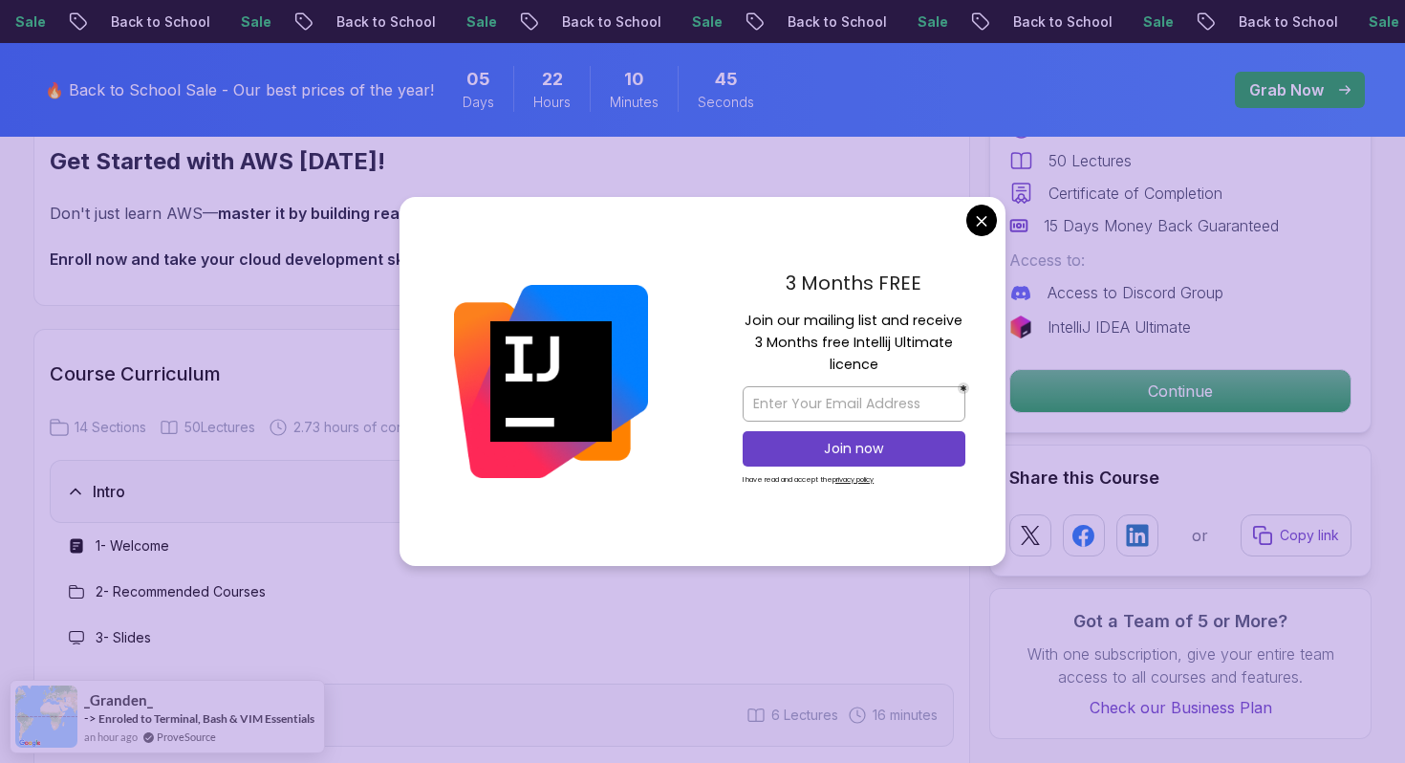
scroll to position [2134, 0]
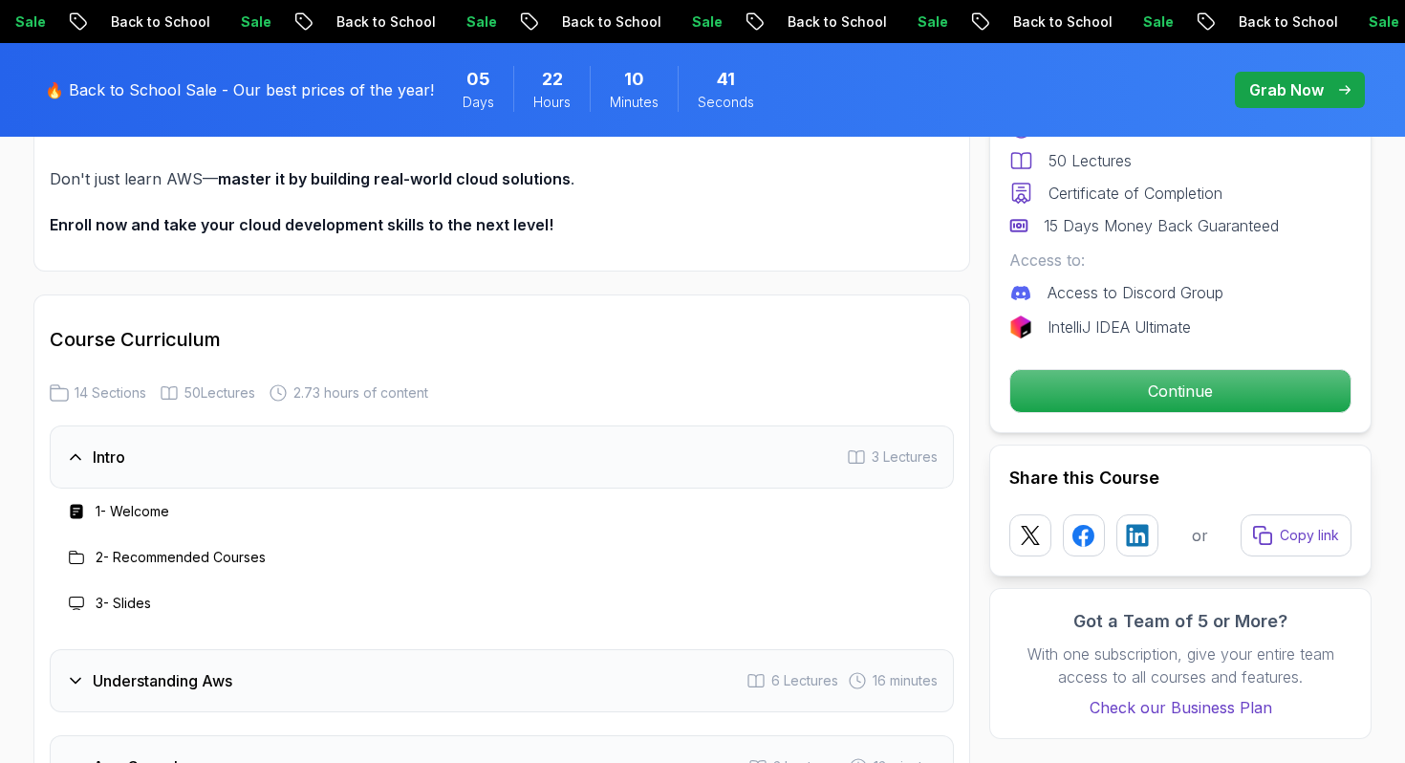
click at [356, 566] on div "2 - Recommended Courses" at bounding box center [502, 557] width 874 height 23
click at [145, 558] on h3 "2 - Recommended Courses" at bounding box center [181, 557] width 170 height 19
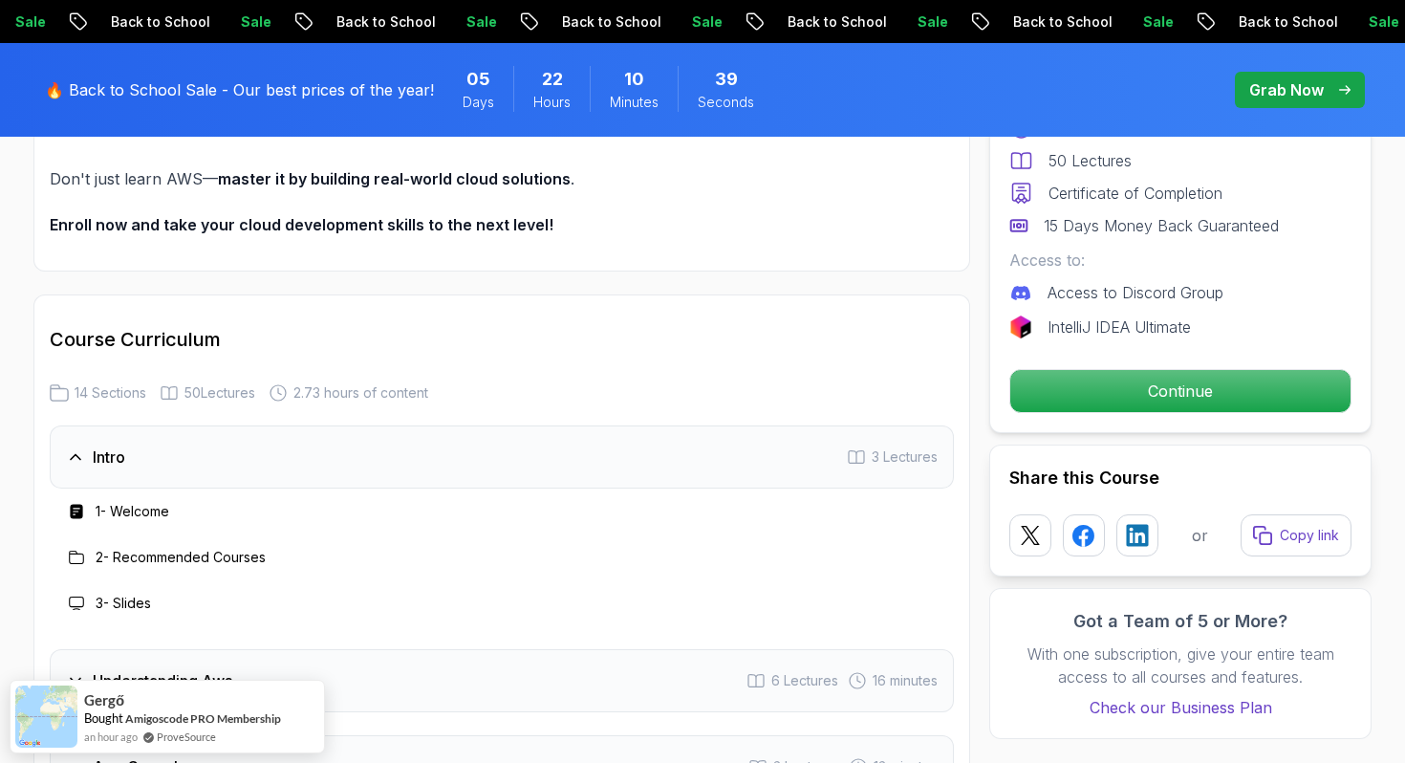
click at [75, 559] on icon at bounding box center [76, 557] width 15 height 15
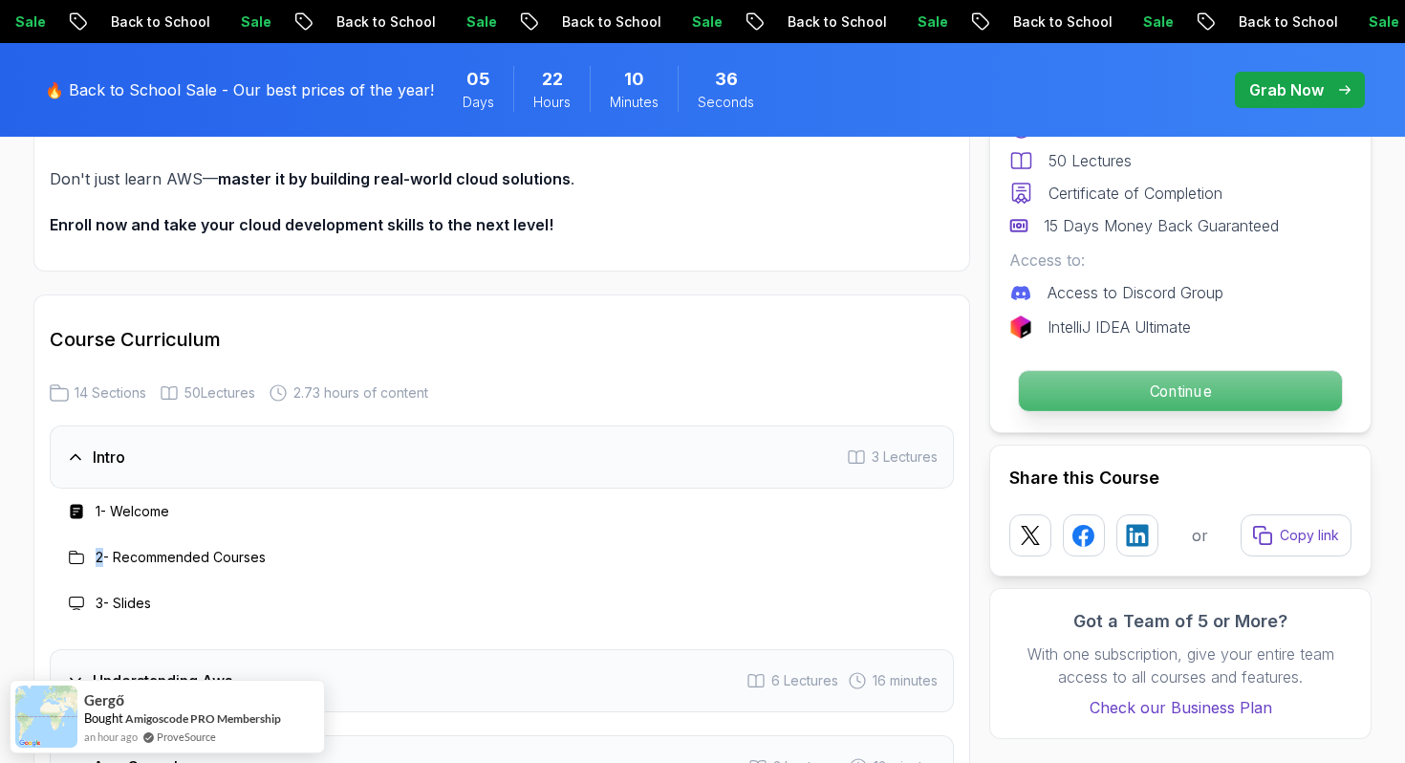
click at [1157, 373] on p "Continue" at bounding box center [1180, 391] width 323 height 40
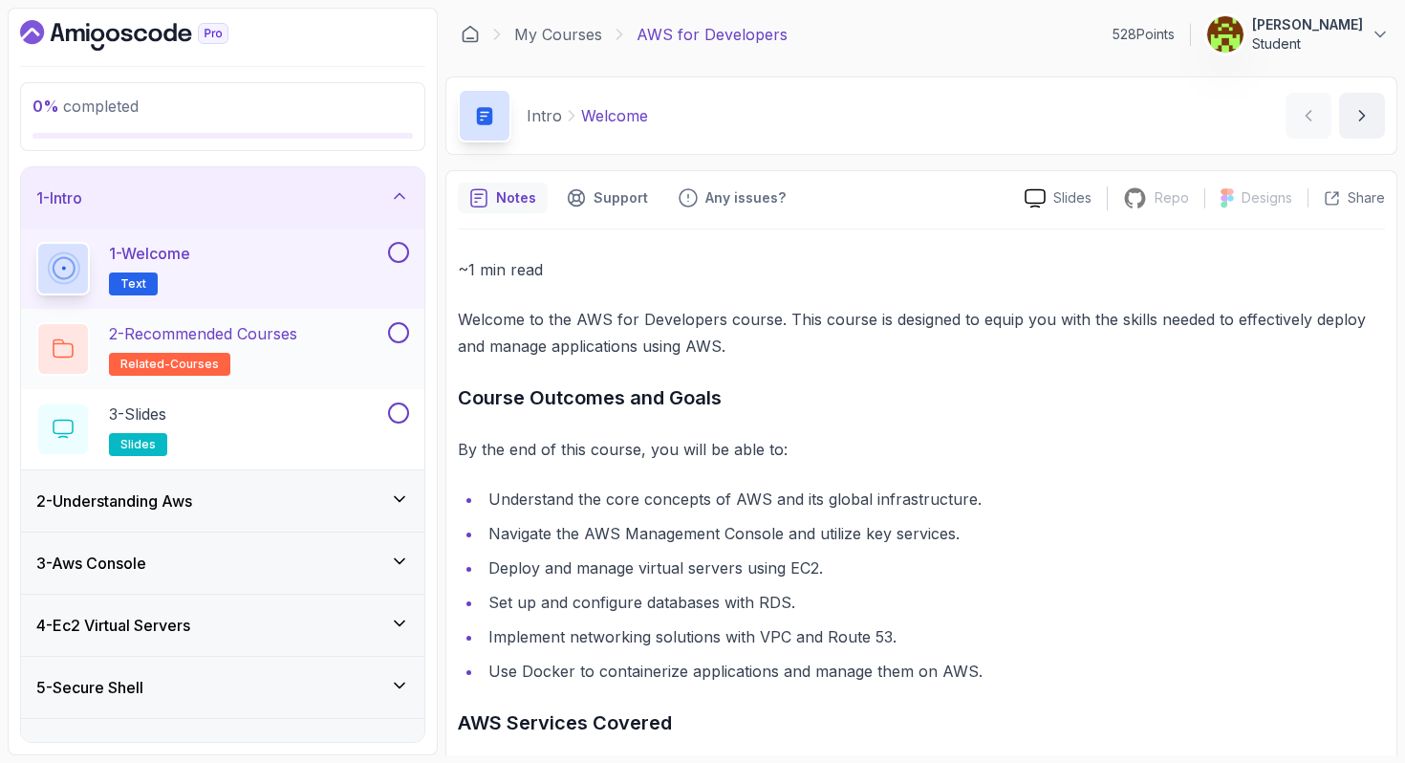
click at [293, 347] on h2 "2 - Recommended Courses related-courses" at bounding box center [203, 349] width 188 height 54
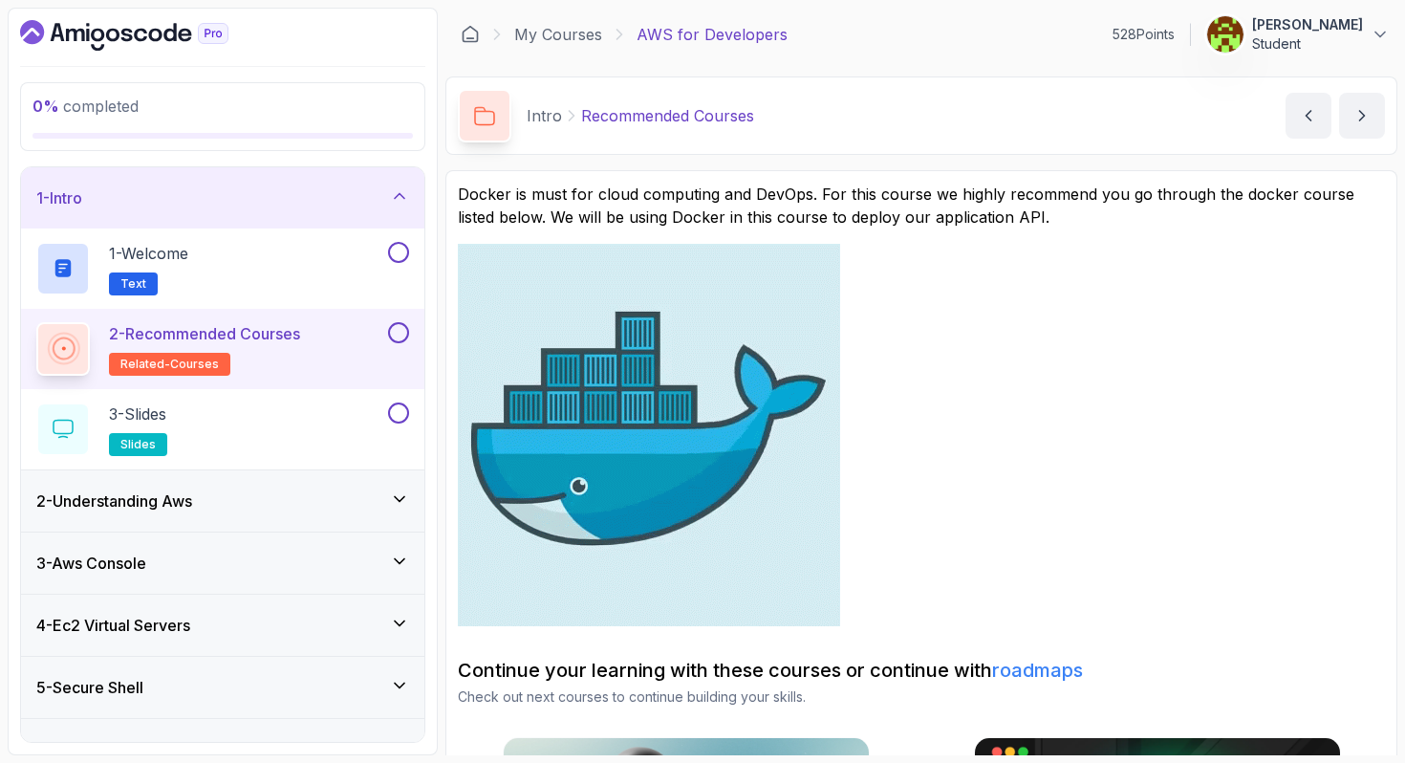
click at [377, 205] on div "1 - Intro" at bounding box center [222, 197] width 373 height 23
